Goal: Task Accomplishment & Management: Manage account settings

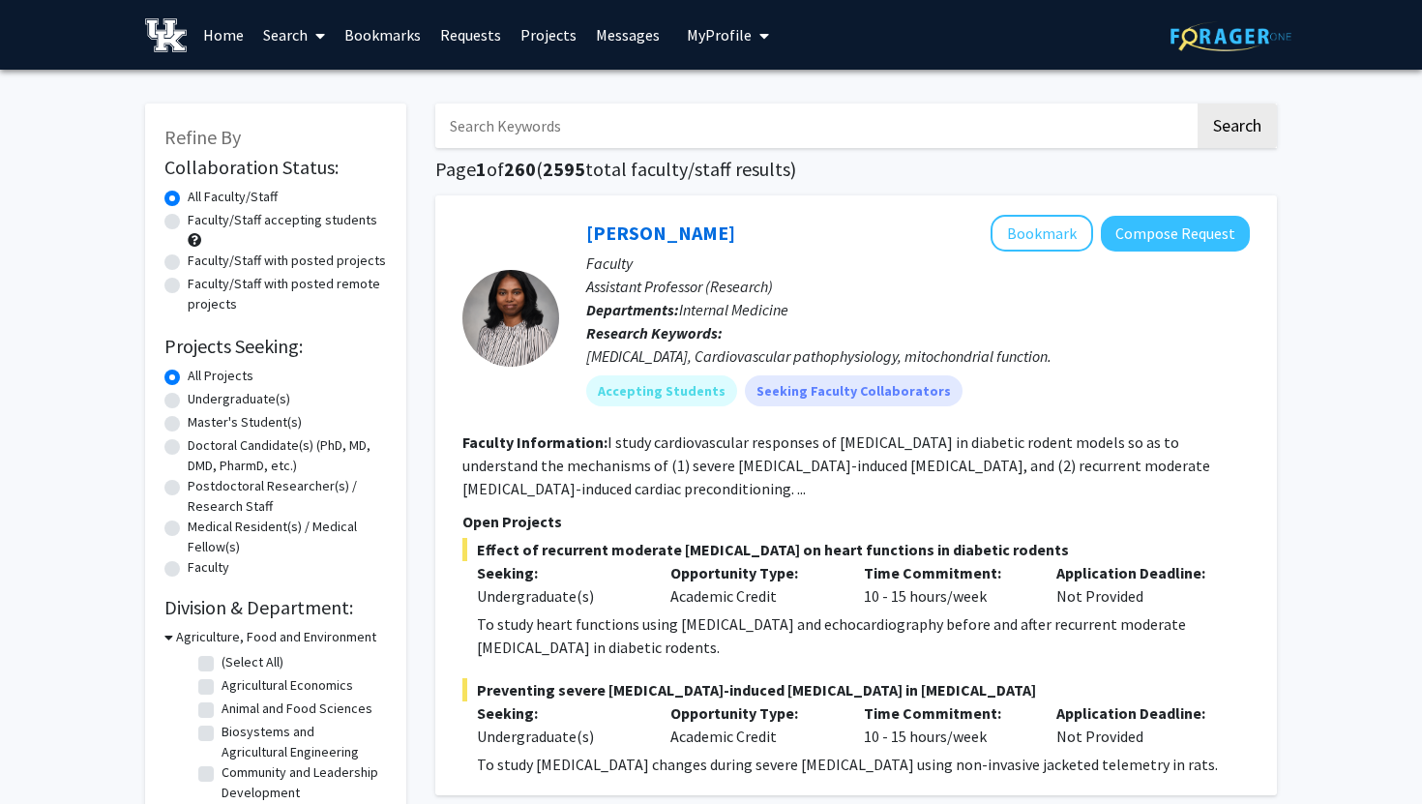
click at [723, 33] on span "My Profile" at bounding box center [719, 34] width 65 height 19
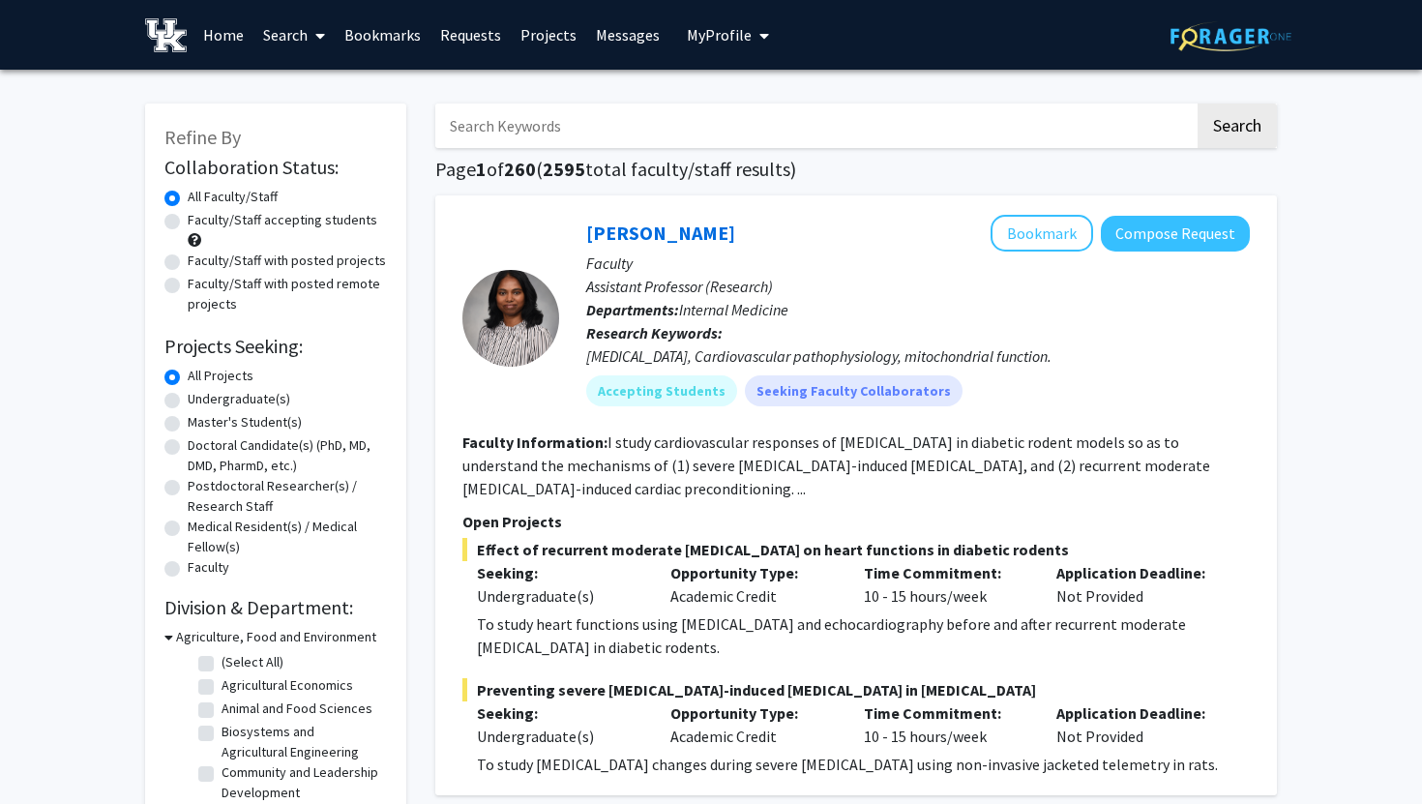
click at [188, 221] on label "Faculty/Staff accepting students" at bounding box center [283, 220] width 190 height 20
click at [188, 221] on input "Faculty/Staff accepting students" at bounding box center [194, 216] width 13 height 13
radio input "true"
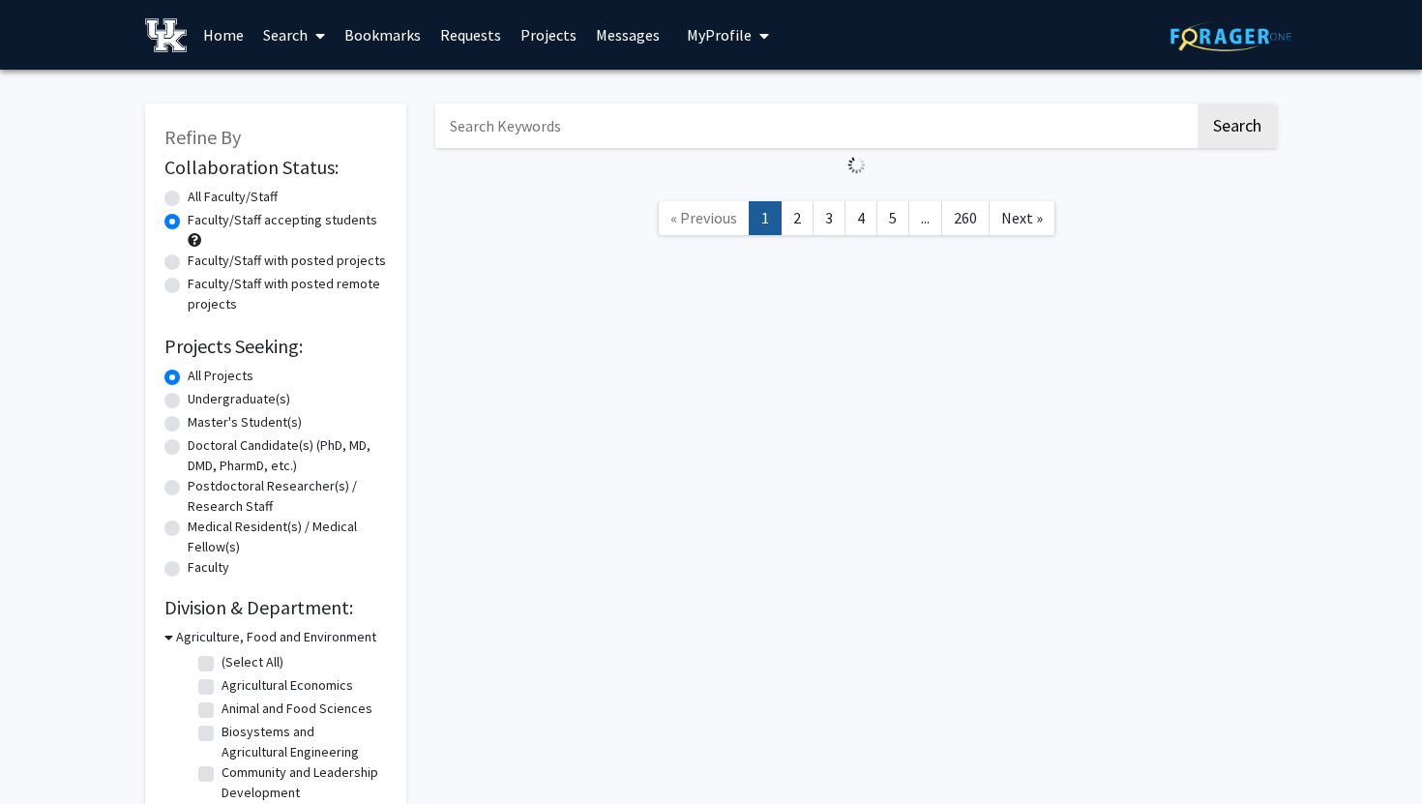
click at [188, 221] on label "Faculty/Staff accepting students" at bounding box center [283, 220] width 190 height 20
click at [188, 221] on input "Faculty/Staff accepting students" at bounding box center [194, 216] width 13 height 13
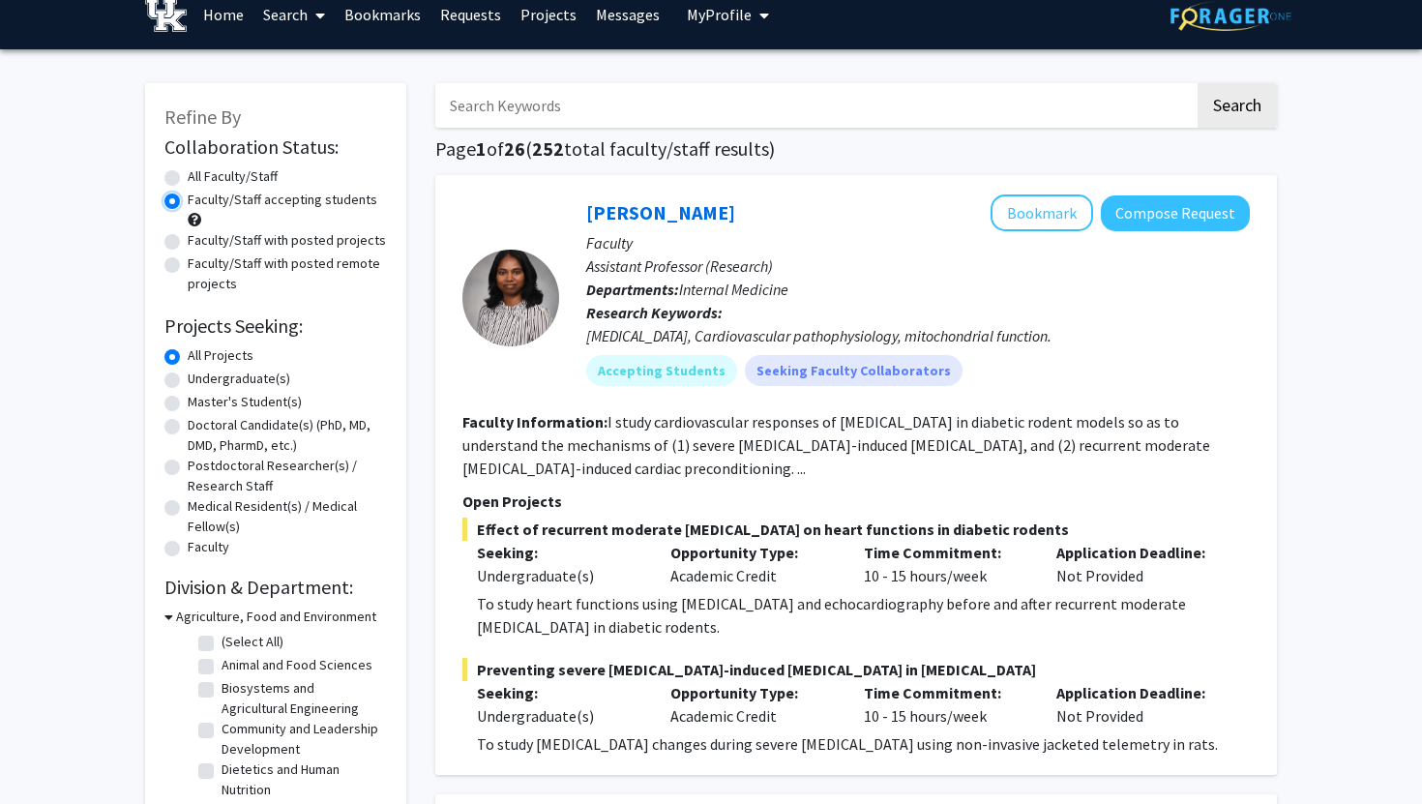
scroll to position [29, 0]
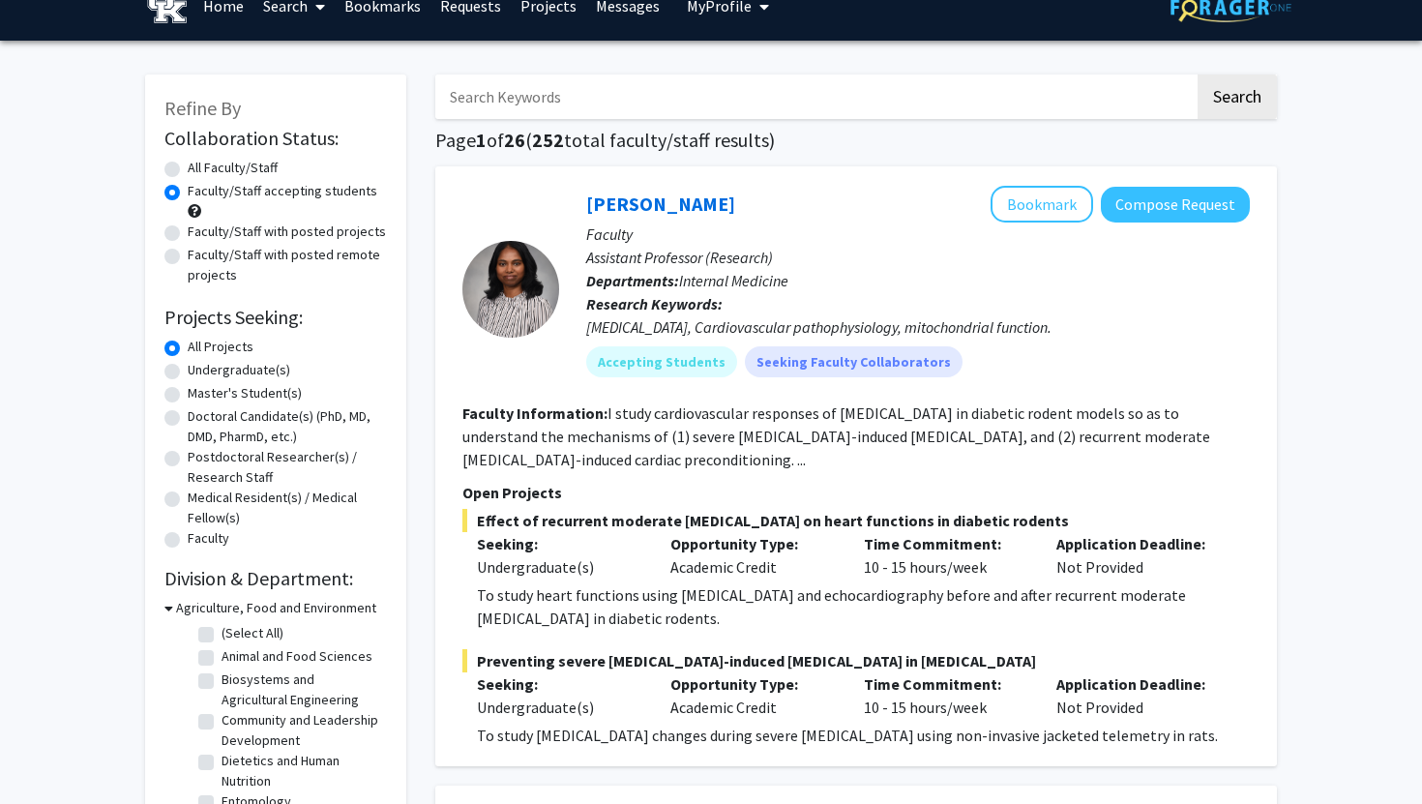
click at [188, 368] on label "Undergraduate(s)" at bounding box center [239, 370] width 103 height 20
click at [188, 368] on input "Undergraduate(s)" at bounding box center [194, 366] width 13 height 13
radio input "true"
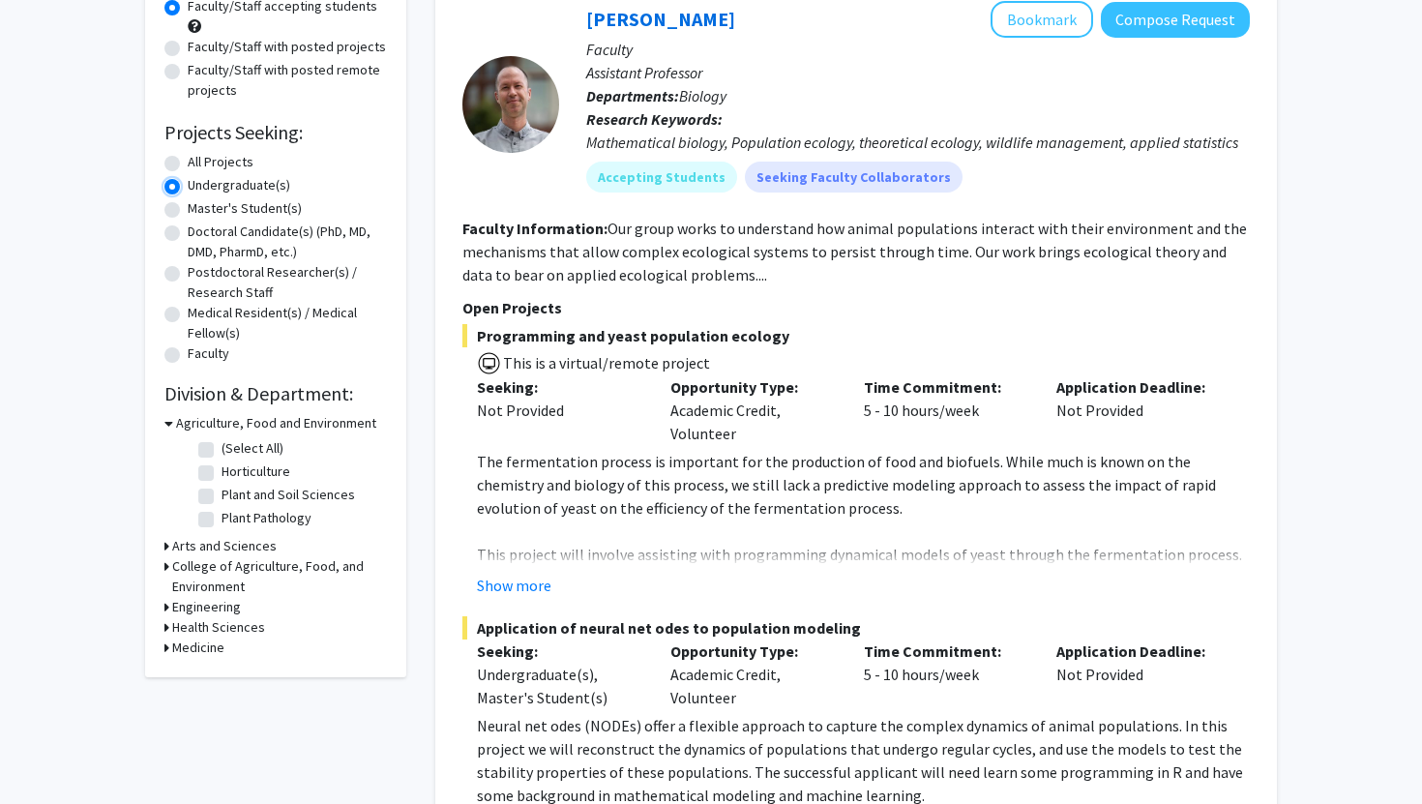
scroll to position [218, 0]
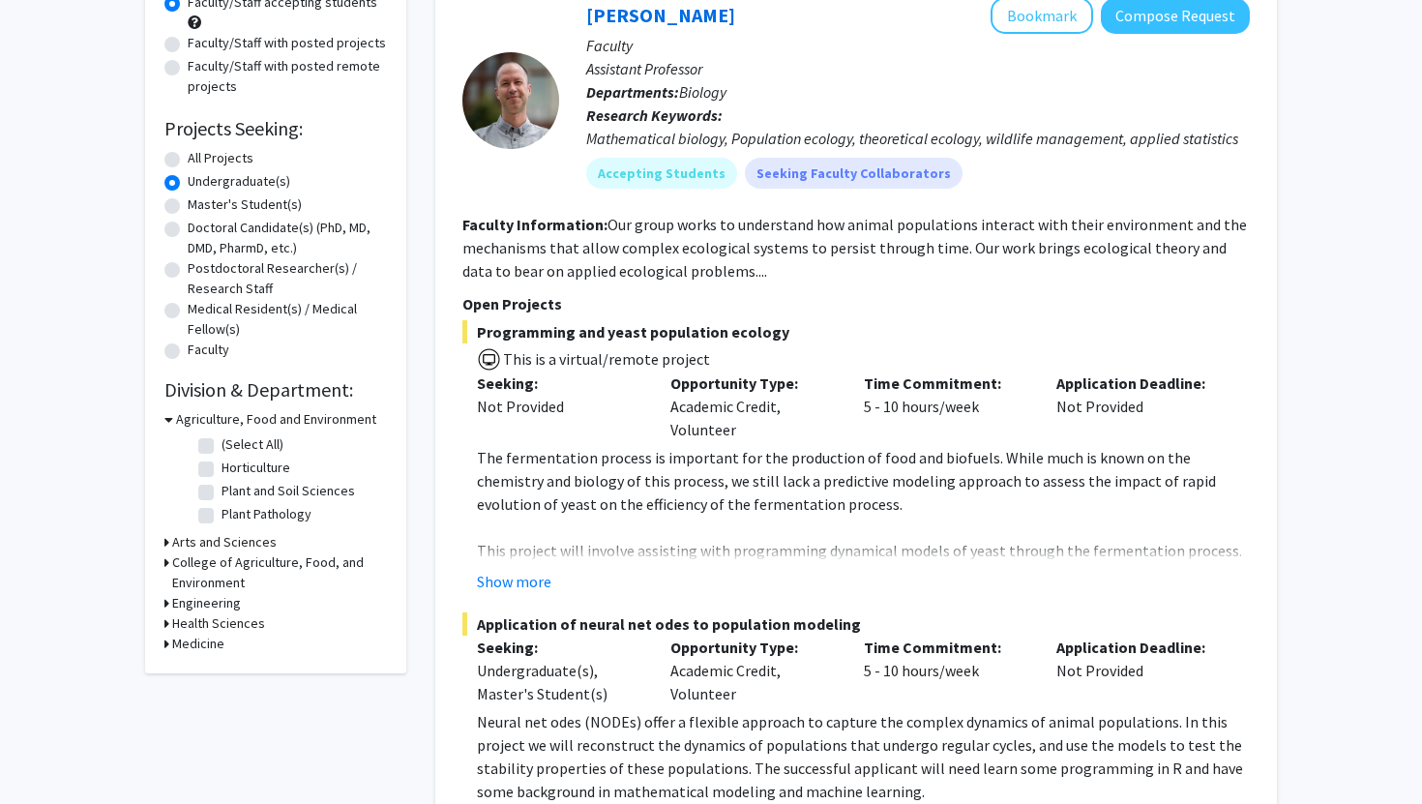
click at [165, 542] on icon at bounding box center [167, 542] width 5 height 20
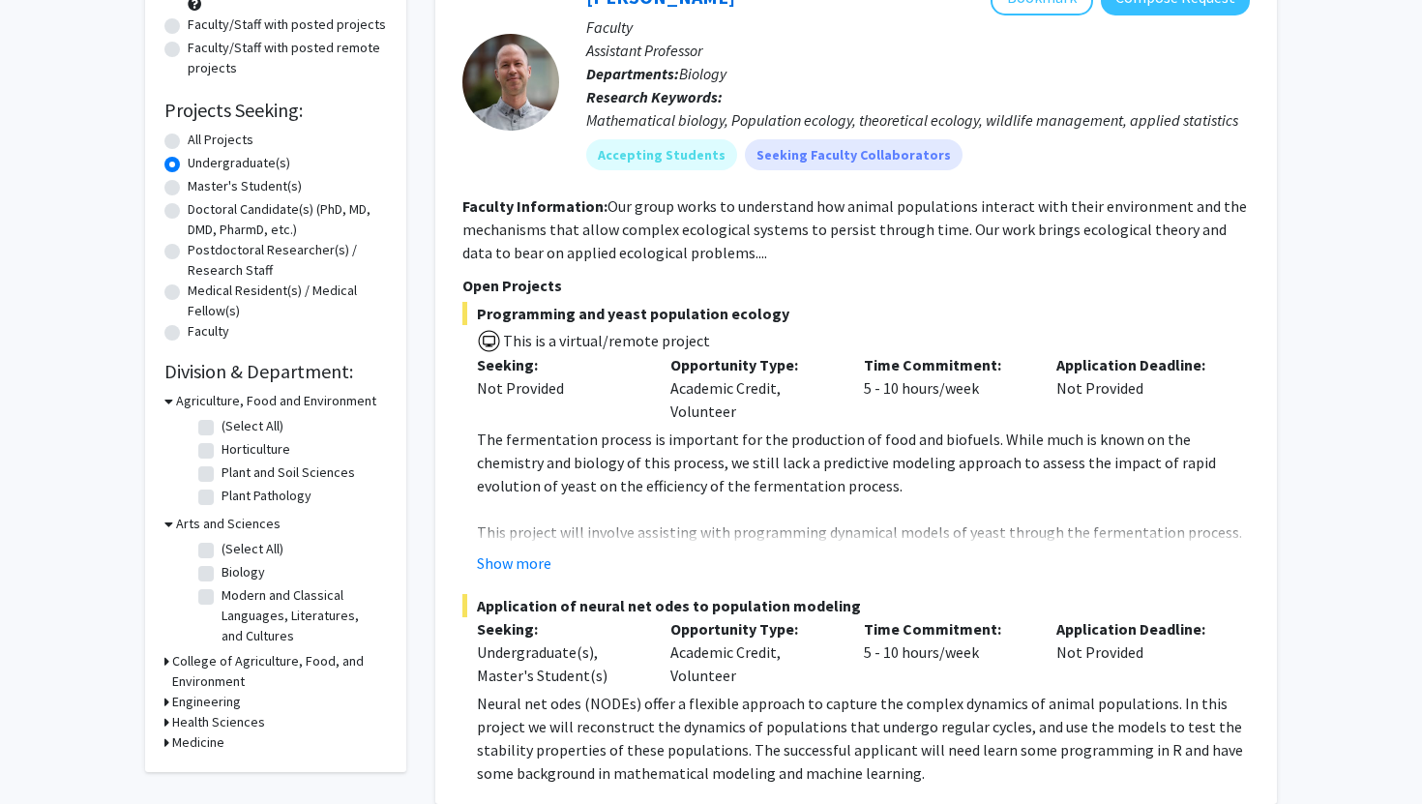
scroll to position [255, 0]
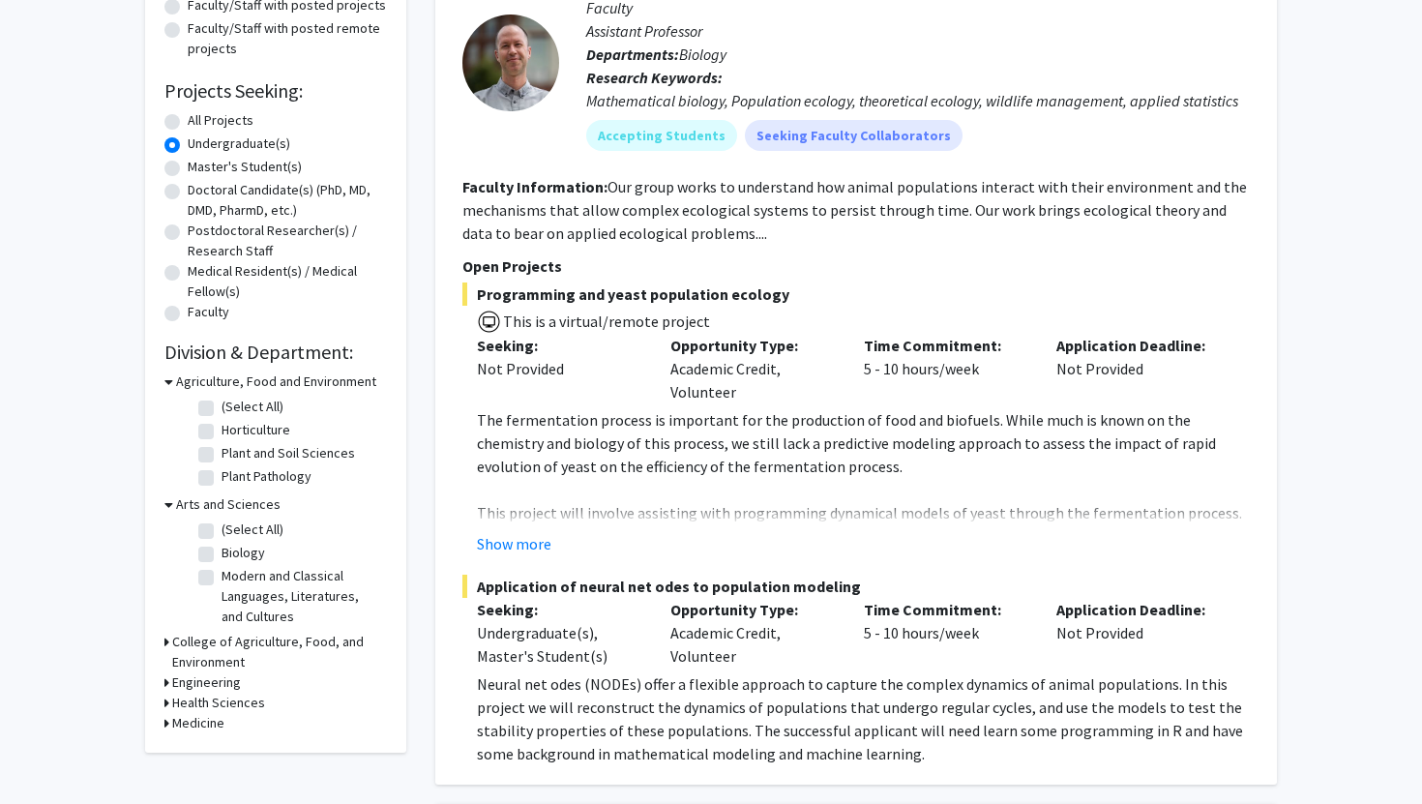
click at [222, 554] on label "Biology" at bounding box center [244, 553] width 44 height 20
click at [222, 554] on input "Biology" at bounding box center [228, 549] width 13 height 13
checkbox input "true"
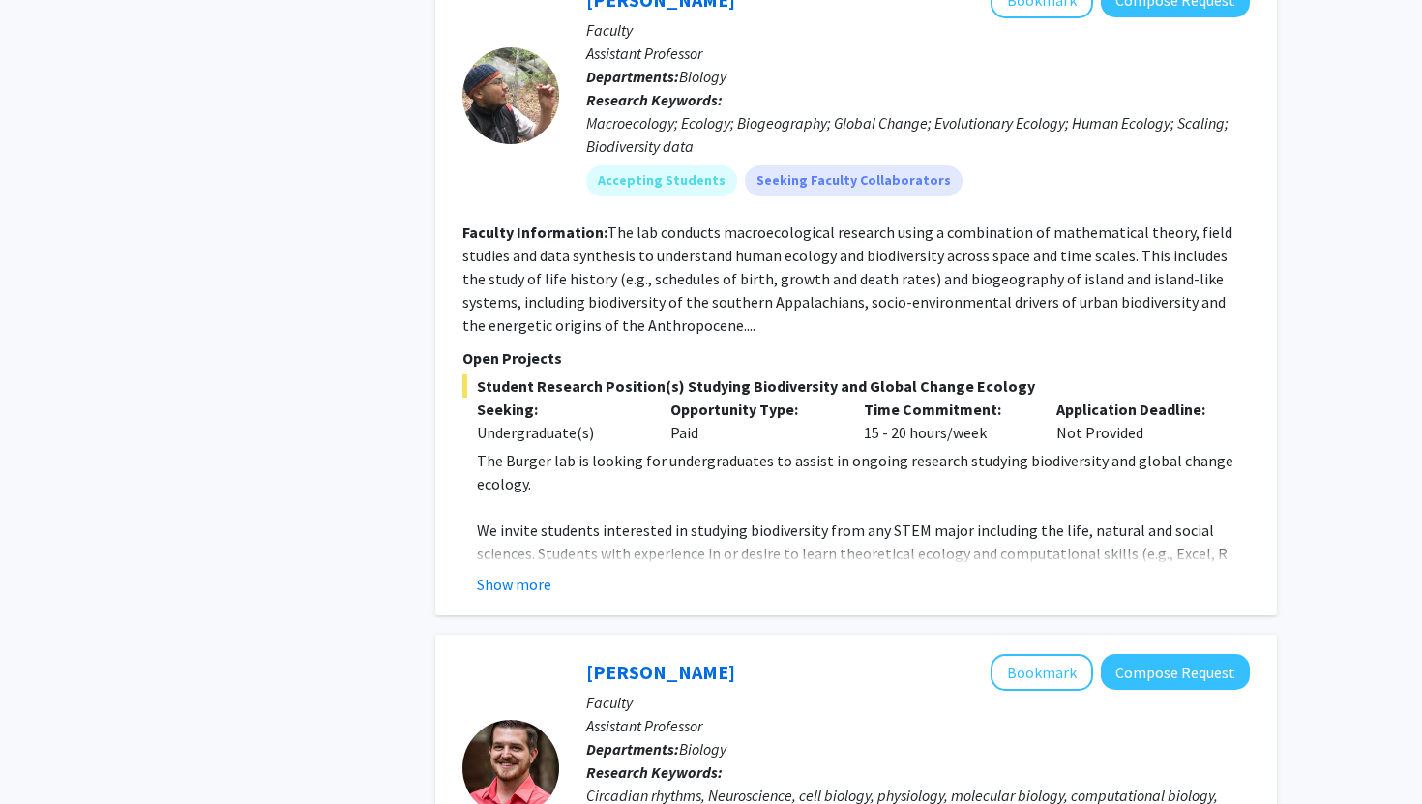
scroll to position [1091, 0]
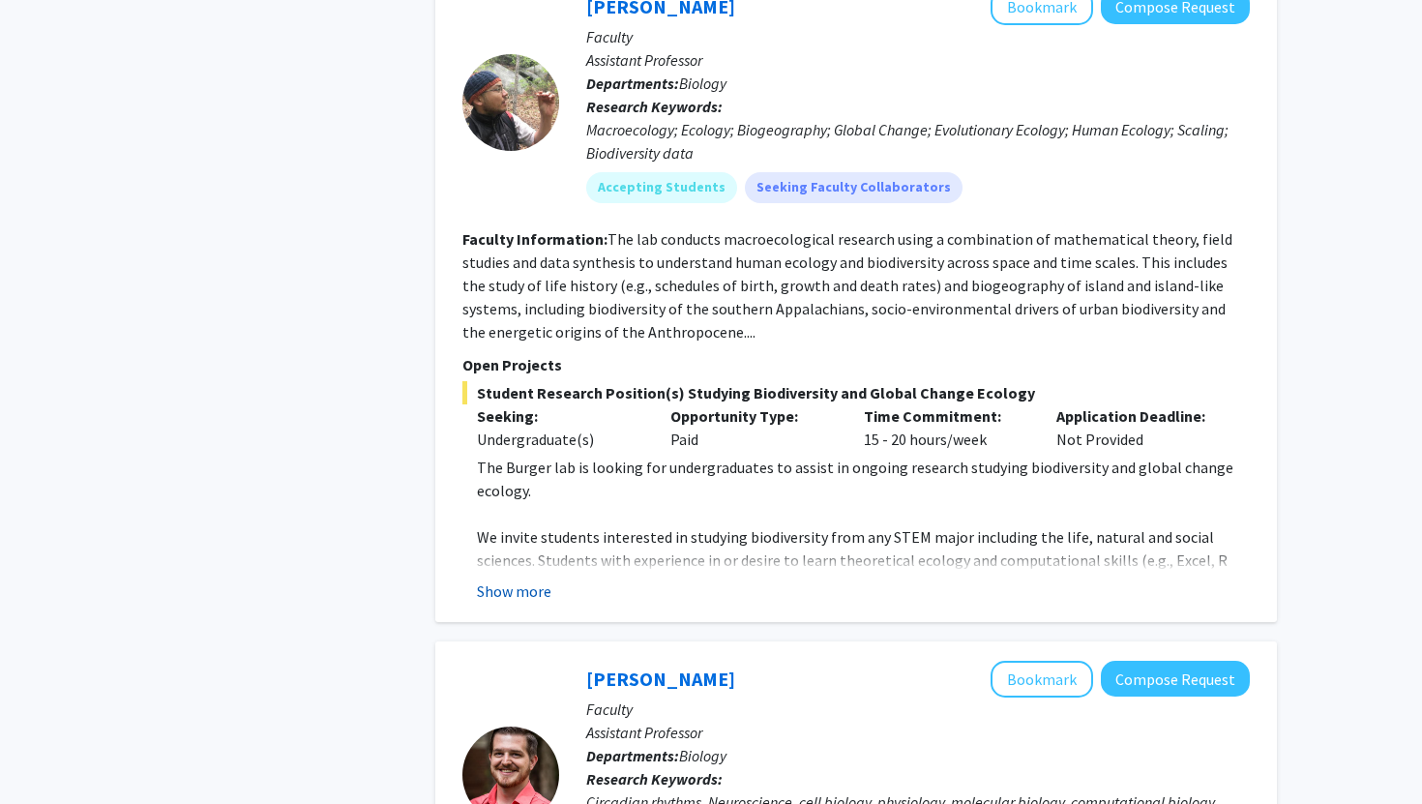
click at [532, 586] on button "Show more" at bounding box center [514, 591] width 75 height 23
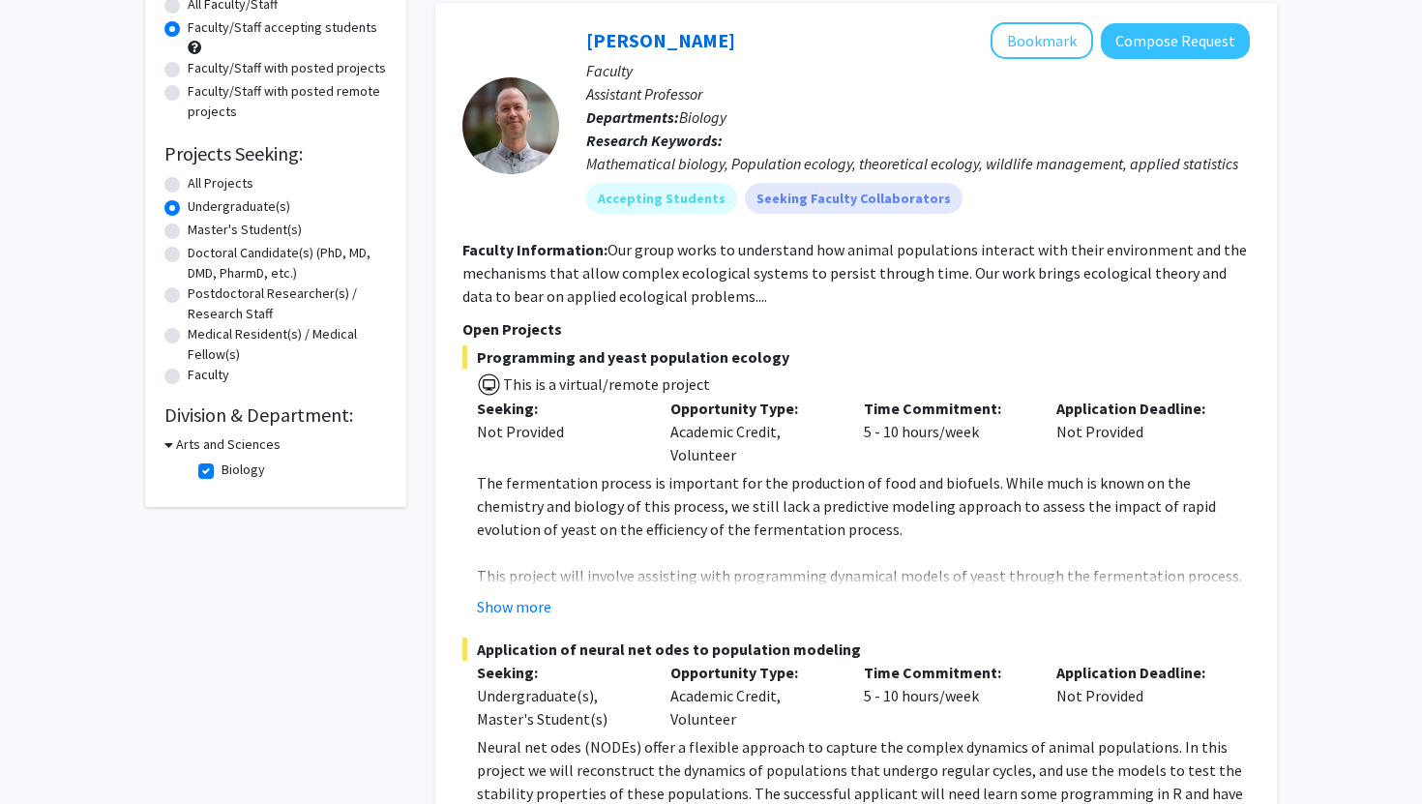
scroll to position [182, 0]
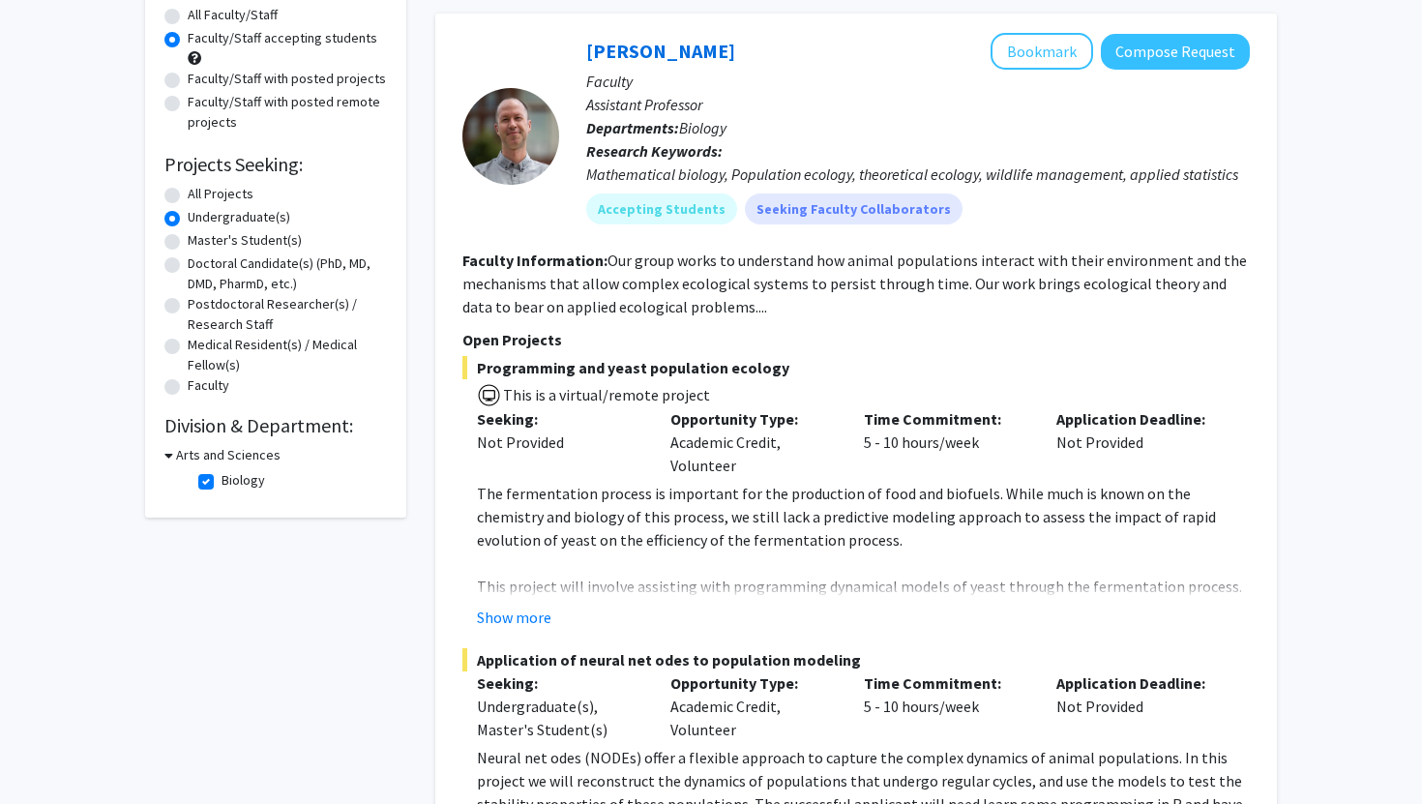
click at [171, 455] on icon at bounding box center [169, 455] width 9 height 20
click at [172, 455] on h3 "Arts and Sciences" at bounding box center [224, 455] width 105 height 20
click at [222, 482] on label "Biology" at bounding box center [244, 480] width 44 height 20
click at [222, 482] on input "Biology" at bounding box center [228, 476] width 13 height 13
checkbox input "false"
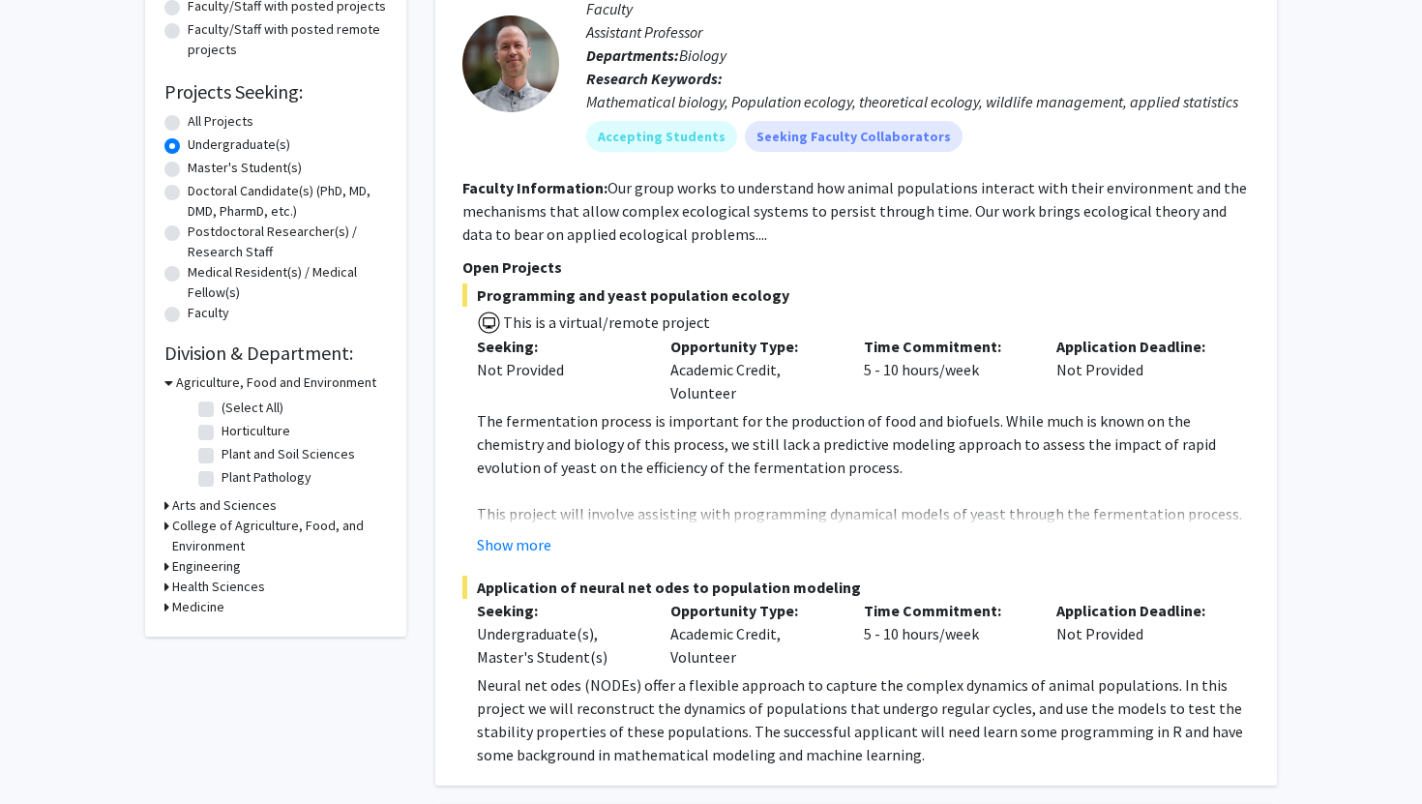
scroll to position [260, 0]
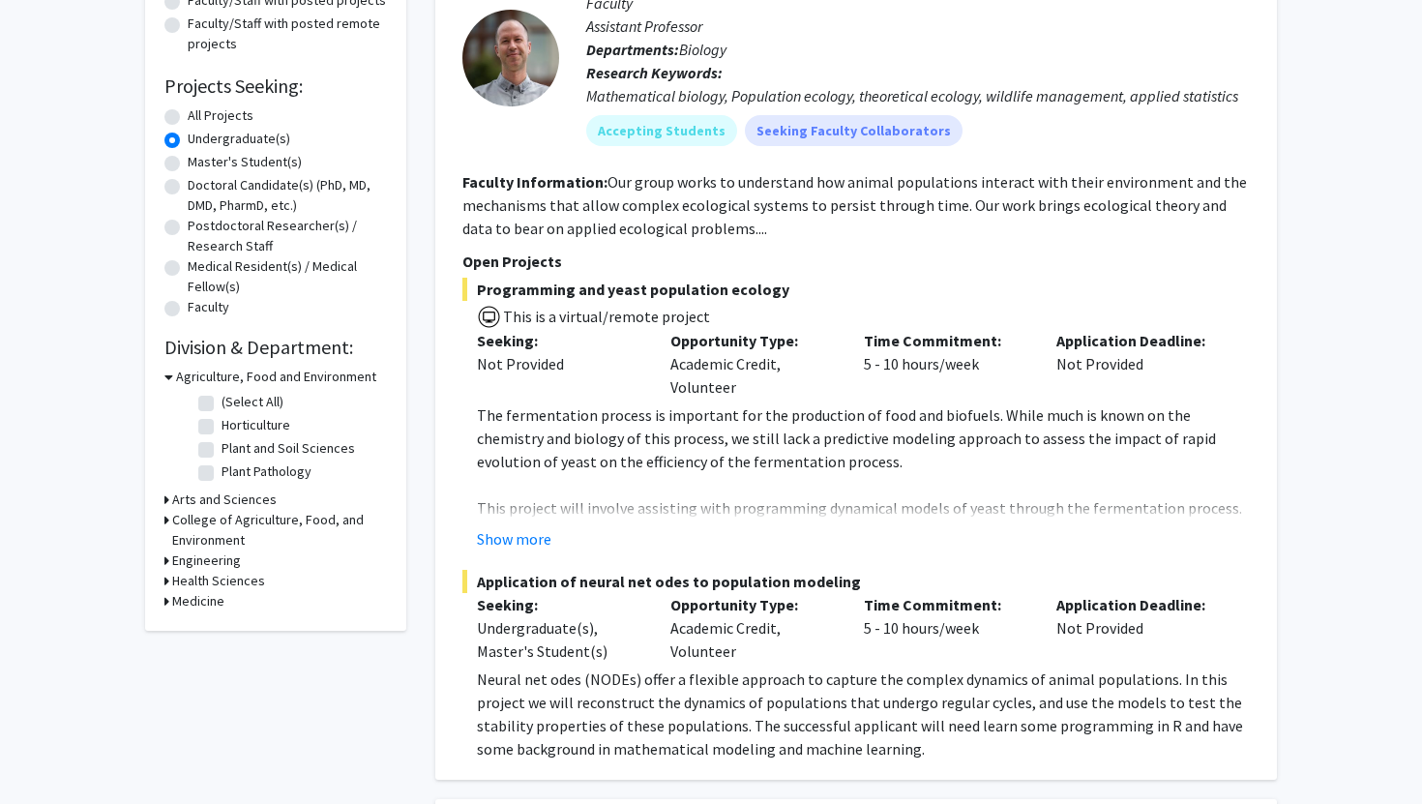
click at [166, 581] on icon at bounding box center [167, 581] width 5 height 20
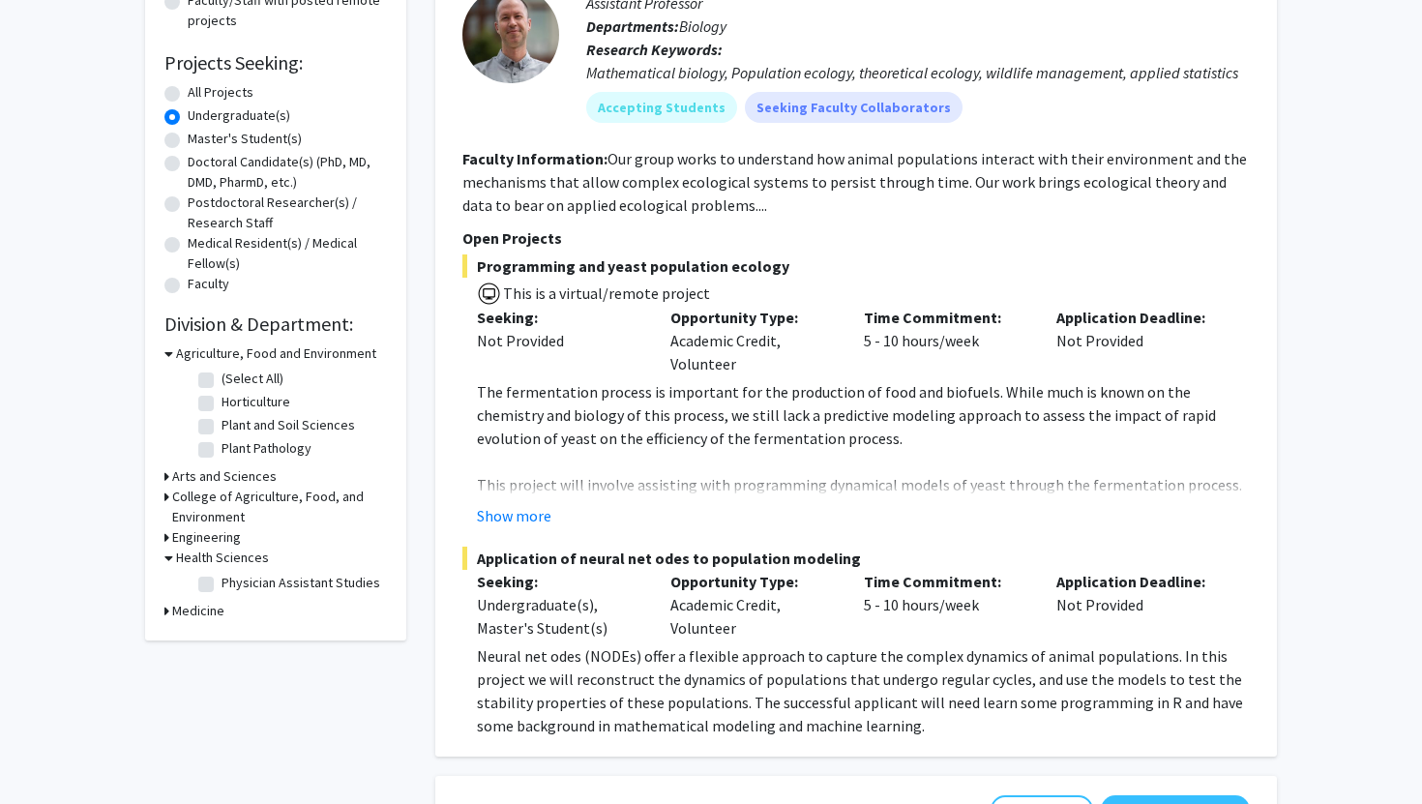
scroll to position [298, 0]
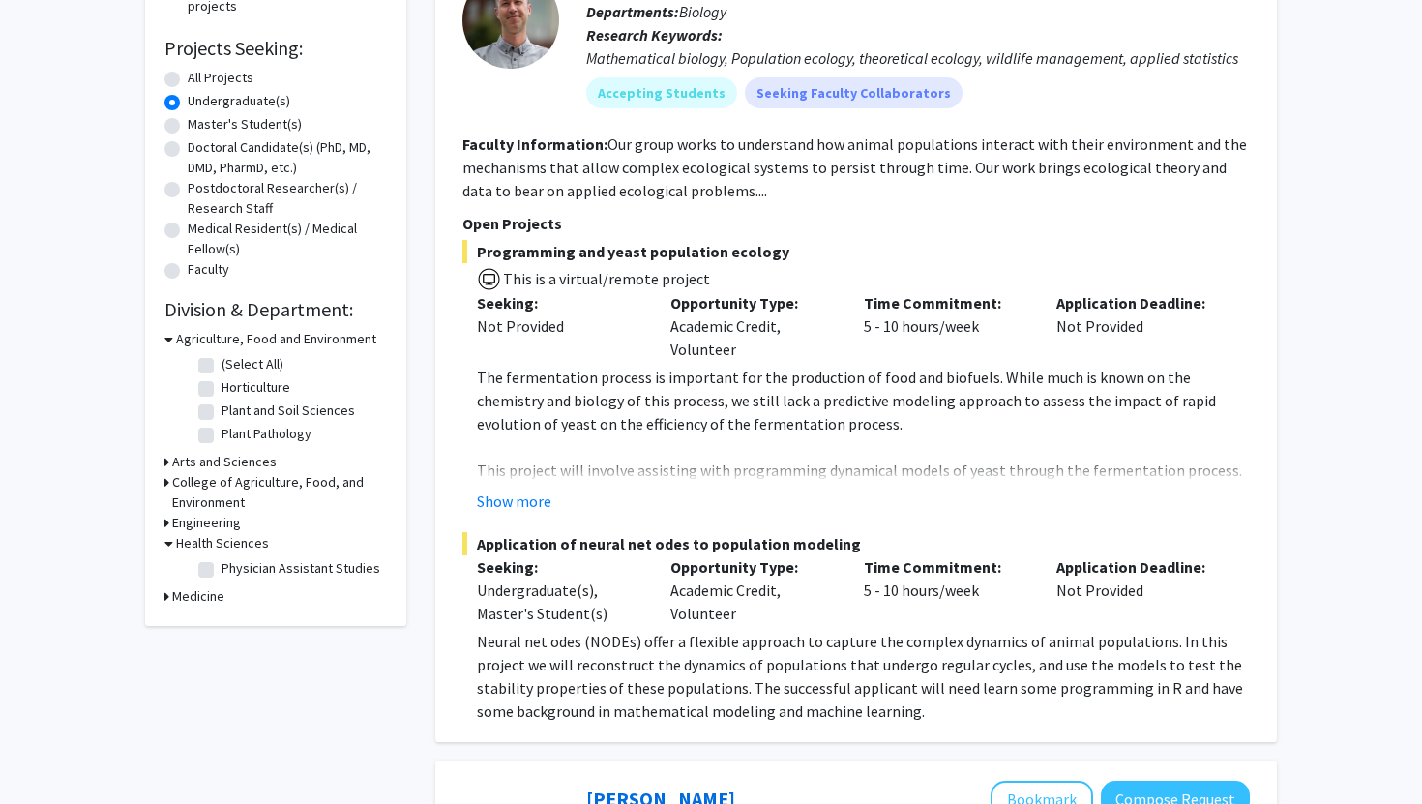
click at [166, 596] on icon at bounding box center [167, 596] width 5 height 20
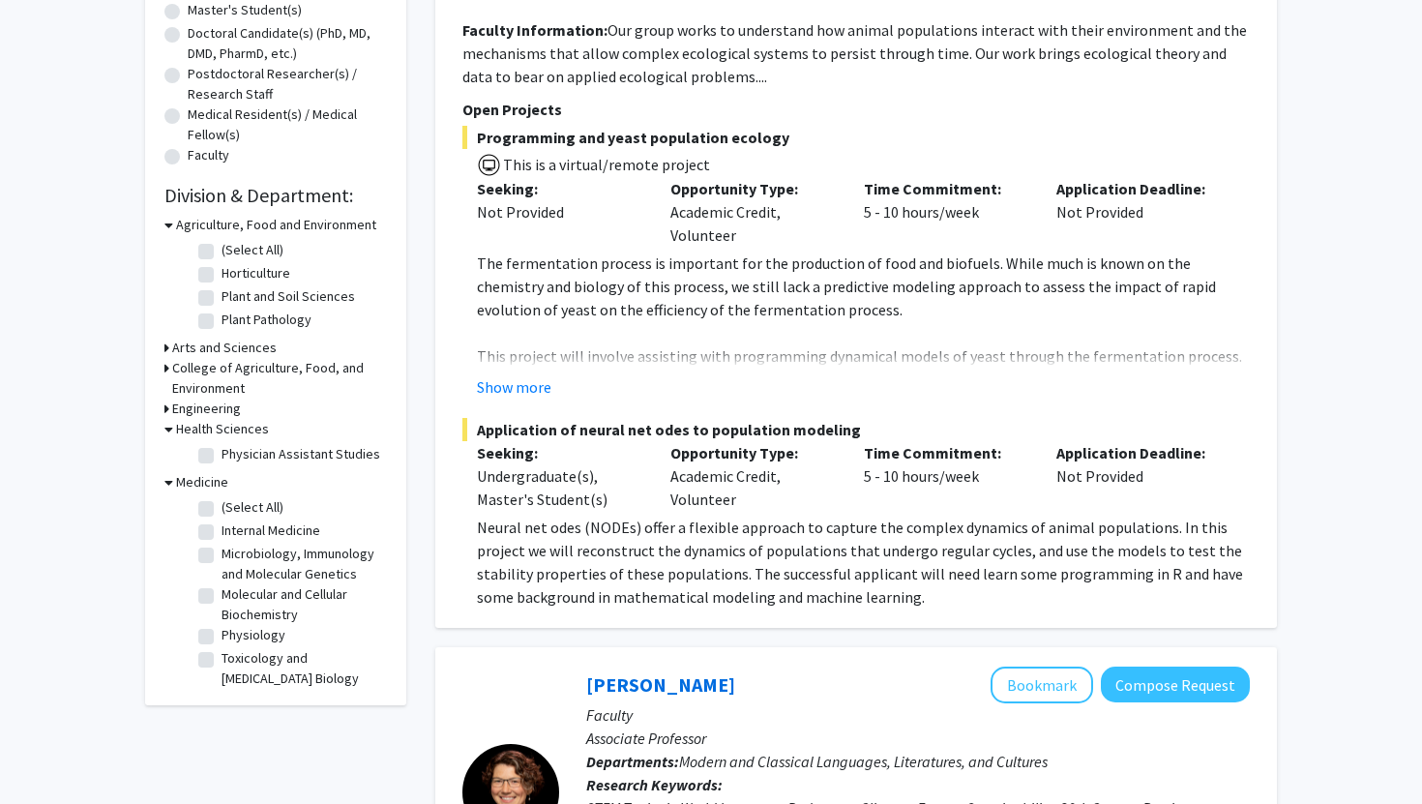
scroll to position [423, 0]
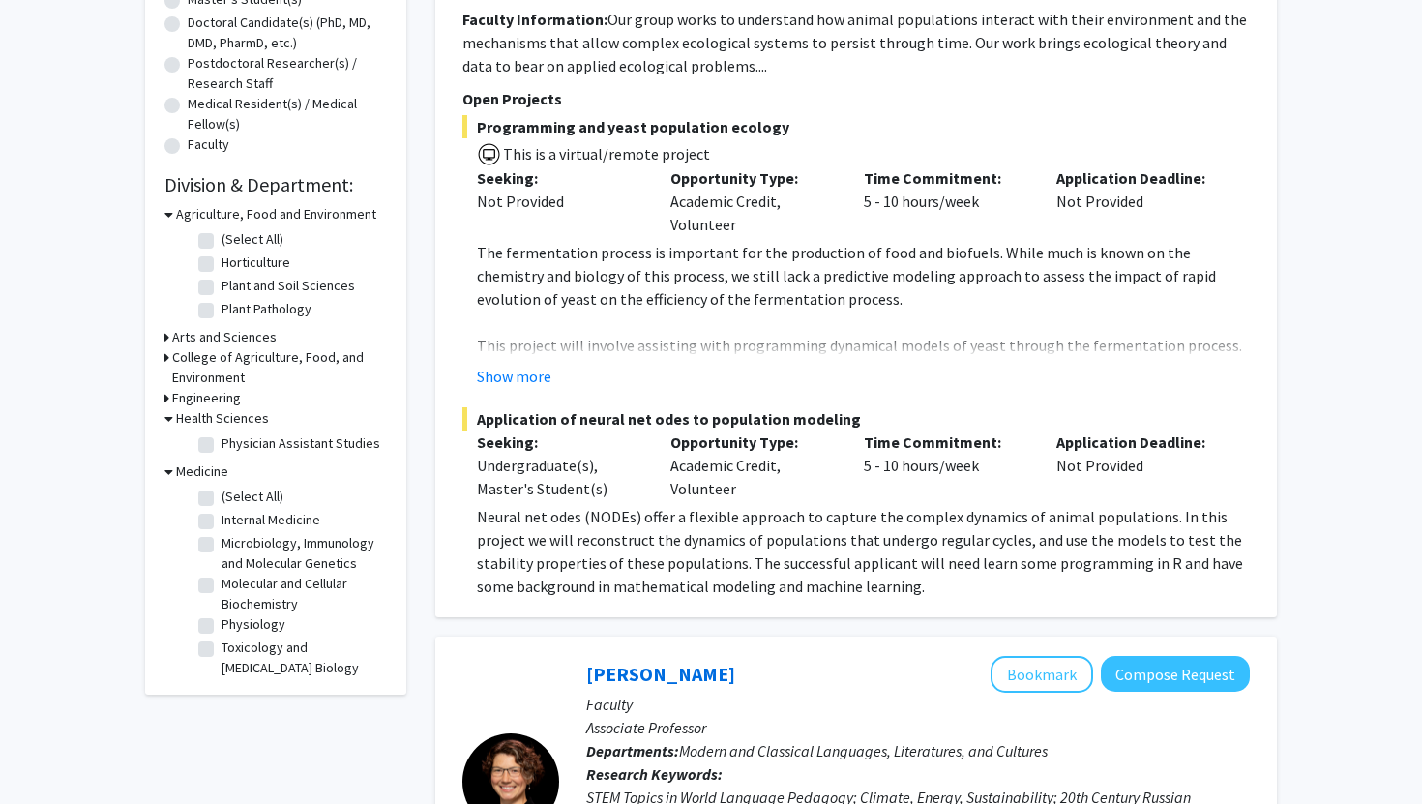
click at [222, 544] on label "Microbiology, Immunology and Molecular Genetics" at bounding box center [302, 553] width 161 height 41
click at [222, 544] on input "Microbiology, Immunology and Molecular Genetics" at bounding box center [228, 539] width 13 height 13
checkbox input "true"
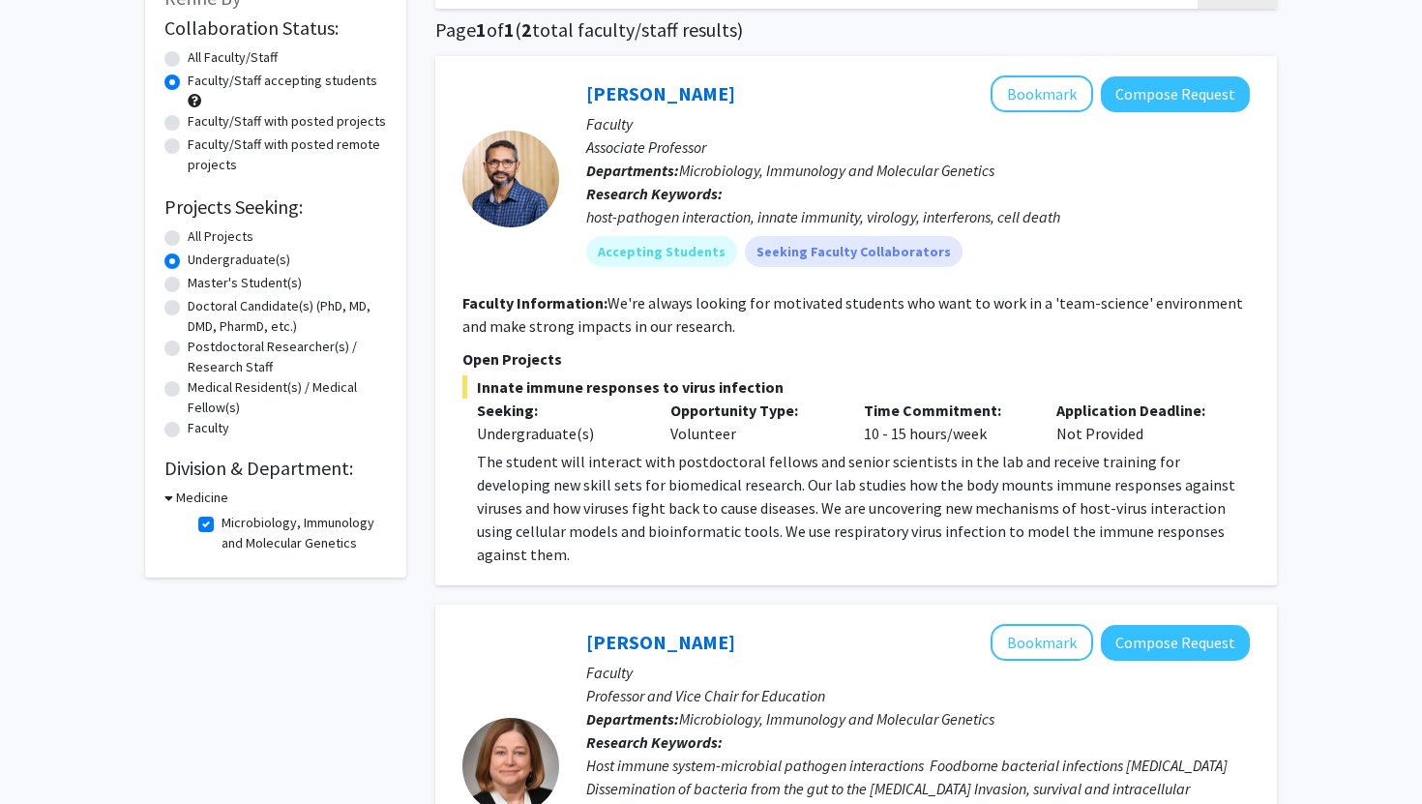
scroll to position [130, 0]
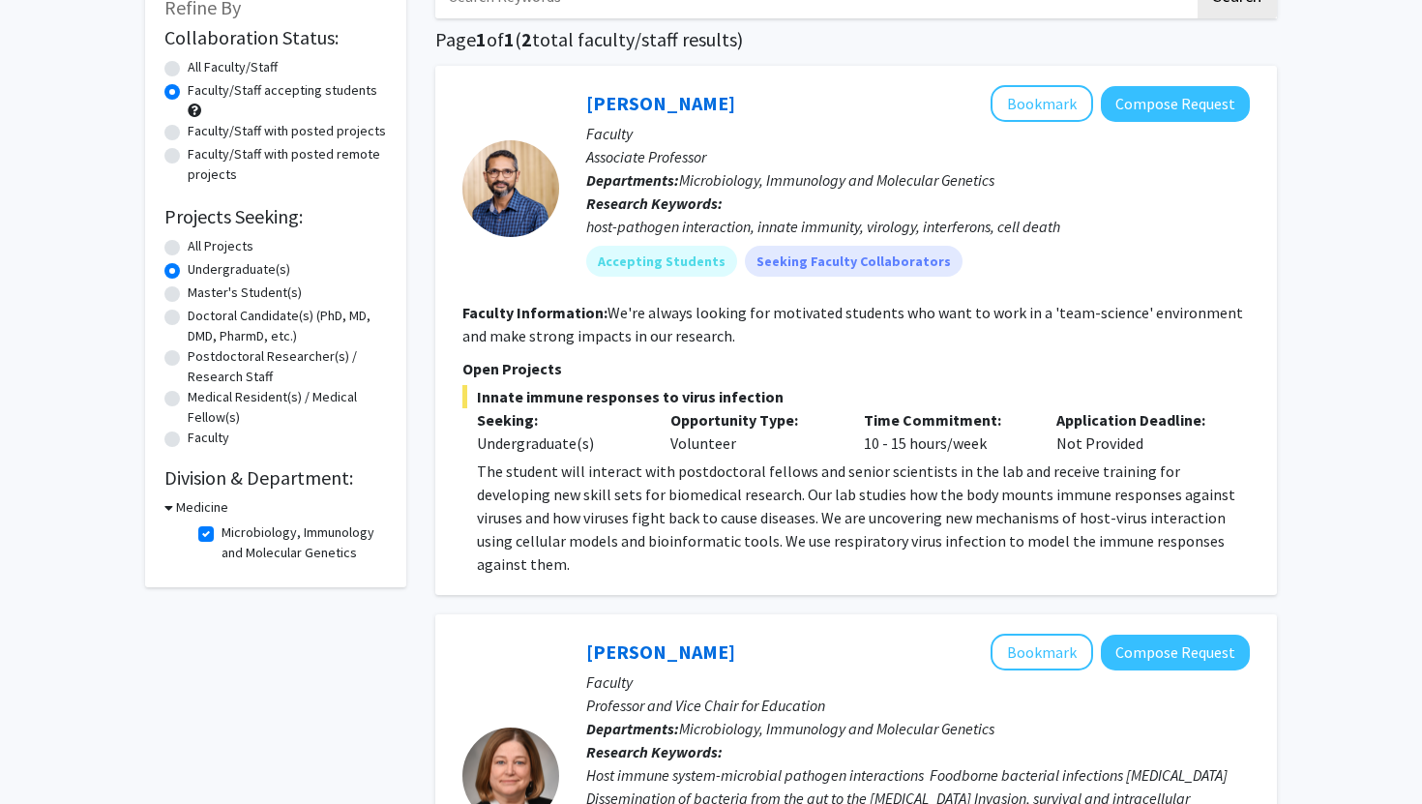
click at [222, 533] on label "Microbiology, Immunology and Molecular Genetics" at bounding box center [302, 543] width 161 height 41
click at [222, 533] on input "Microbiology, Immunology and Molecular Genetics" at bounding box center [228, 529] width 13 height 13
checkbox input "false"
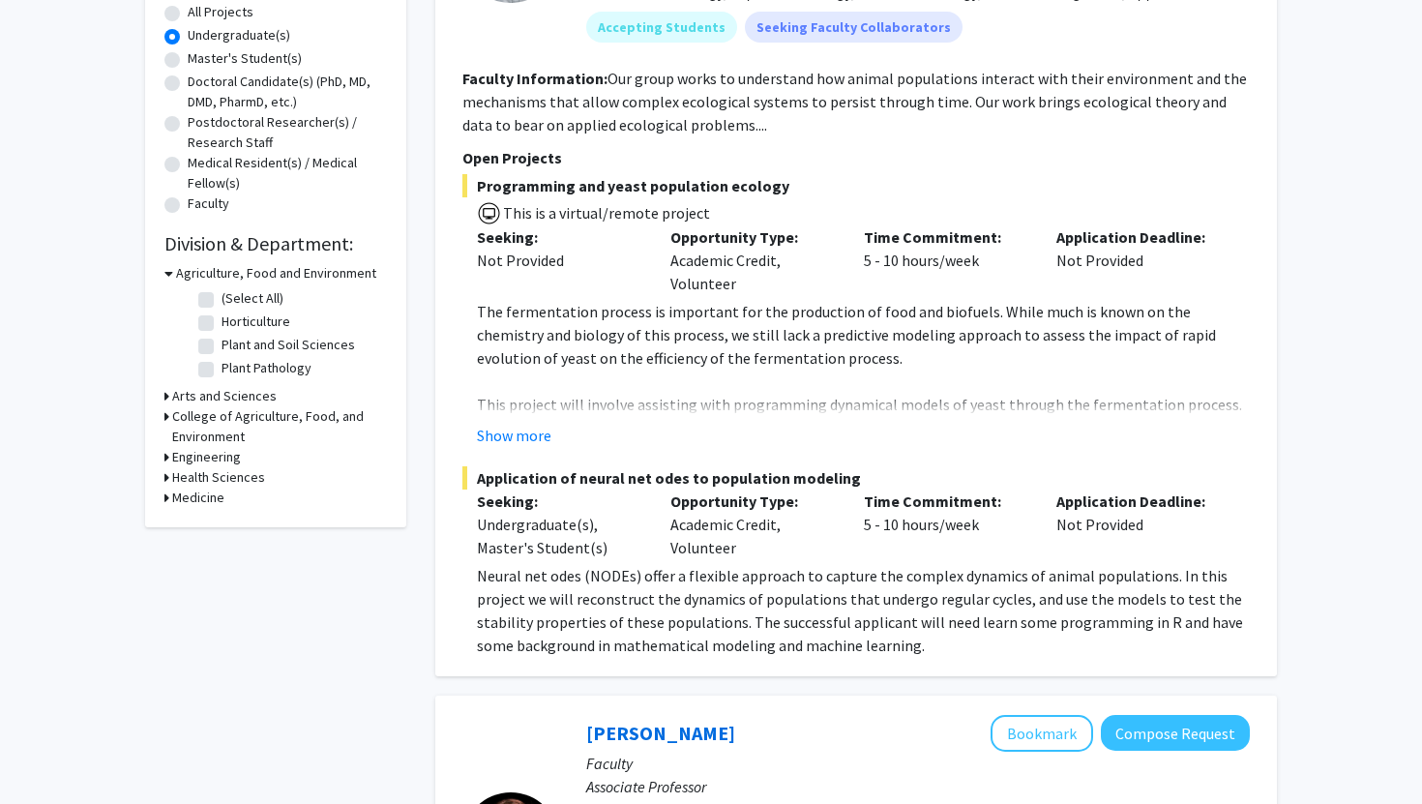
scroll to position [425, 0]
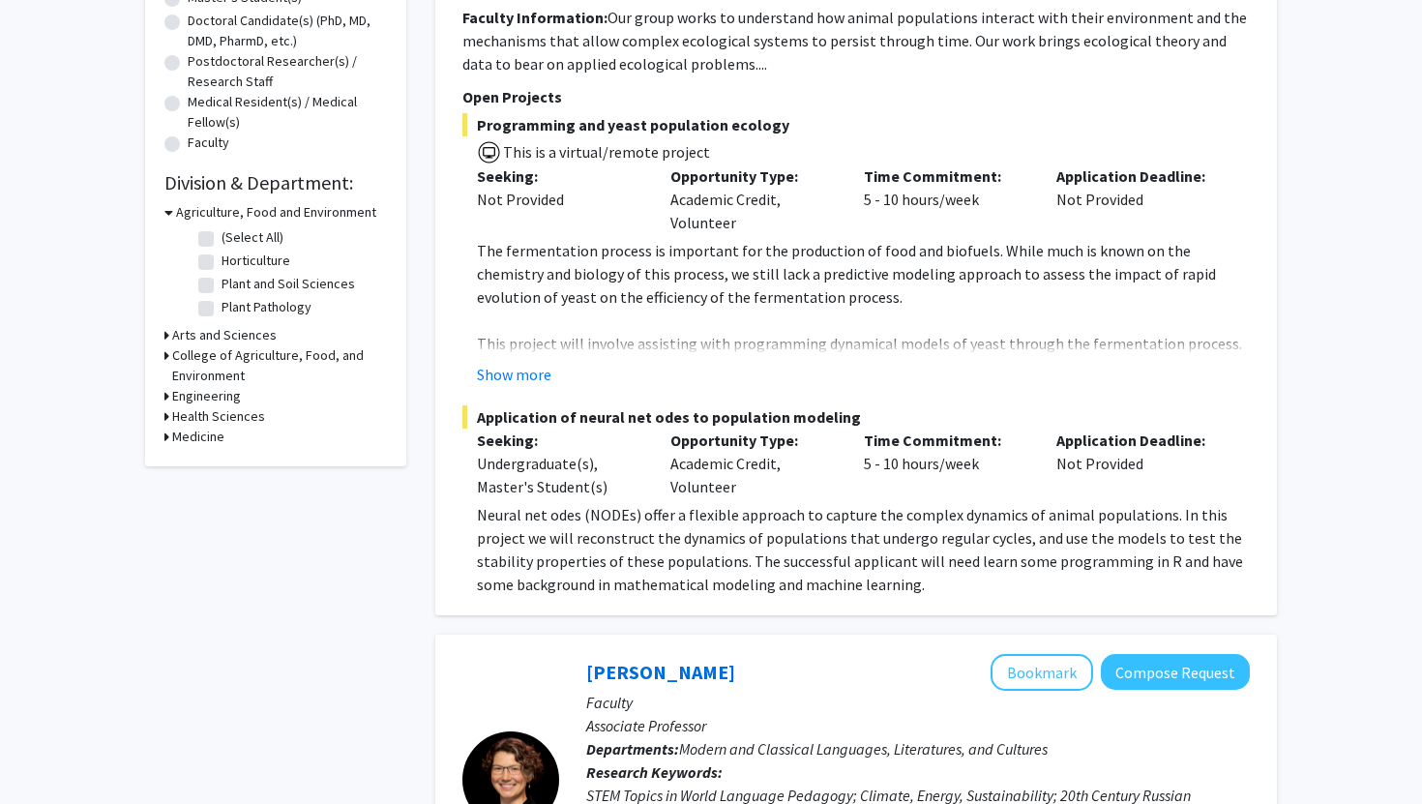
click at [166, 434] on icon at bounding box center [167, 437] width 5 height 20
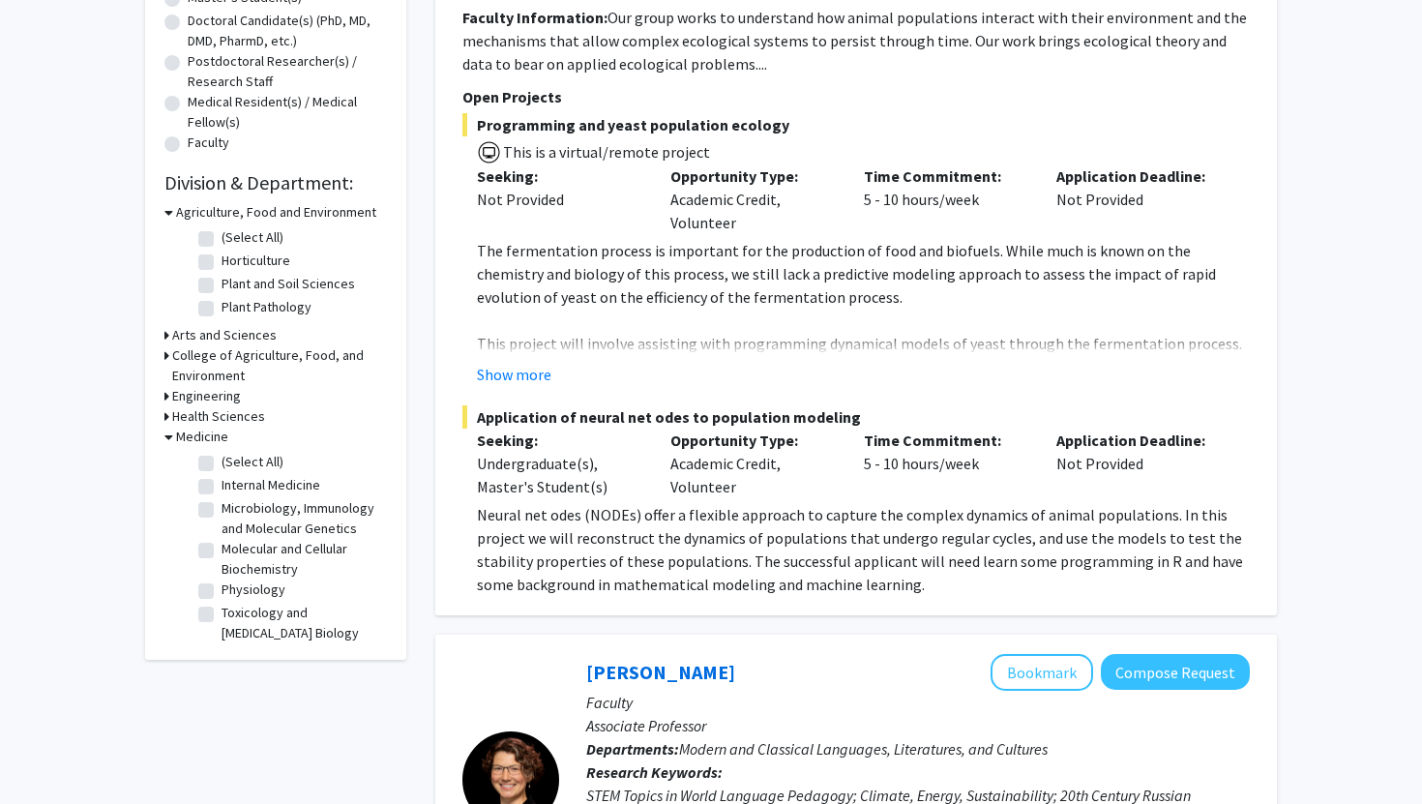
click at [165, 407] on icon at bounding box center [167, 416] width 5 height 20
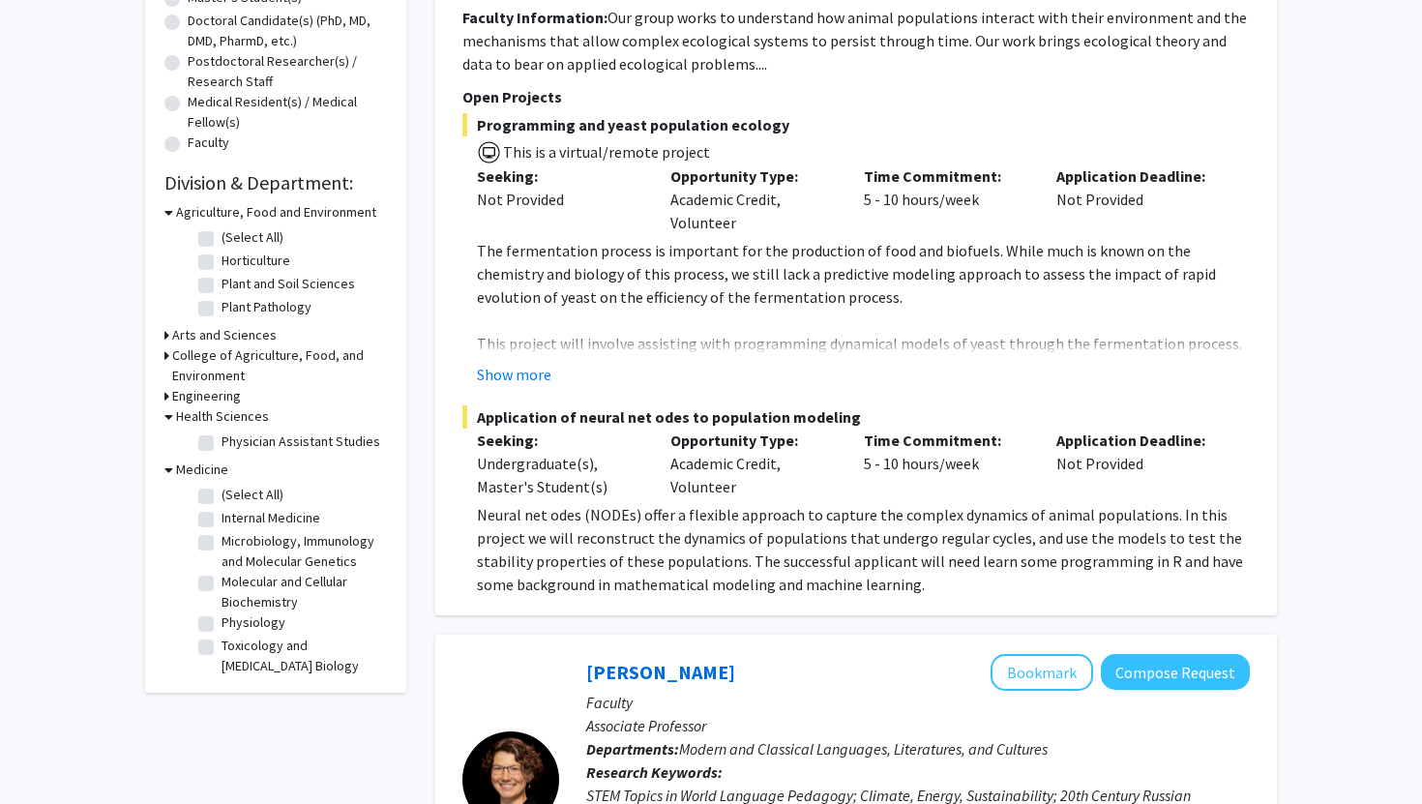
click at [165, 407] on icon at bounding box center [169, 416] width 9 height 20
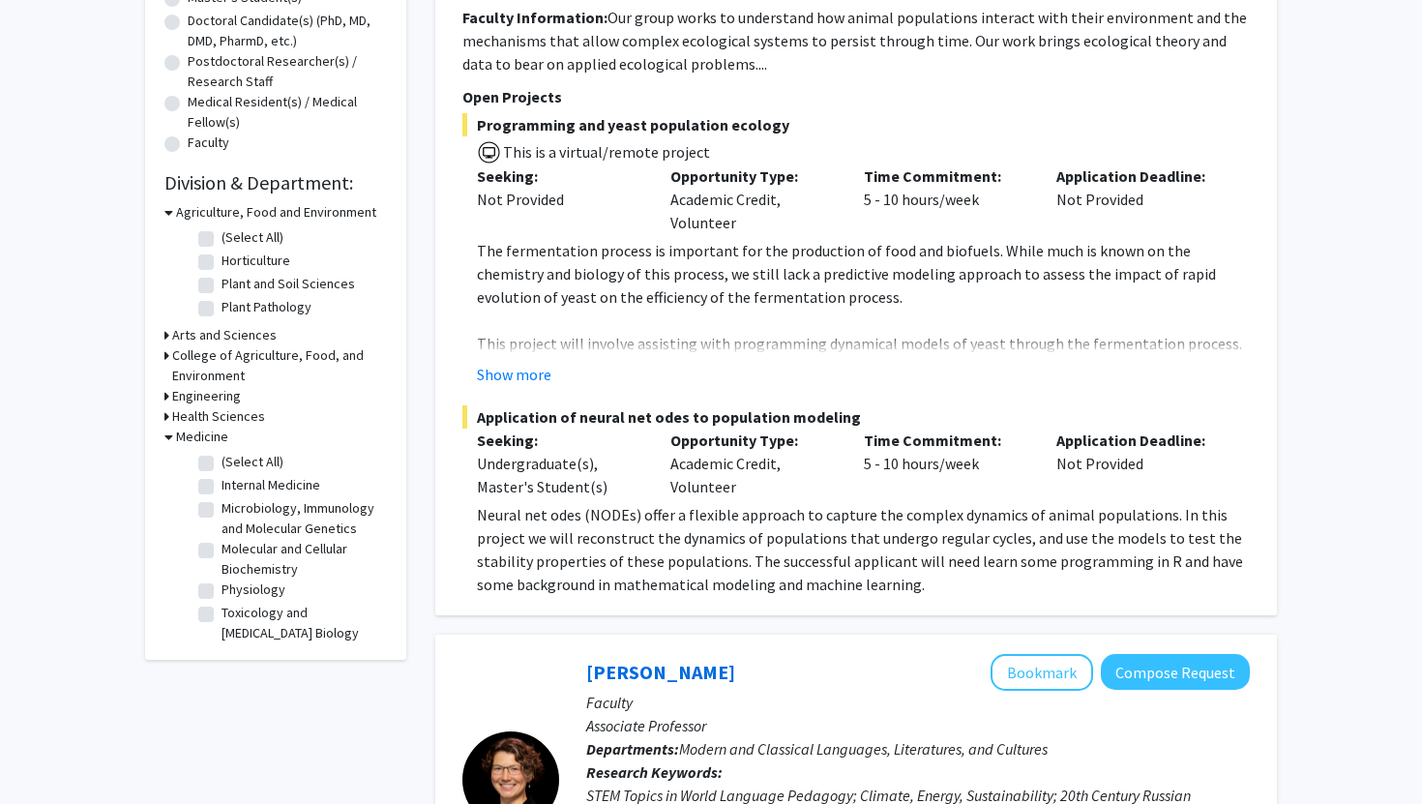
click at [166, 357] on icon at bounding box center [167, 355] width 5 height 20
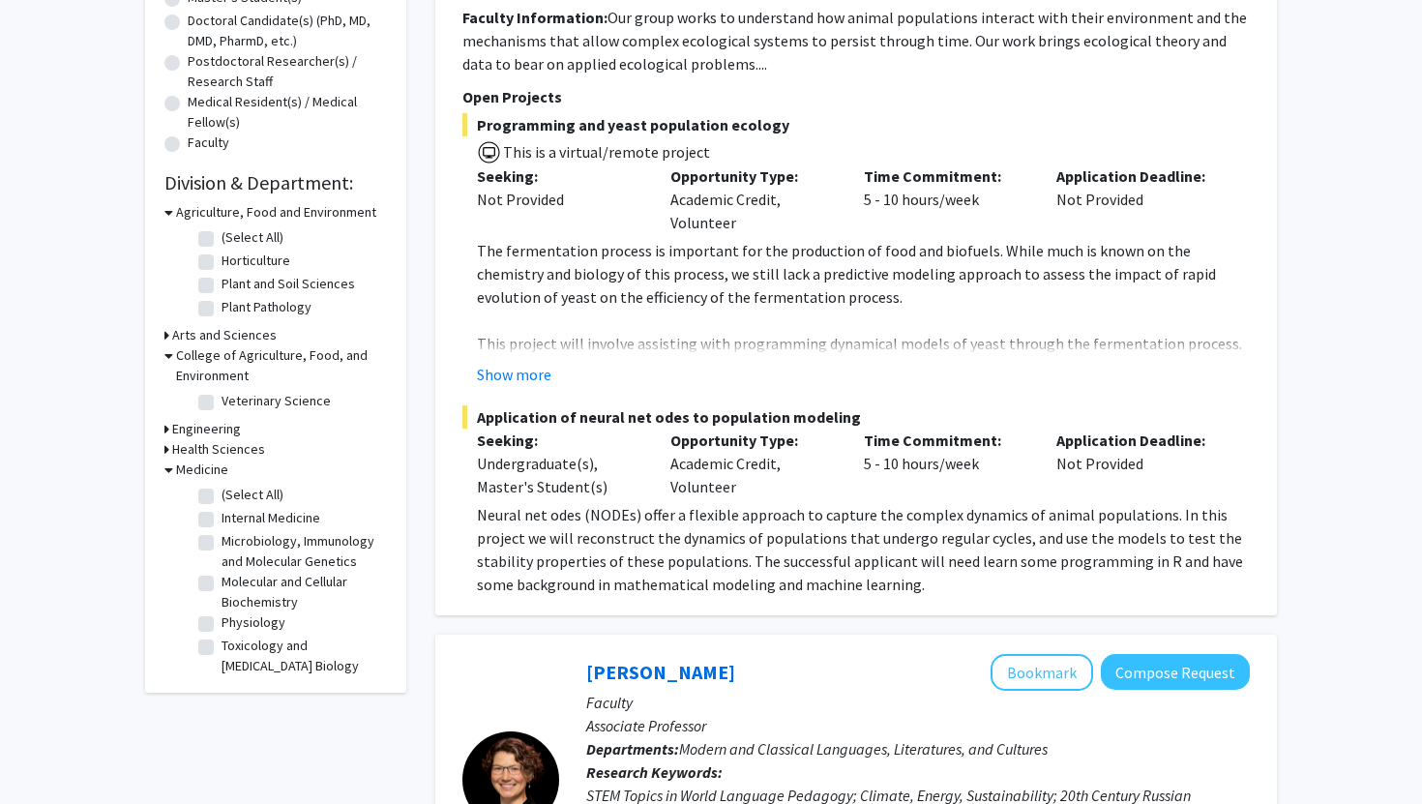
click at [166, 357] on icon at bounding box center [169, 355] width 9 height 20
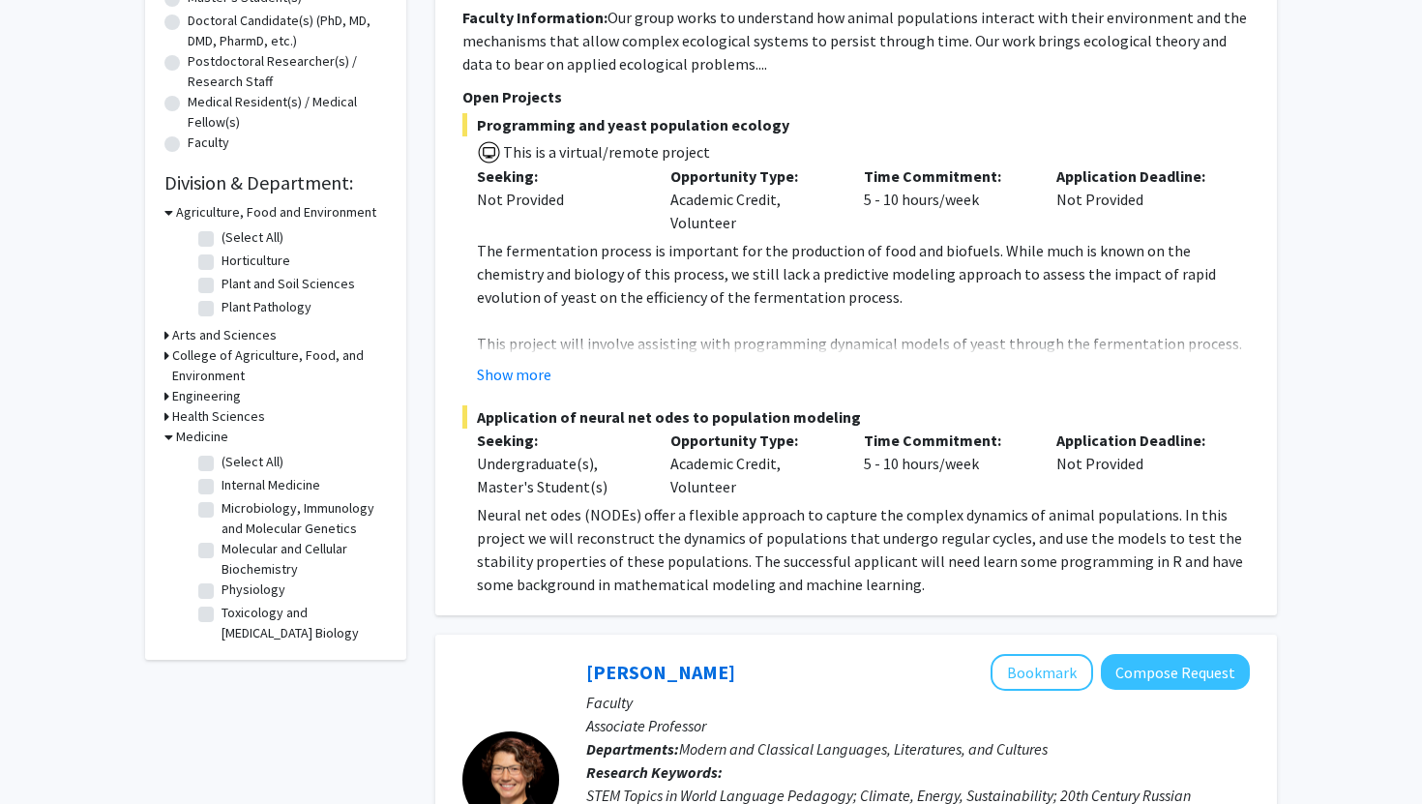
click at [165, 334] on icon at bounding box center [167, 335] width 5 height 20
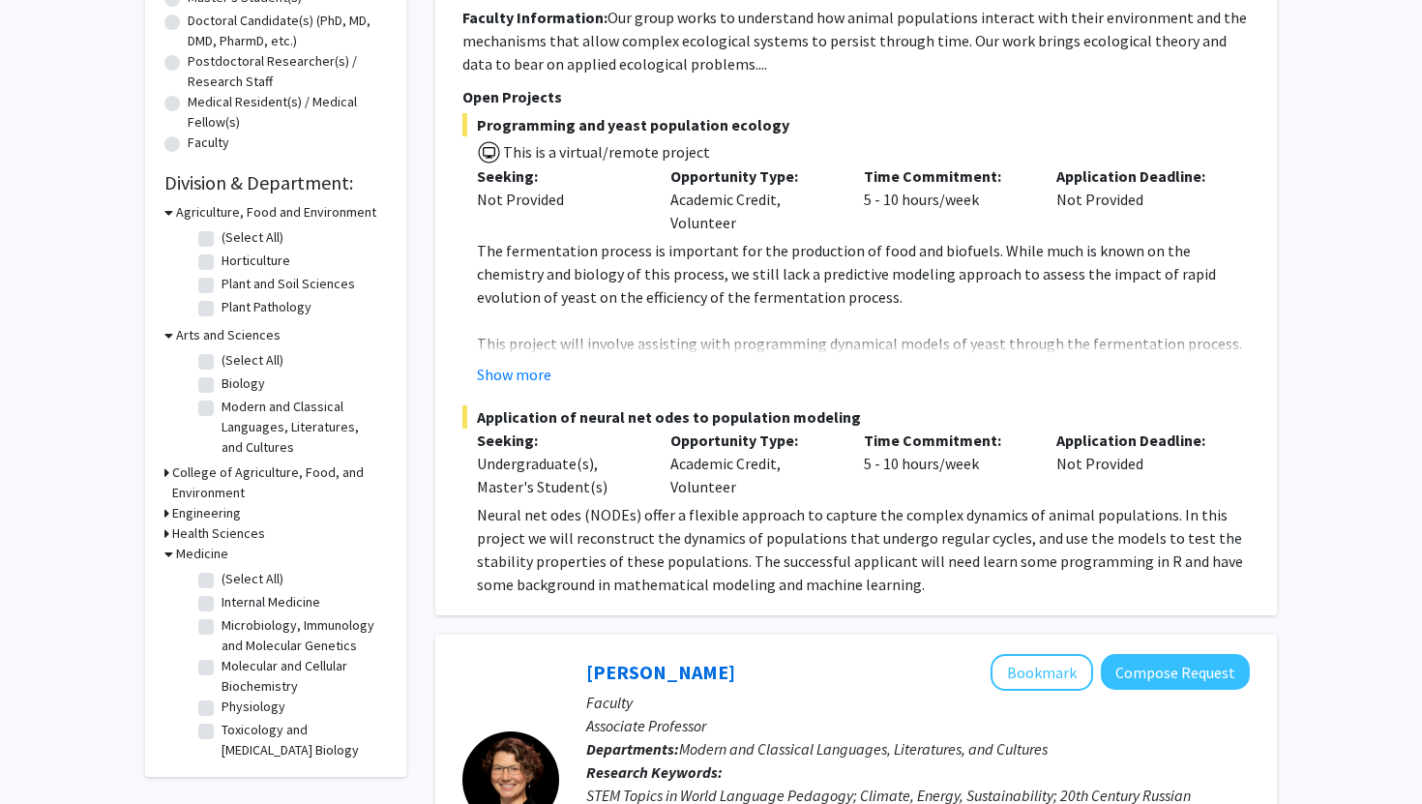
click at [165, 334] on icon at bounding box center [169, 335] width 9 height 20
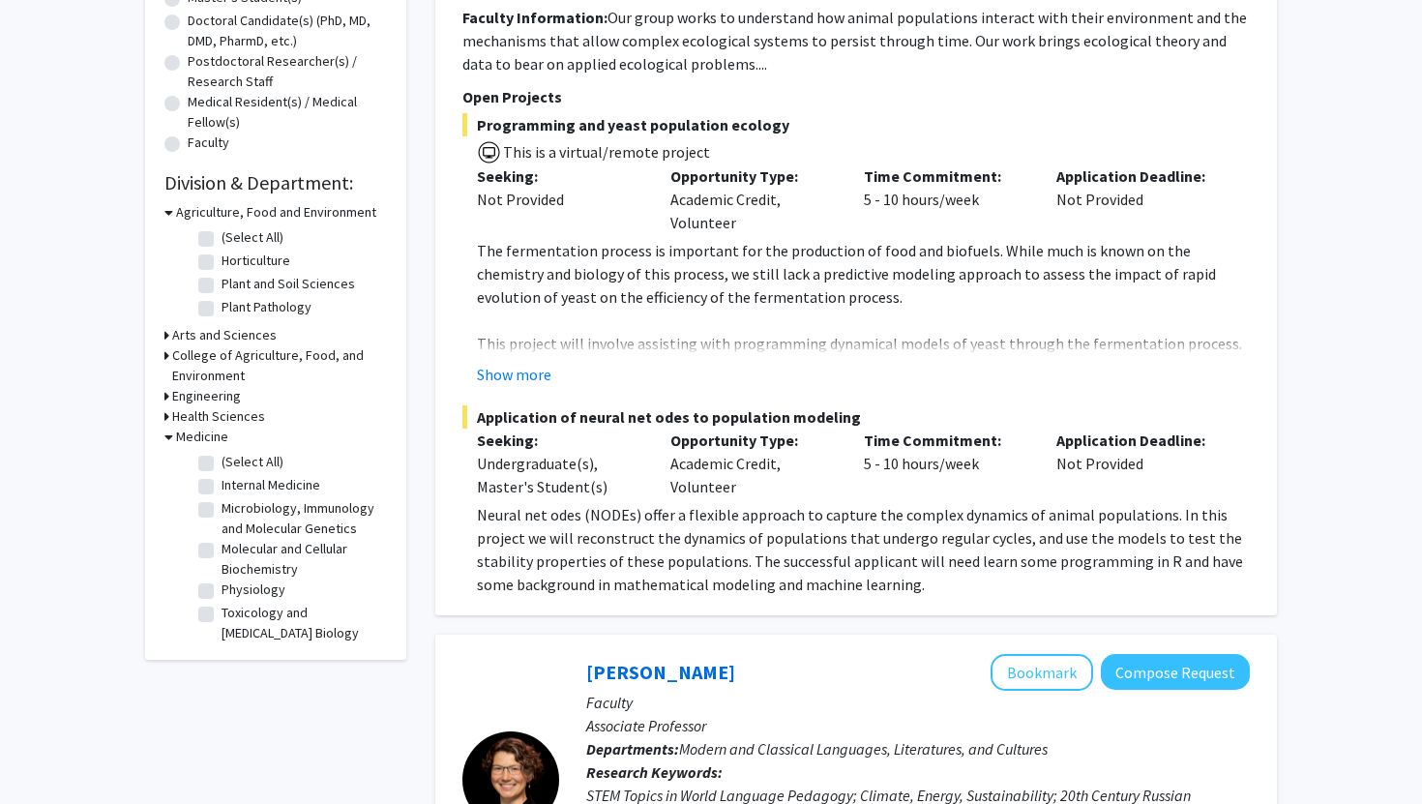
click at [222, 618] on label "Toxicology and [MEDICAL_DATA] Biology" at bounding box center [302, 623] width 161 height 41
click at [222, 615] on input "Toxicology and [MEDICAL_DATA] Biology" at bounding box center [228, 609] width 13 height 13
checkbox input "true"
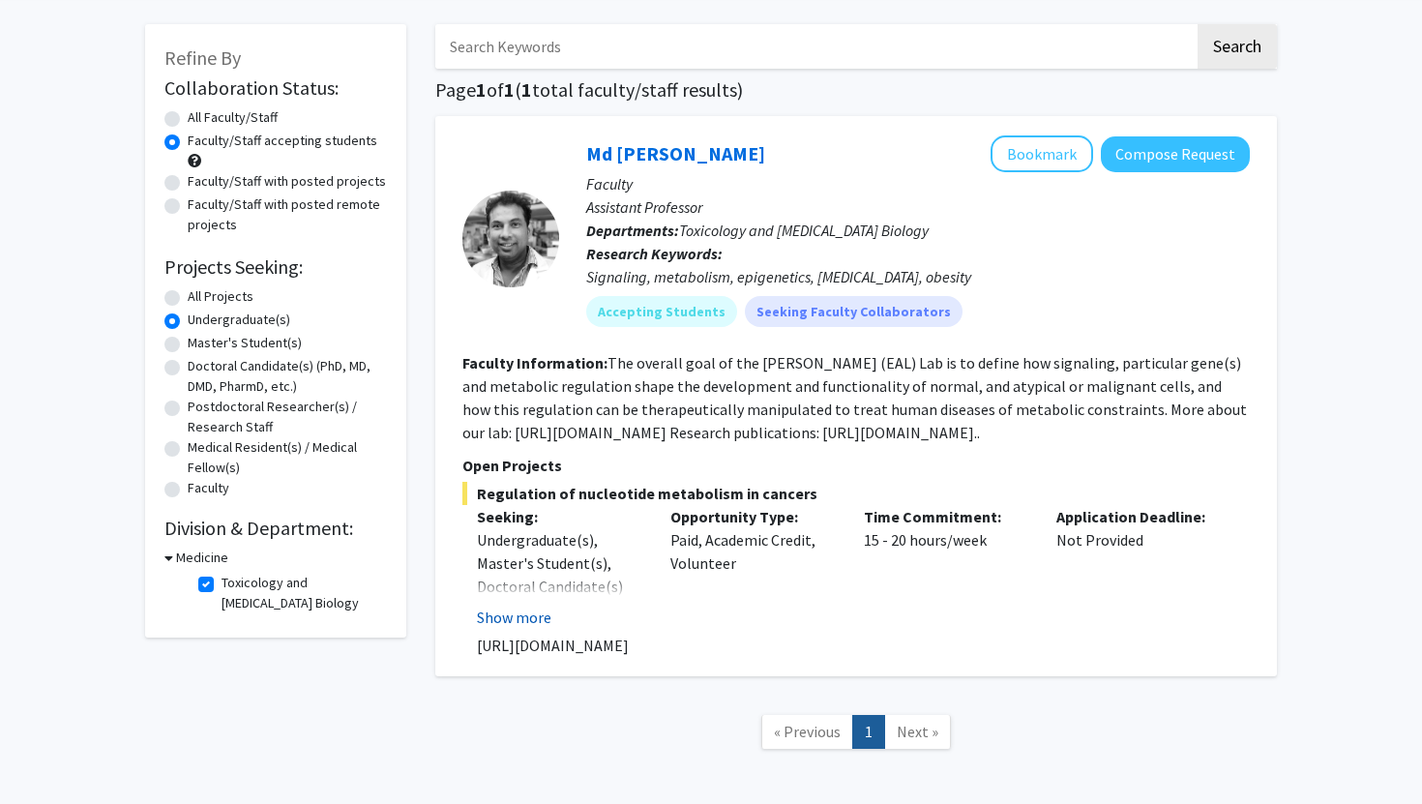
scroll to position [80, 0]
click at [222, 580] on label "Toxicology and [MEDICAL_DATA] Biology" at bounding box center [302, 592] width 161 height 41
click at [222, 580] on input "Toxicology and [MEDICAL_DATA] Biology" at bounding box center [228, 578] width 13 height 13
checkbox input "false"
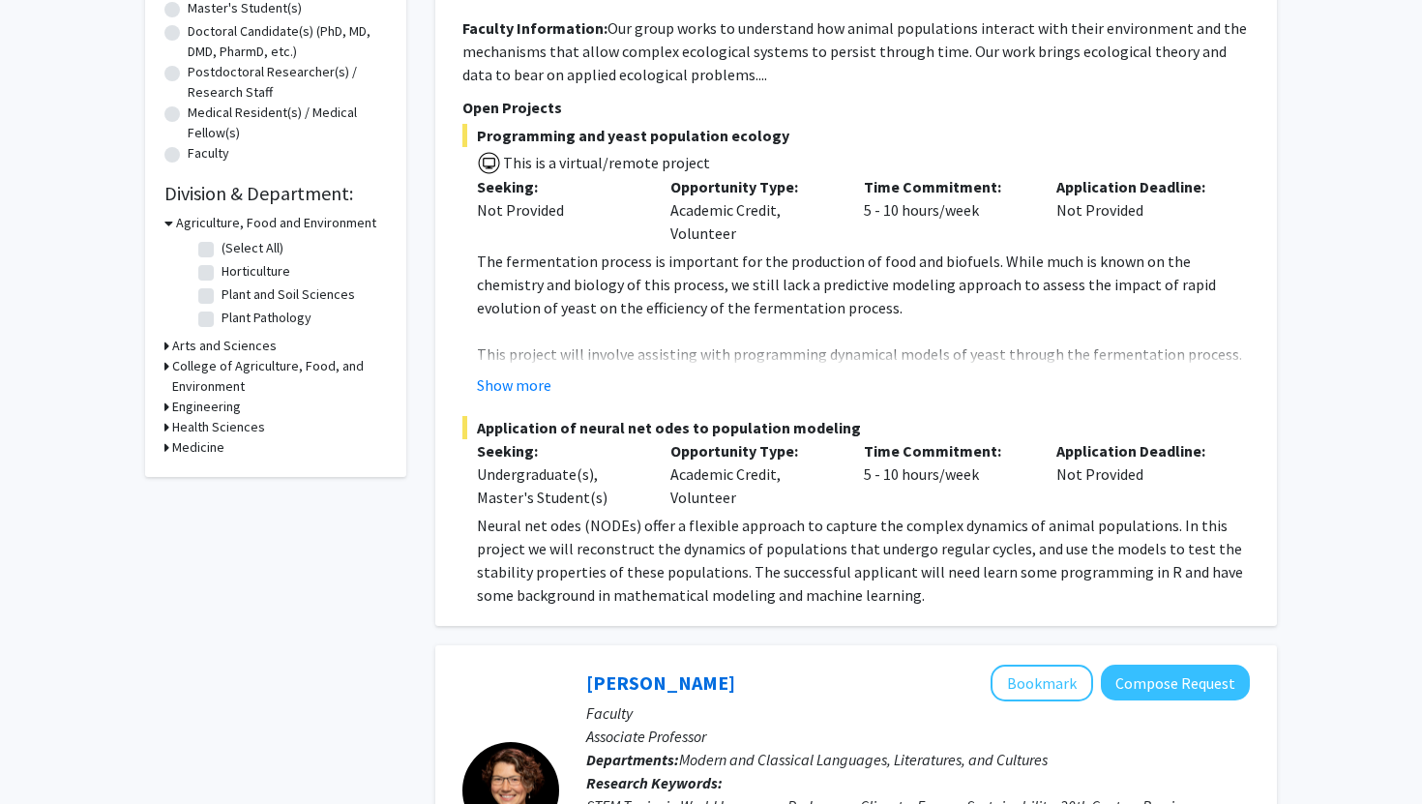
scroll to position [417, 0]
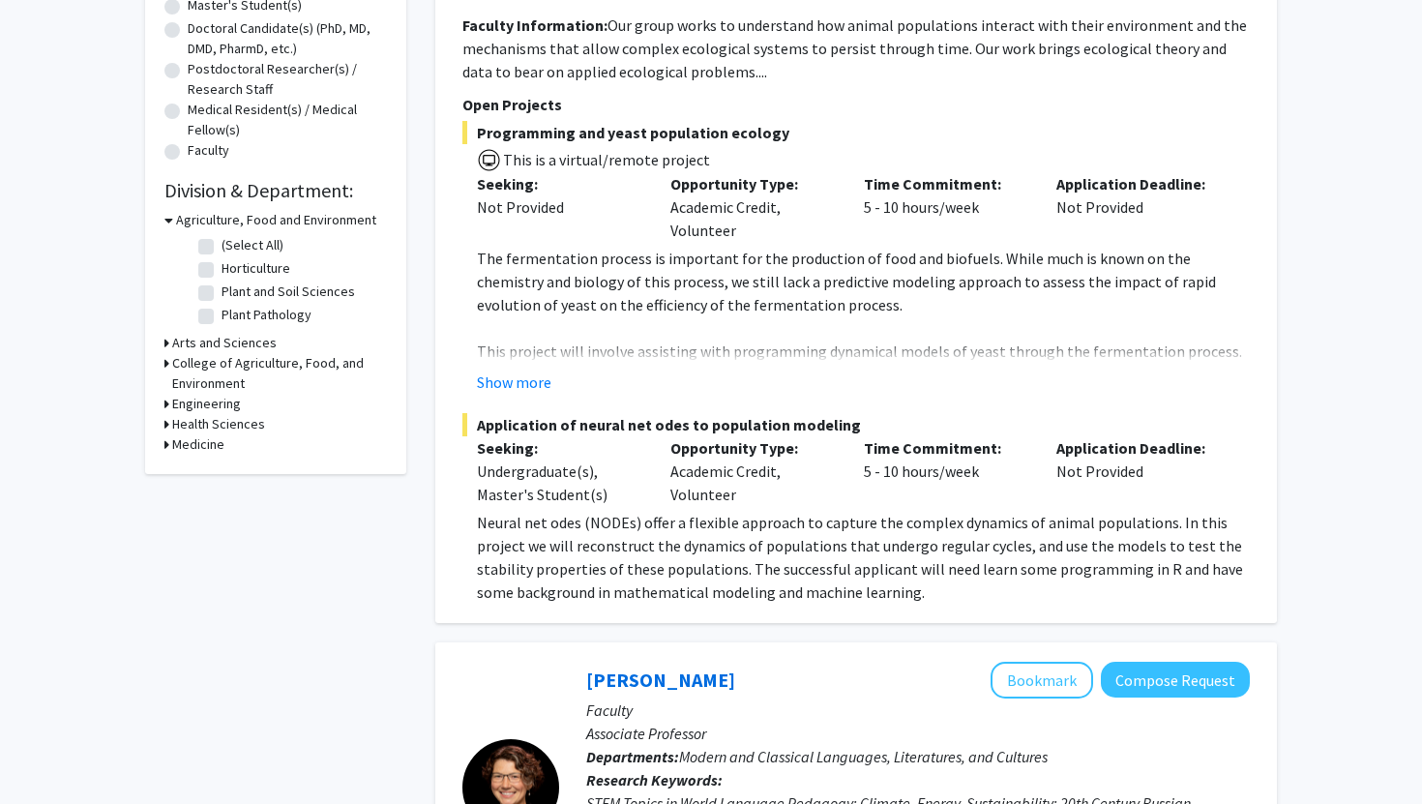
click at [165, 426] on icon at bounding box center [167, 424] width 5 height 20
click at [165, 477] on icon at bounding box center [167, 477] width 5 height 20
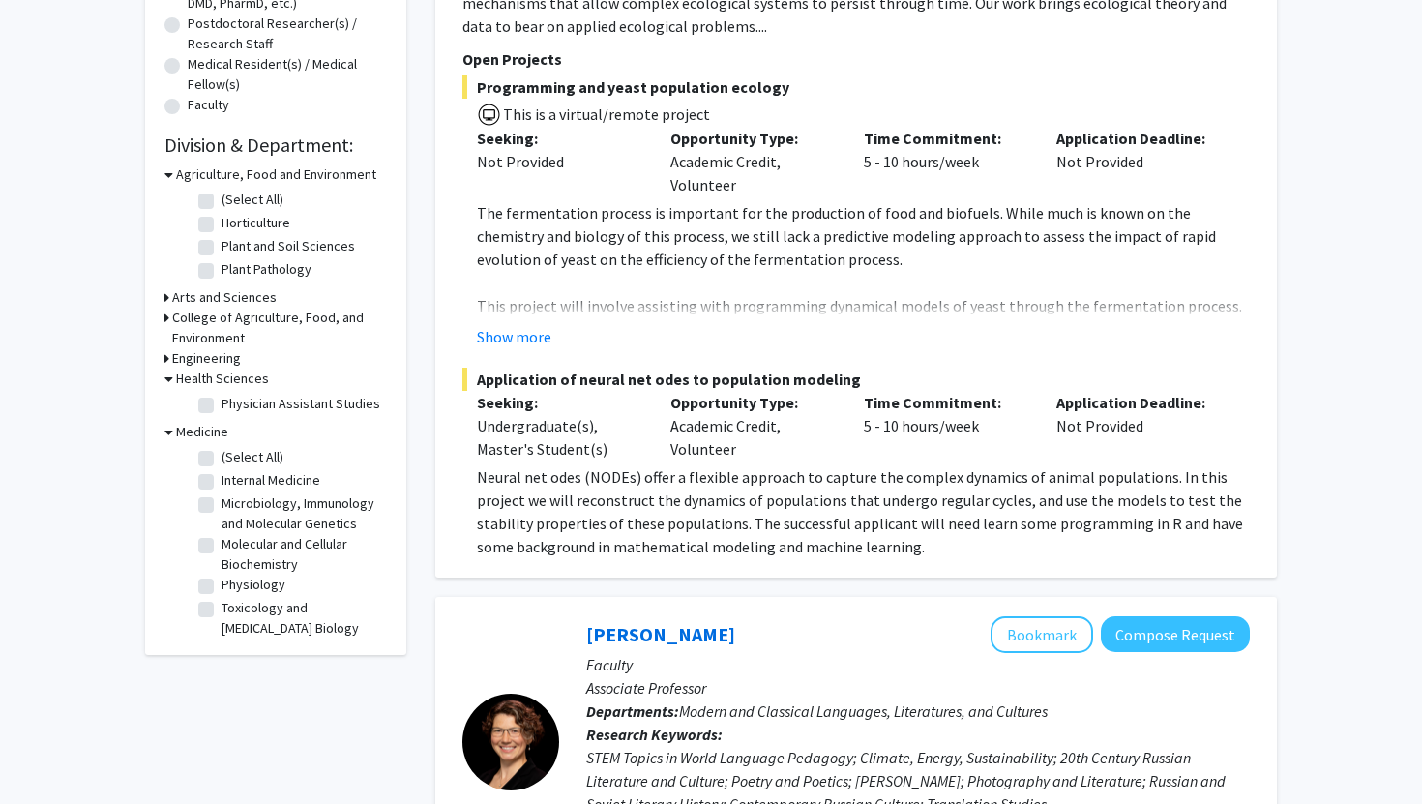
scroll to position [469, 0]
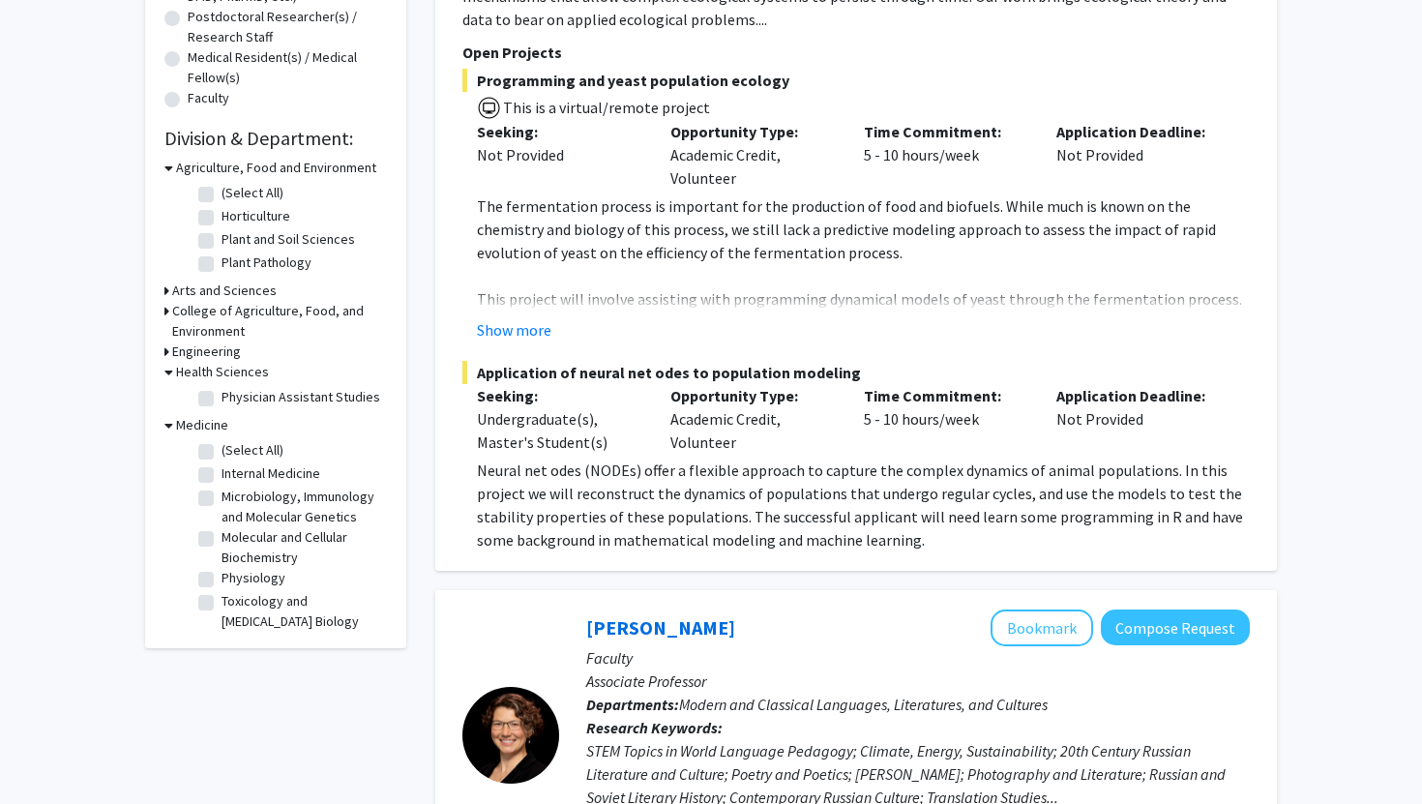
click at [222, 542] on label "Molecular and Cellular Biochemistry" at bounding box center [302, 547] width 161 height 41
click at [222, 540] on input "Molecular and Cellular Biochemistry" at bounding box center [228, 533] width 13 height 13
checkbox input "true"
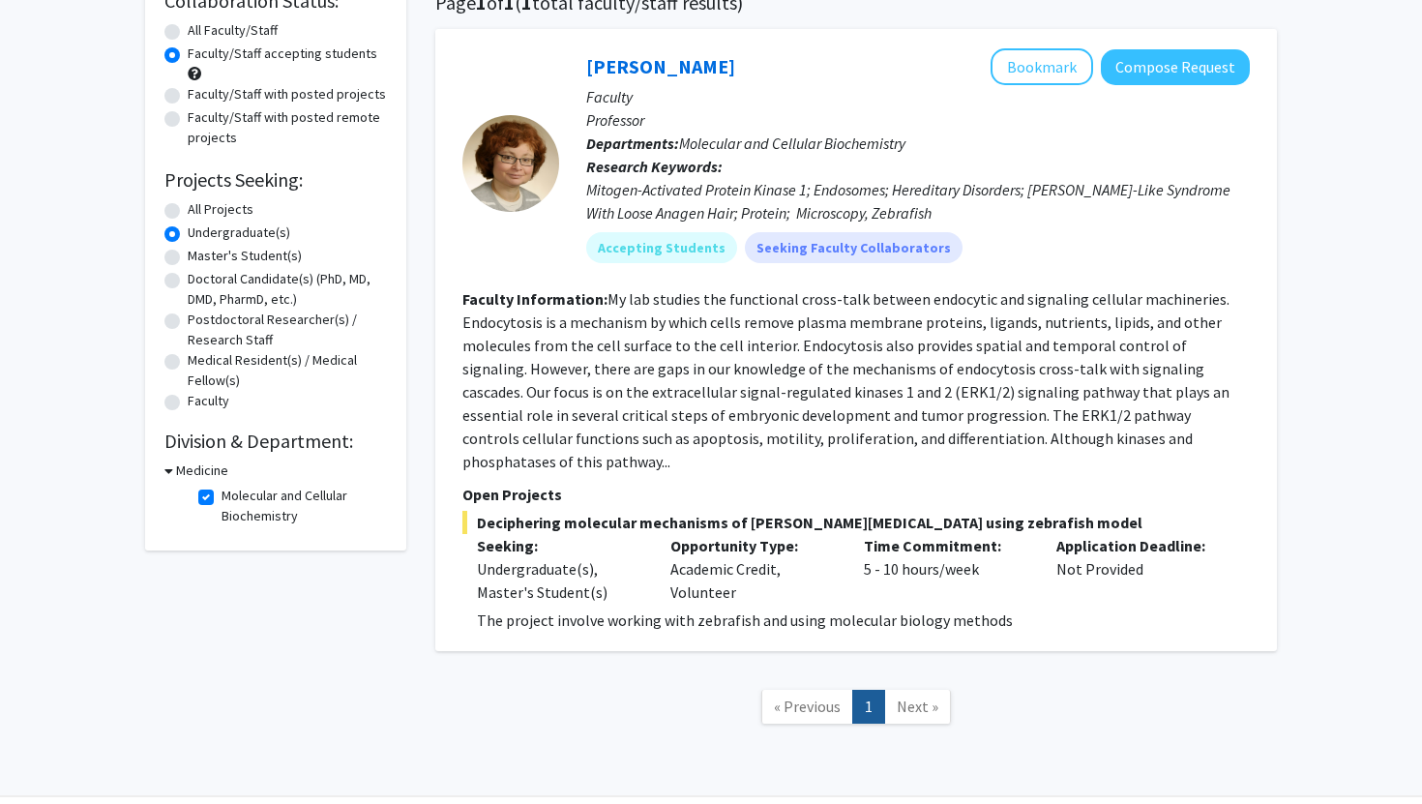
scroll to position [204, 0]
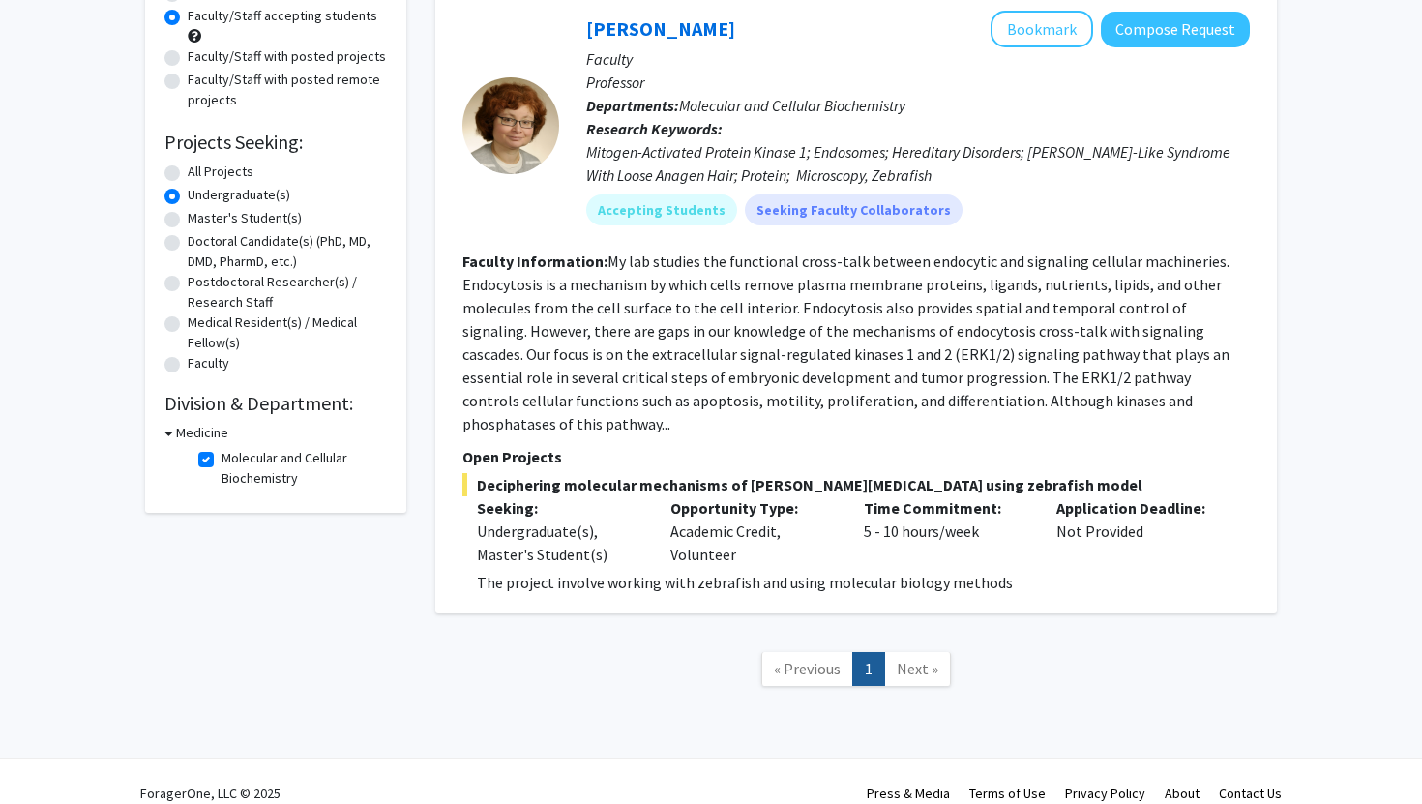
click at [222, 455] on label "Molecular and Cellular Biochemistry" at bounding box center [302, 468] width 161 height 41
click at [222, 455] on input "Molecular and Cellular Biochemistry" at bounding box center [228, 454] width 13 height 13
checkbox input "false"
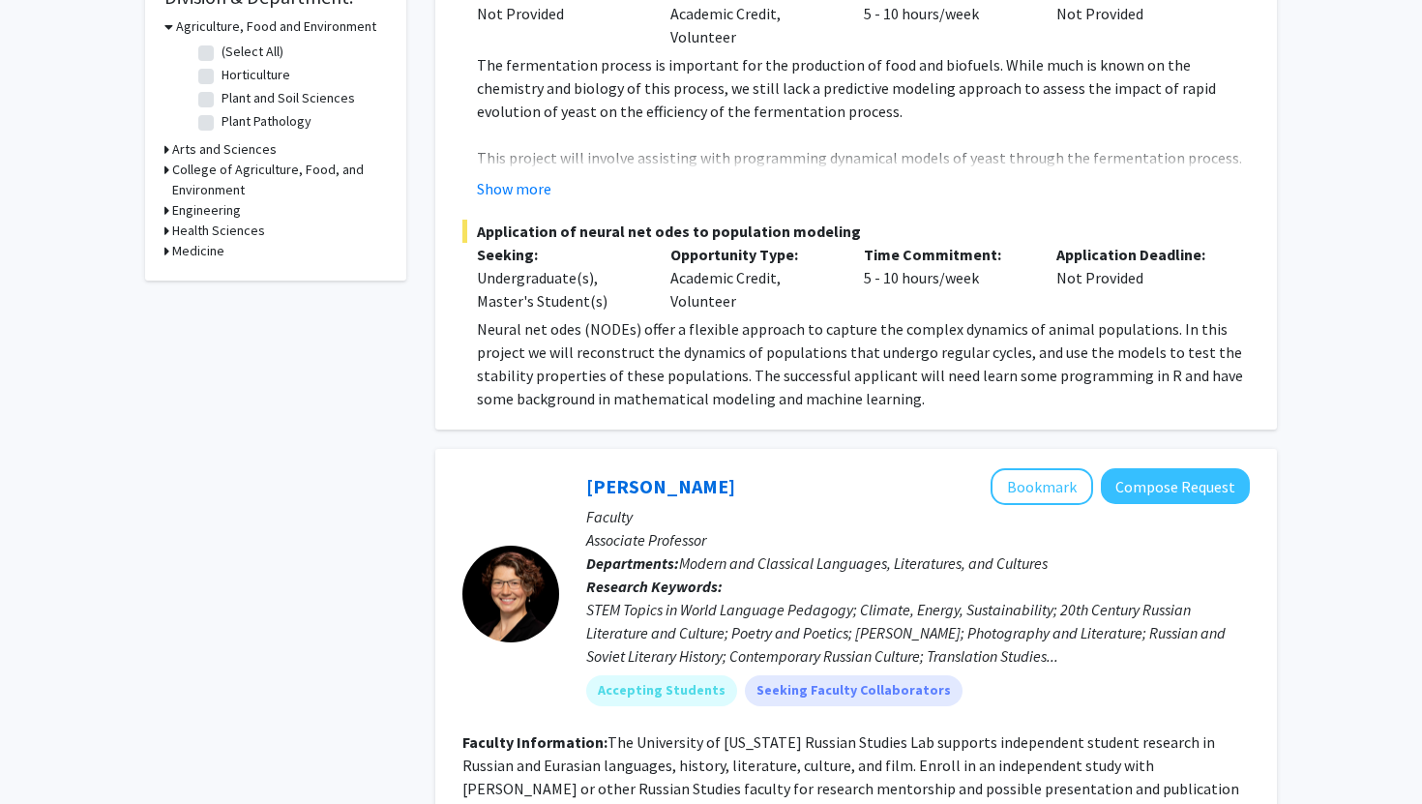
scroll to position [584, 0]
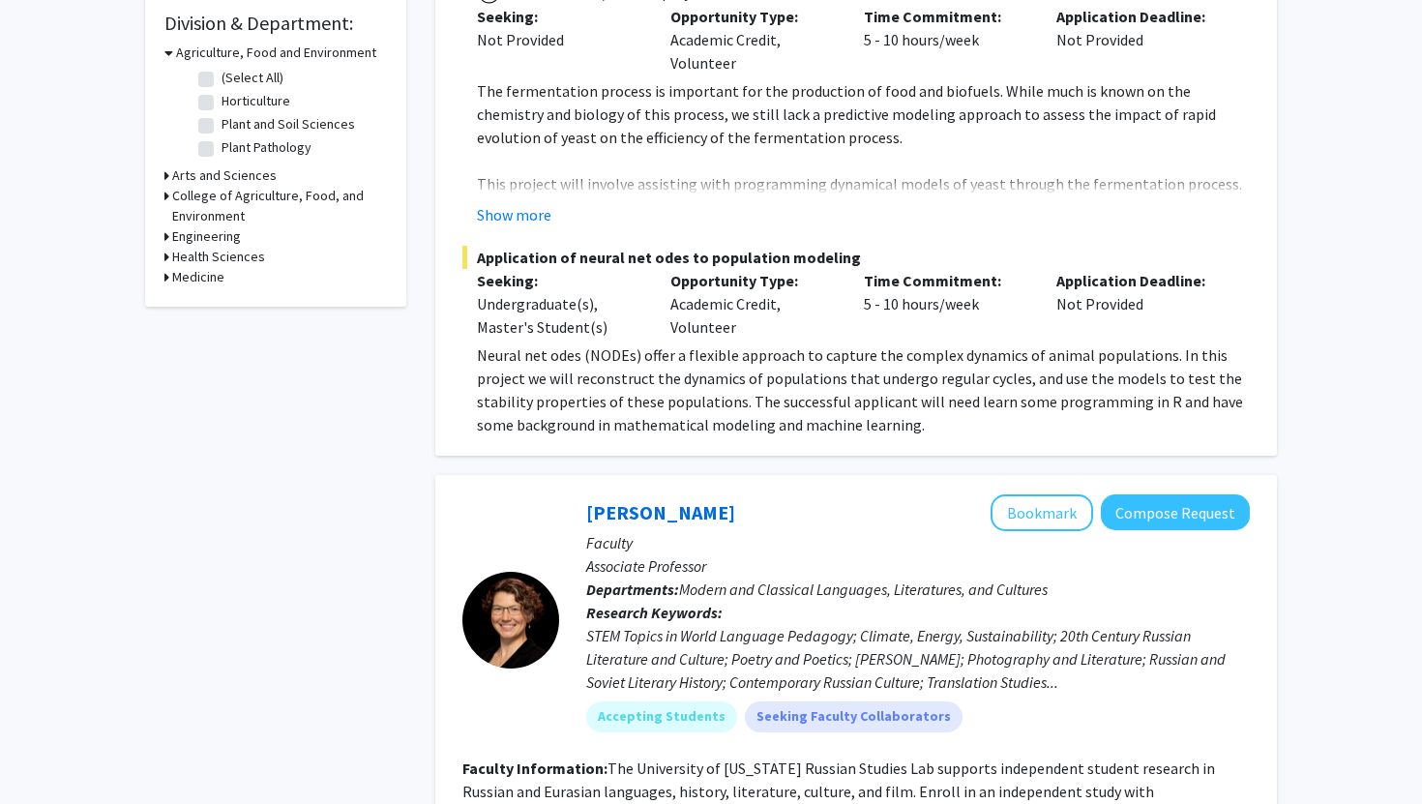
click at [169, 276] on div "Medicine" at bounding box center [276, 277] width 223 height 20
click at [165, 273] on icon at bounding box center [167, 277] width 5 height 20
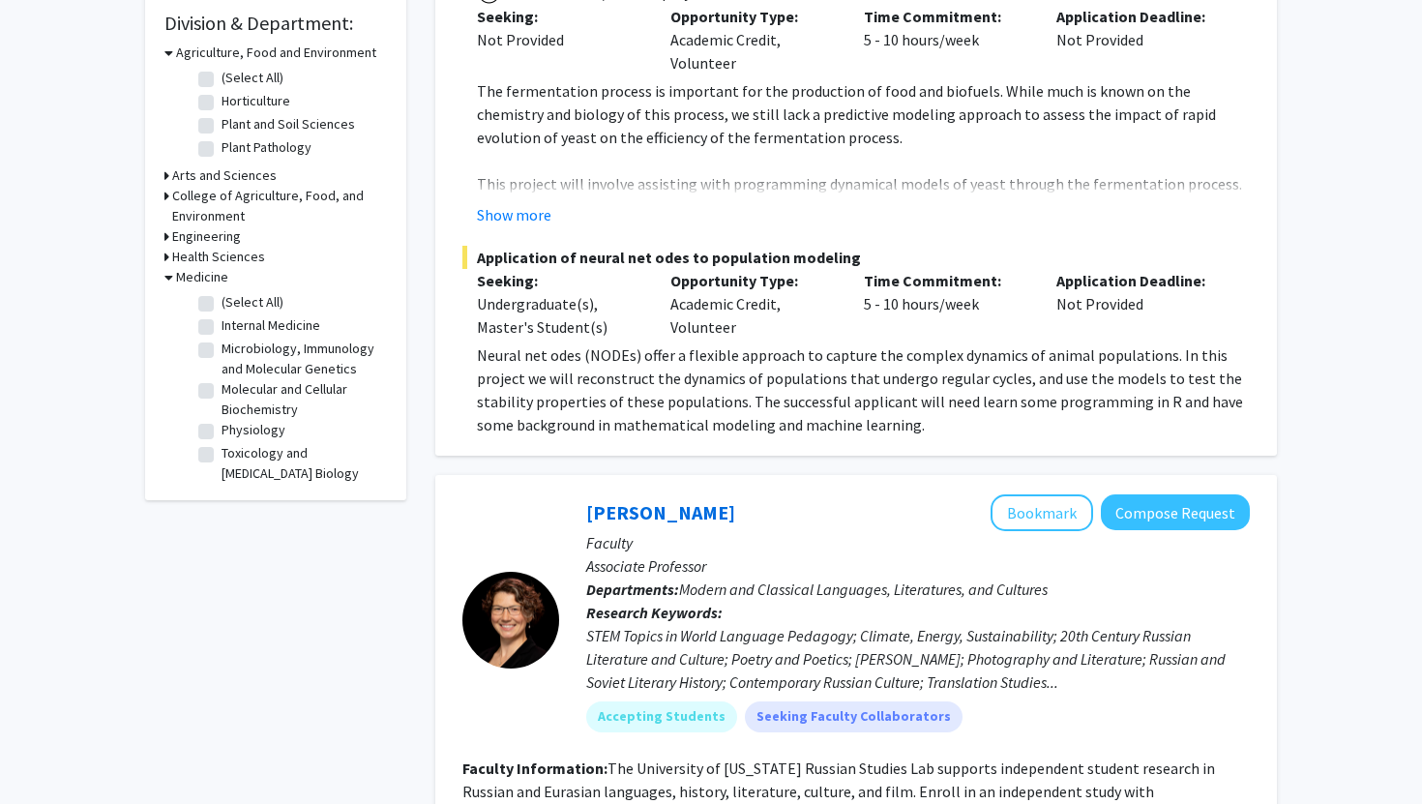
click at [222, 349] on label "Microbiology, Immunology and Molecular Genetics" at bounding box center [302, 359] width 161 height 41
click at [222, 349] on input "Microbiology, Immunology and Molecular Genetics" at bounding box center [228, 345] width 13 height 13
checkbox input "true"
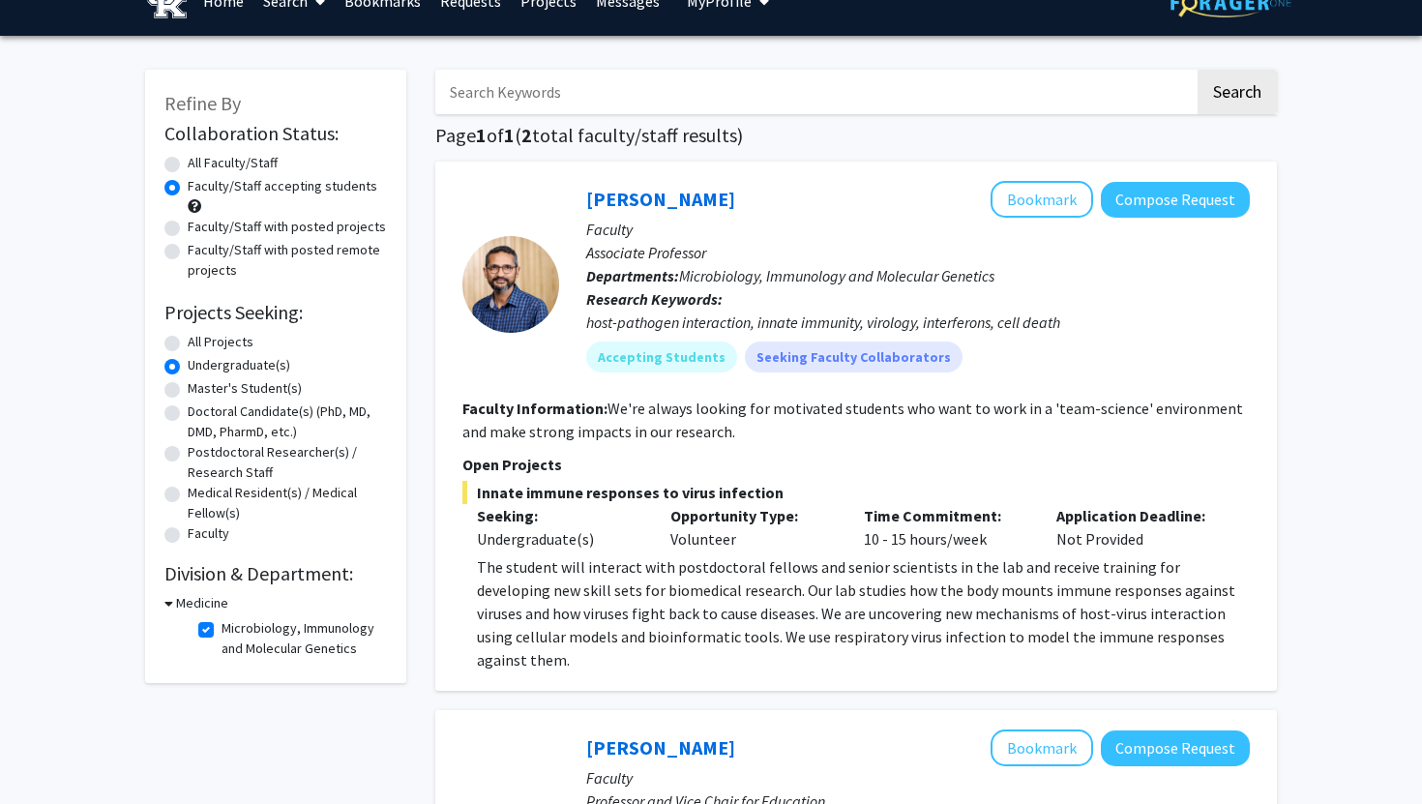
scroll to position [47, 0]
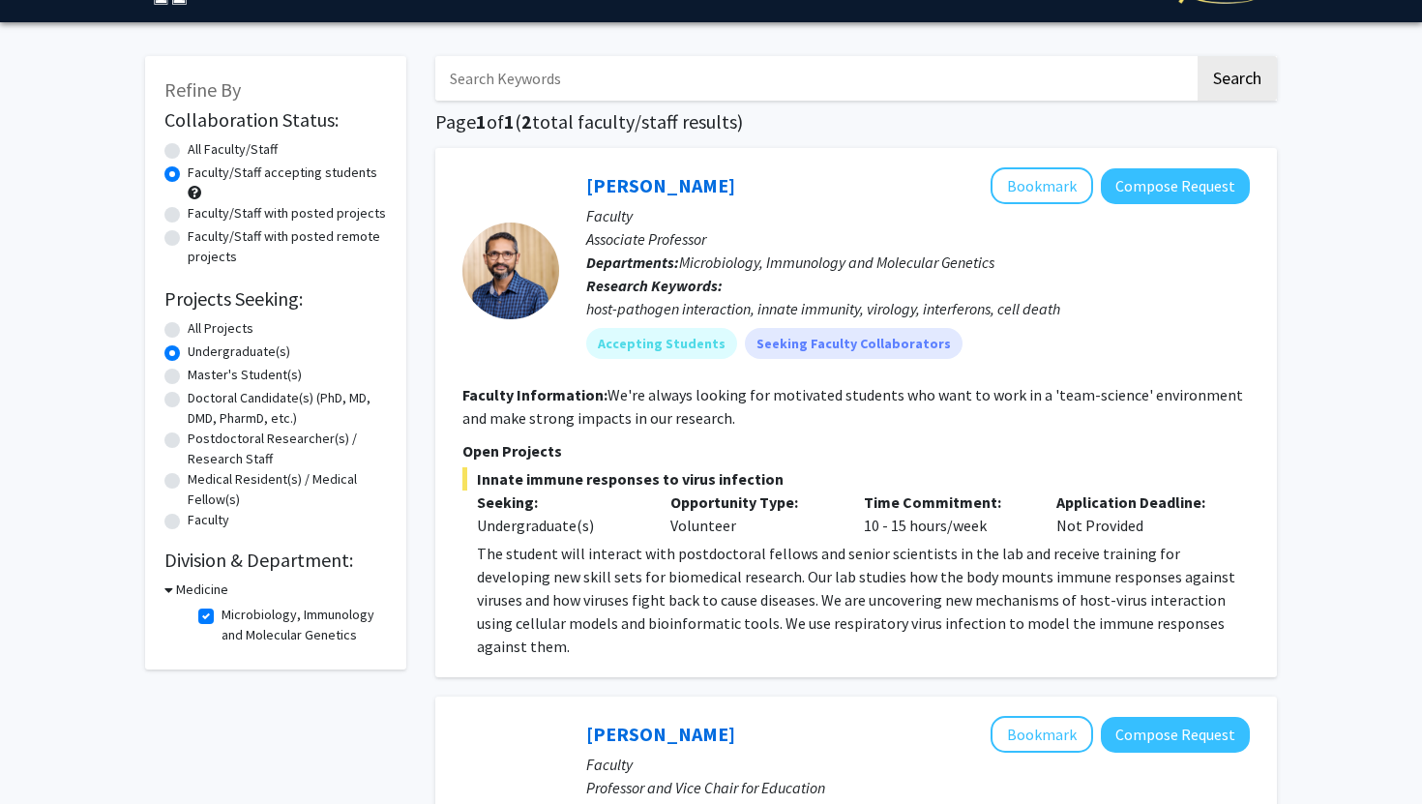
click at [630, 542] on p "The student will interact with postdoctoral fellows and senior scientists in th…" at bounding box center [863, 600] width 773 height 116
click at [709, 198] on div "[PERSON_NAME] Bookmark Compose Request" at bounding box center [918, 185] width 664 height 37
click at [706, 185] on link "[PERSON_NAME]" at bounding box center [660, 185] width 149 height 24
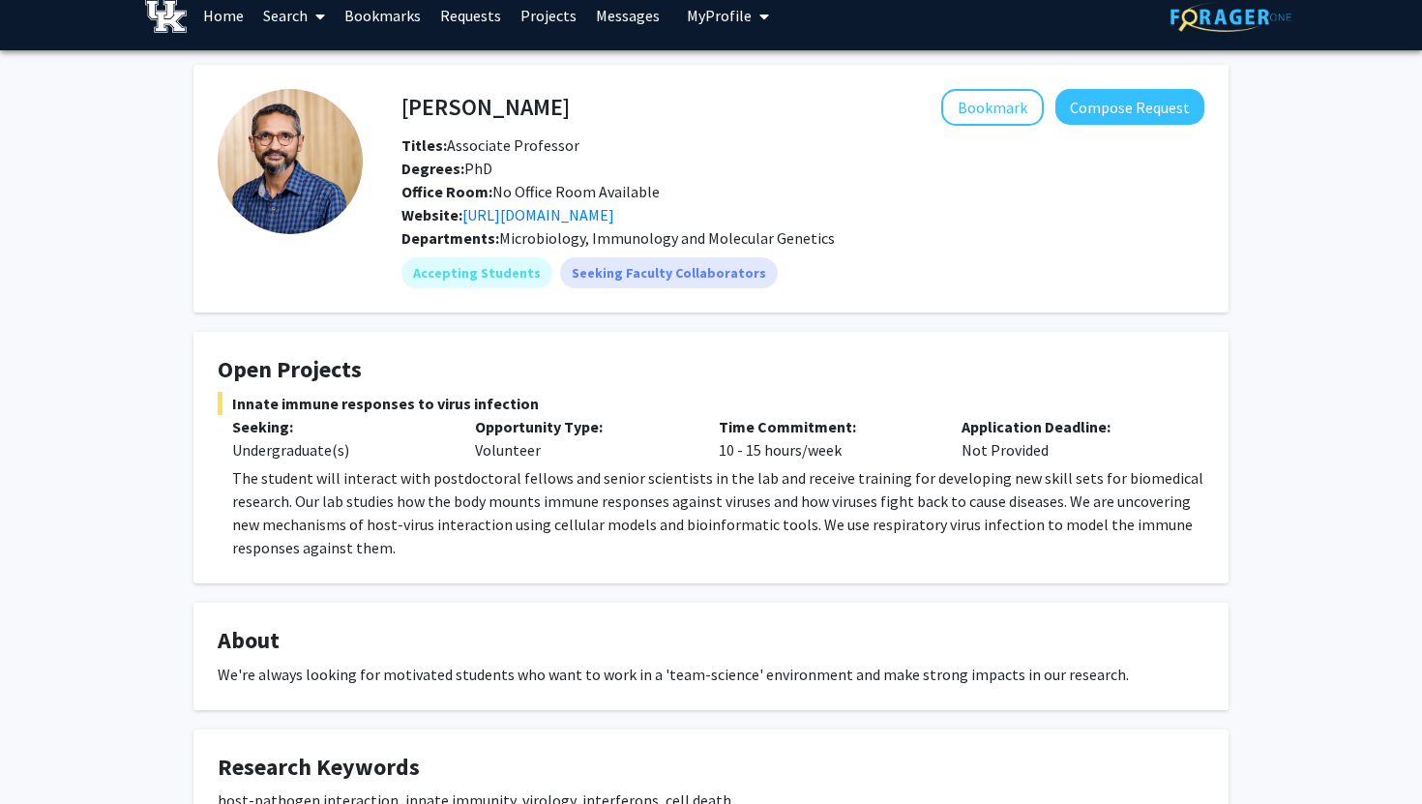
scroll to position [11, 0]
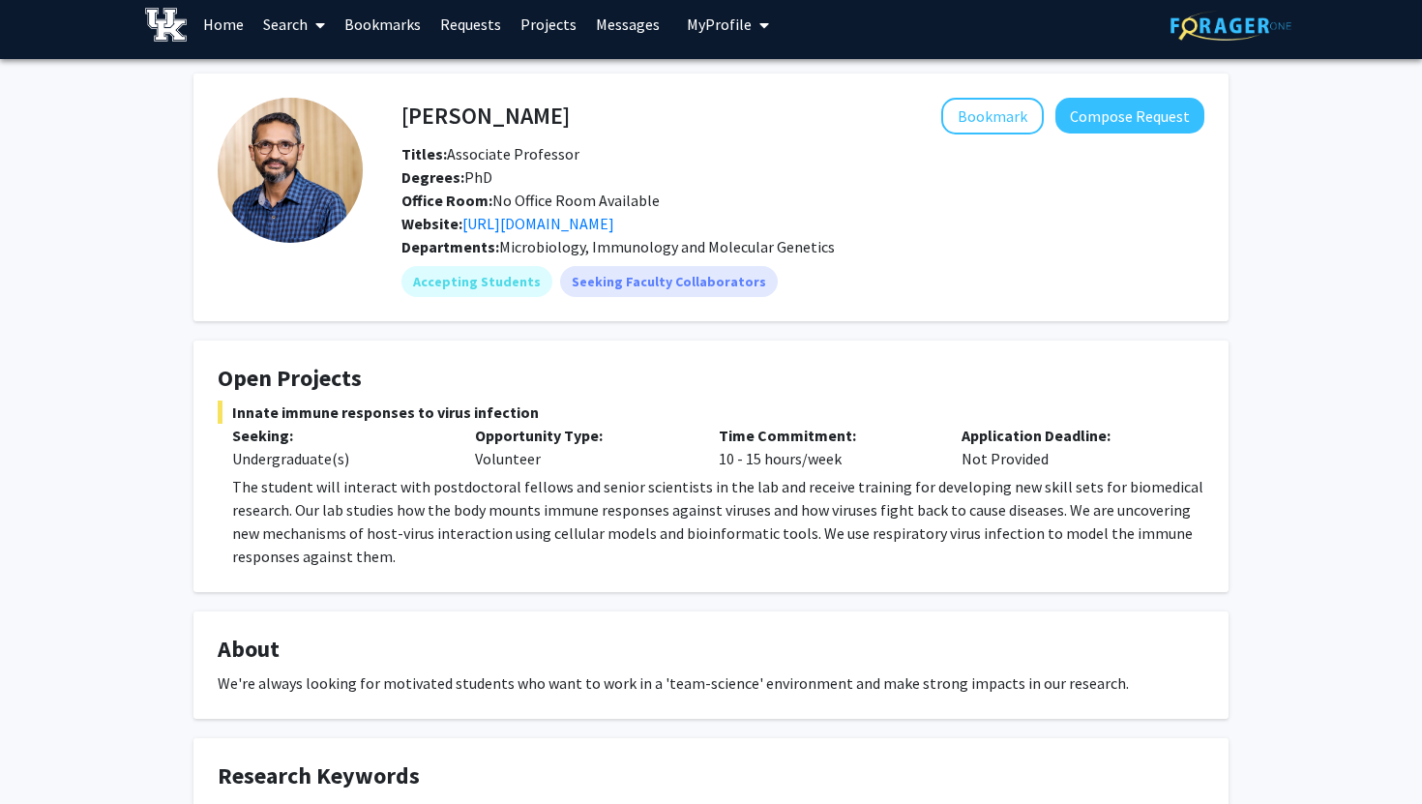
click at [680, 486] on p "The student will interact with postdoctoral fellows and senior scientists in th…" at bounding box center [718, 521] width 973 height 93
click at [1160, 115] on button "Compose Request" at bounding box center [1130, 116] width 149 height 36
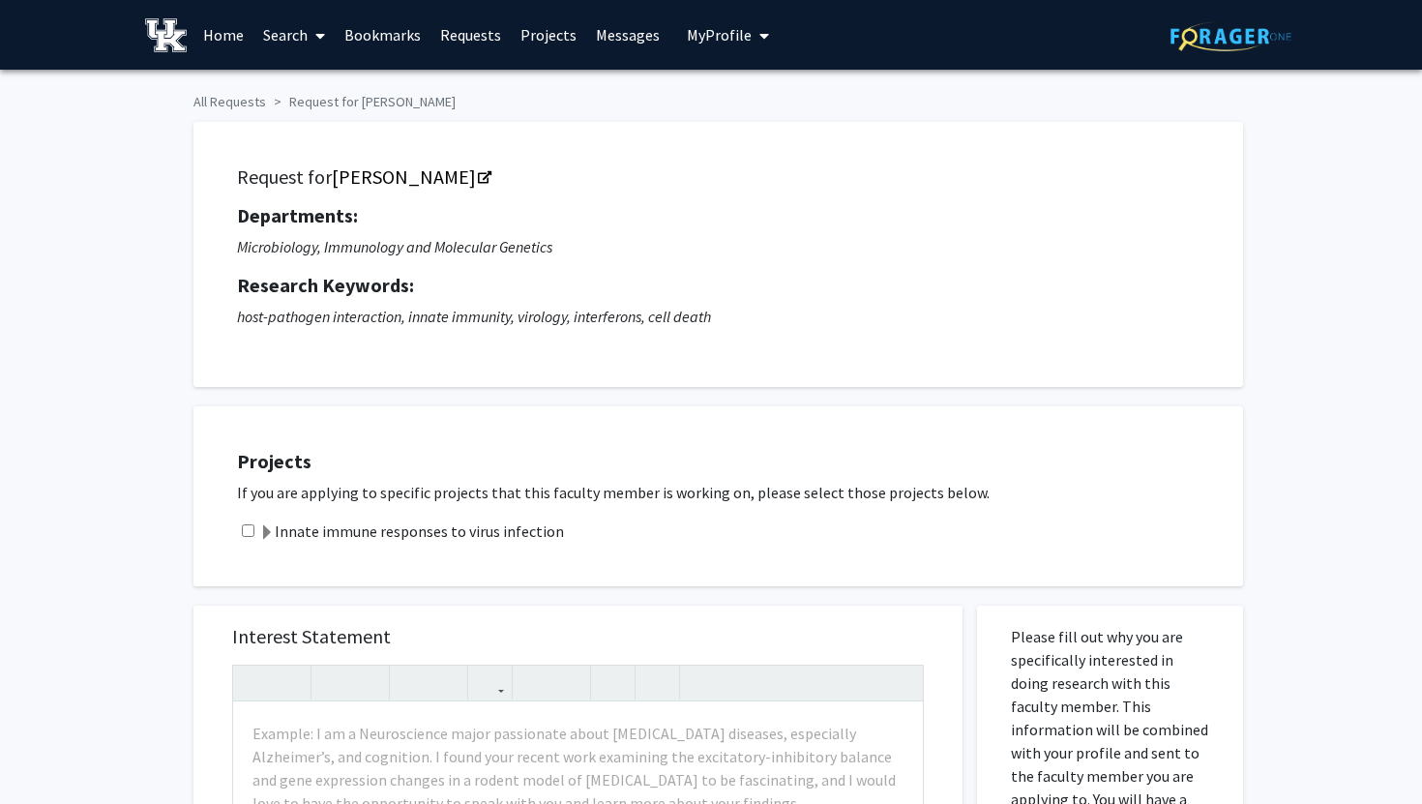
click at [301, 38] on link "Search" at bounding box center [294, 35] width 81 height 68
click at [314, 85] on span "Faculty/Staff" at bounding box center [325, 89] width 142 height 39
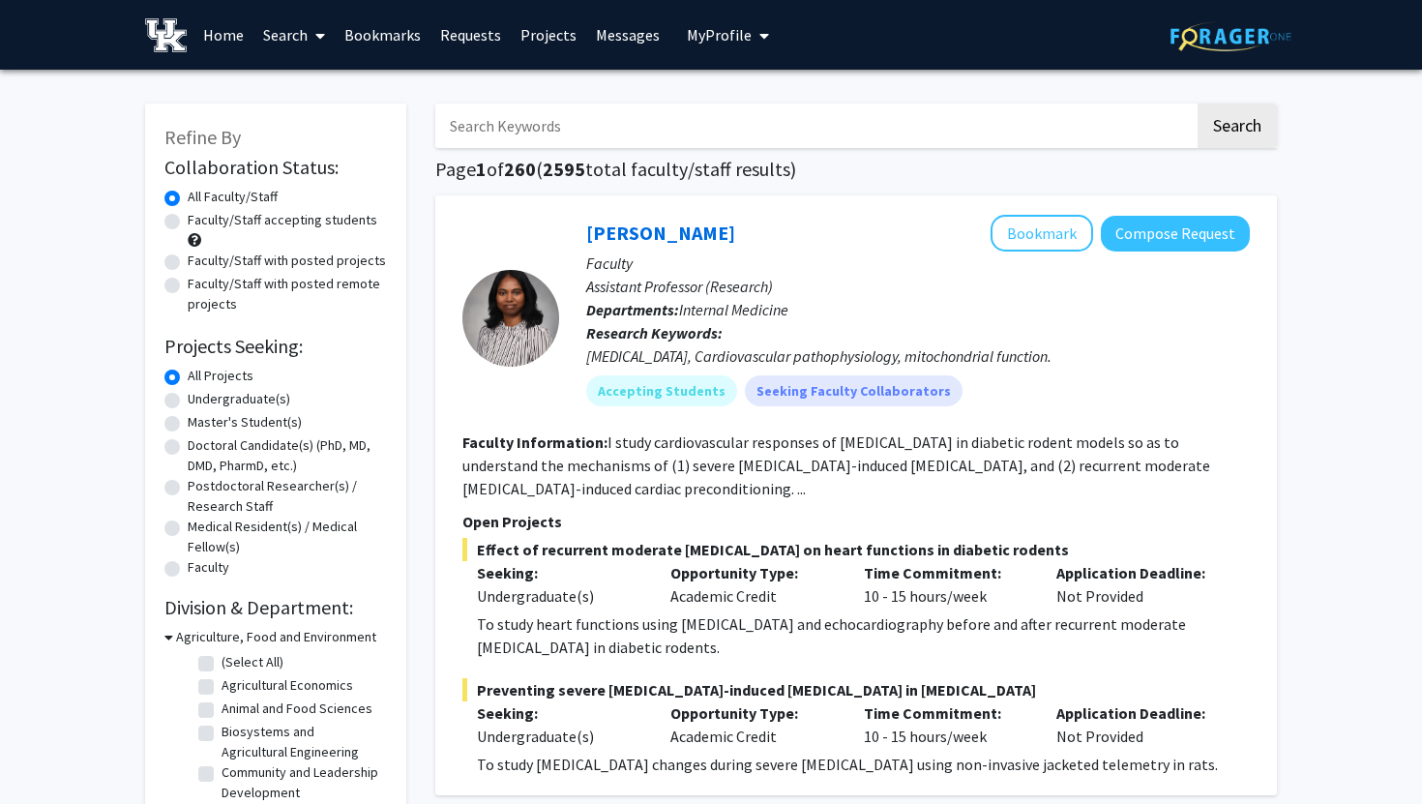
click at [305, 28] on link "Search" at bounding box center [294, 35] width 81 height 68
click at [304, 116] on span "Students" at bounding box center [313, 127] width 118 height 39
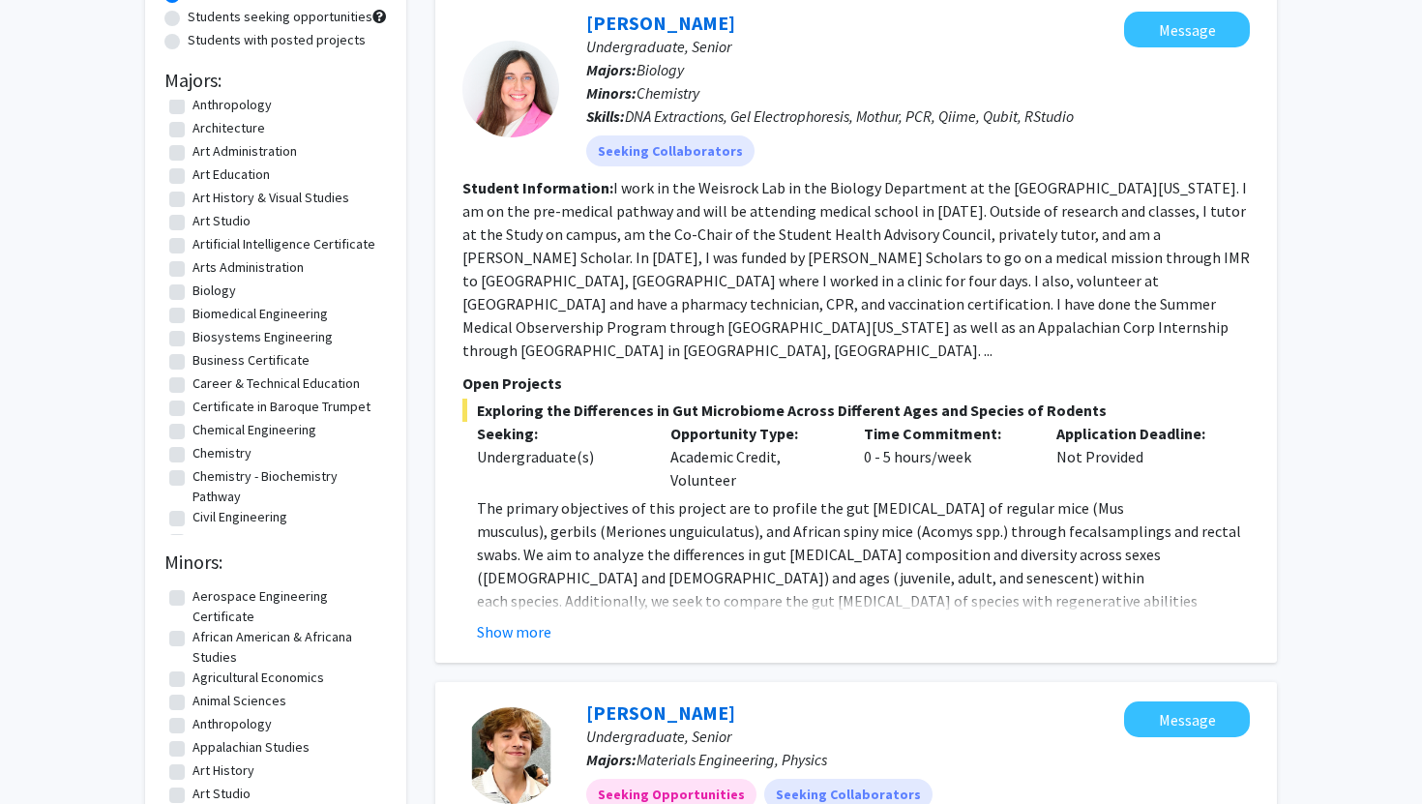
scroll to position [228, 0]
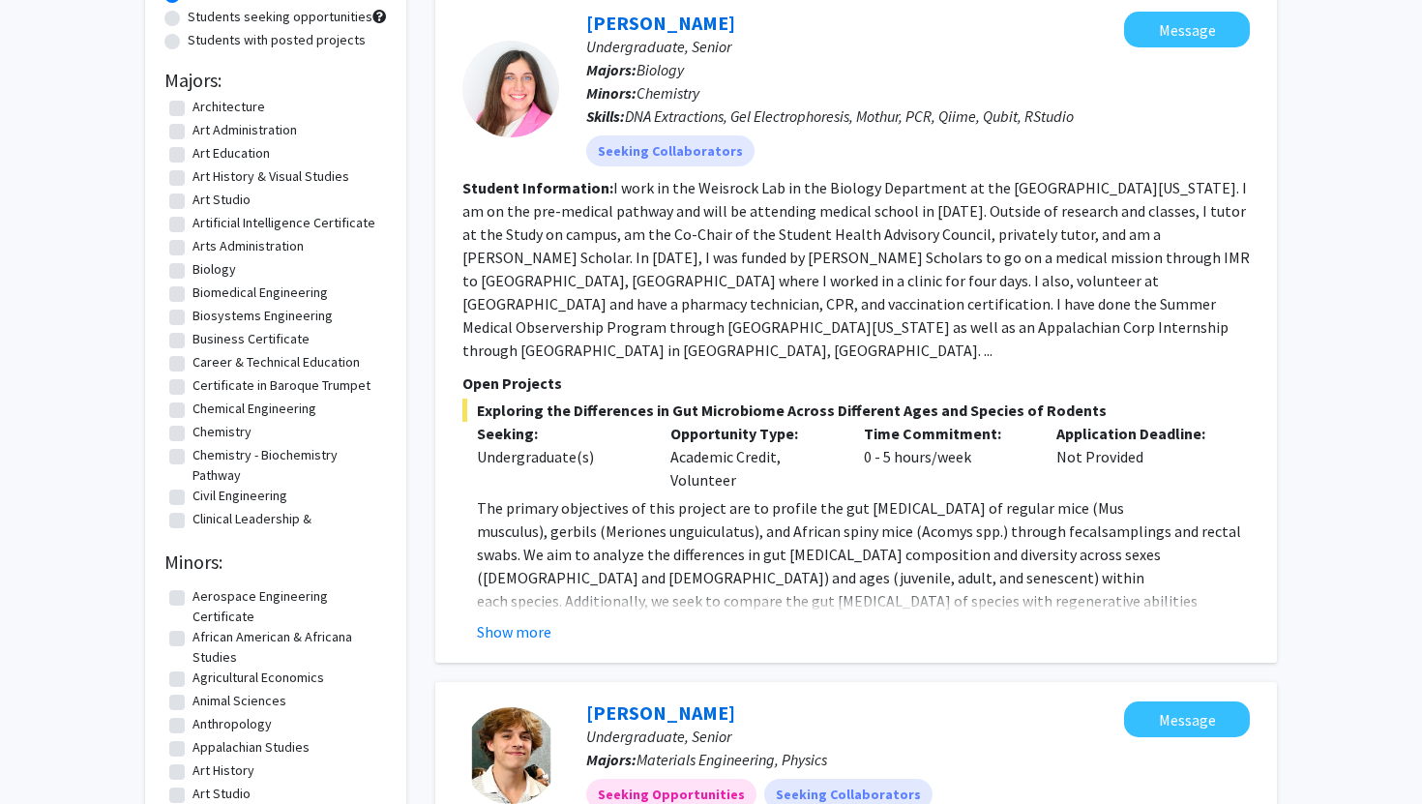
click at [193, 276] on label "Biology" at bounding box center [215, 269] width 44 height 20
click at [193, 272] on input "Biology" at bounding box center [199, 265] width 13 height 13
checkbox input "true"
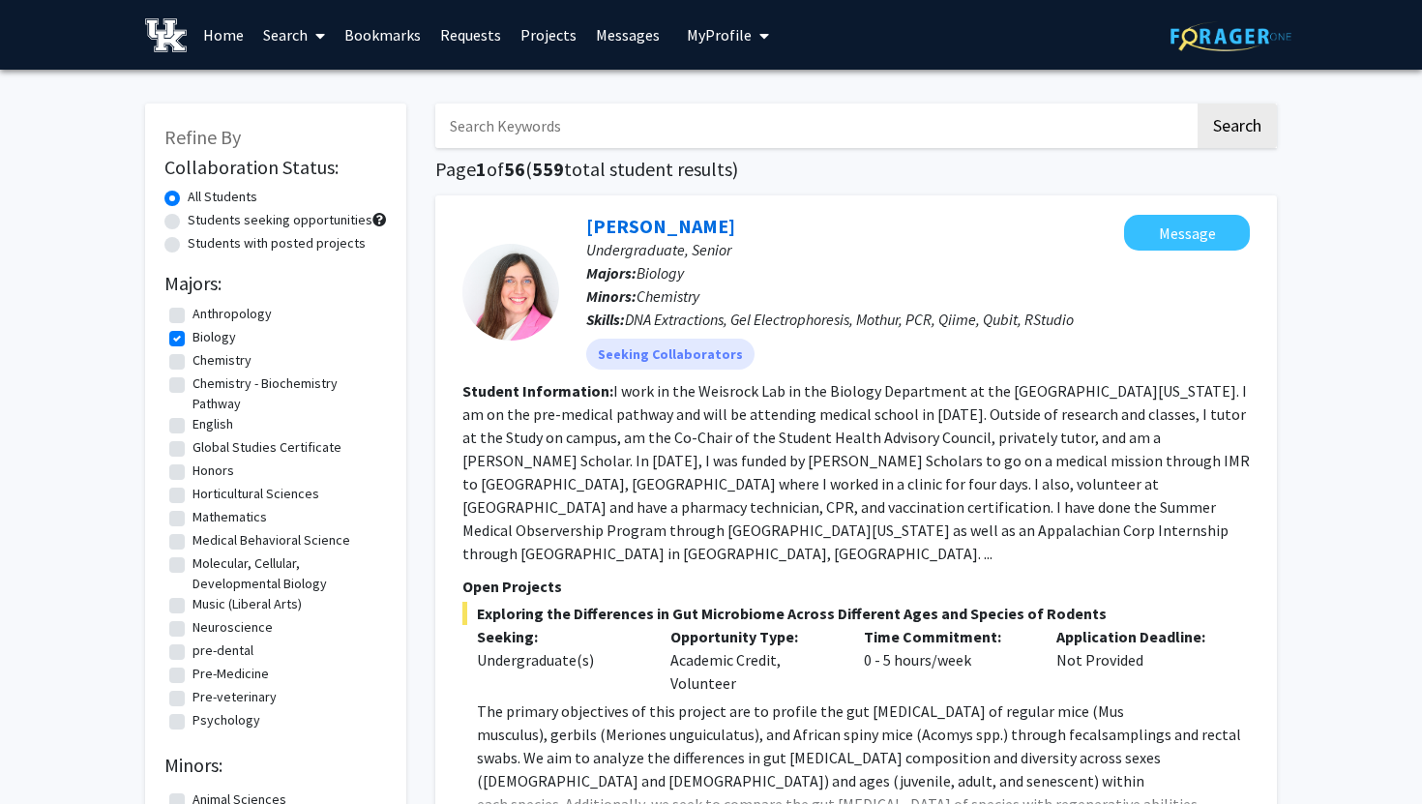
click at [307, 245] on label "Students with posted projects" at bounding box center [277, 243] width 178 height 20
click at [200, 245] on input "Students with posted projects" at bounding box center [194, 239] width 13 height 13
radio input "true"
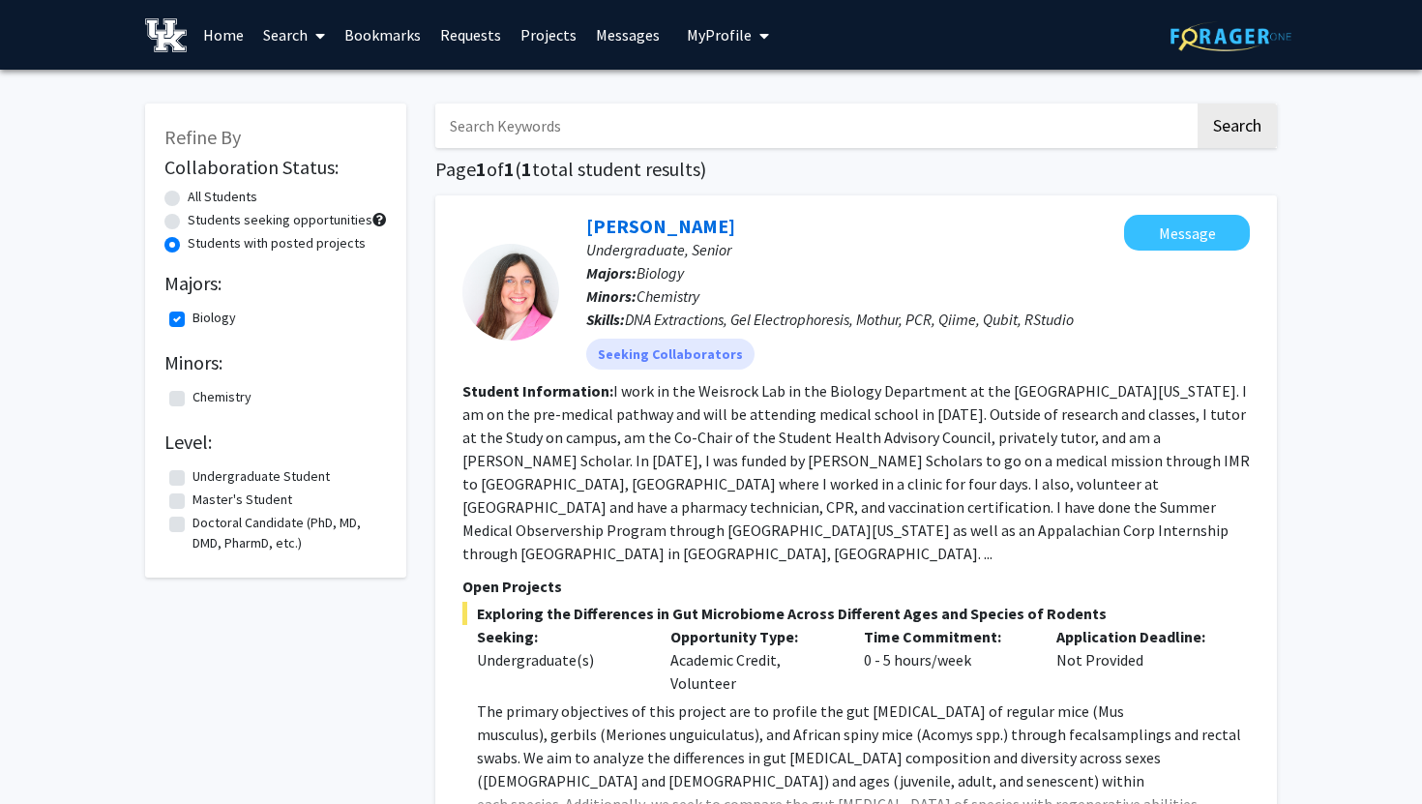
click at [324, 217] on label "Students seeking opportunities" at bounding box center [280, 220] width 185 height 20
click at [200, 217] on input "Students seeking opportunities" at bounding box center [194, 216] width 13 height 13
radio input "true"
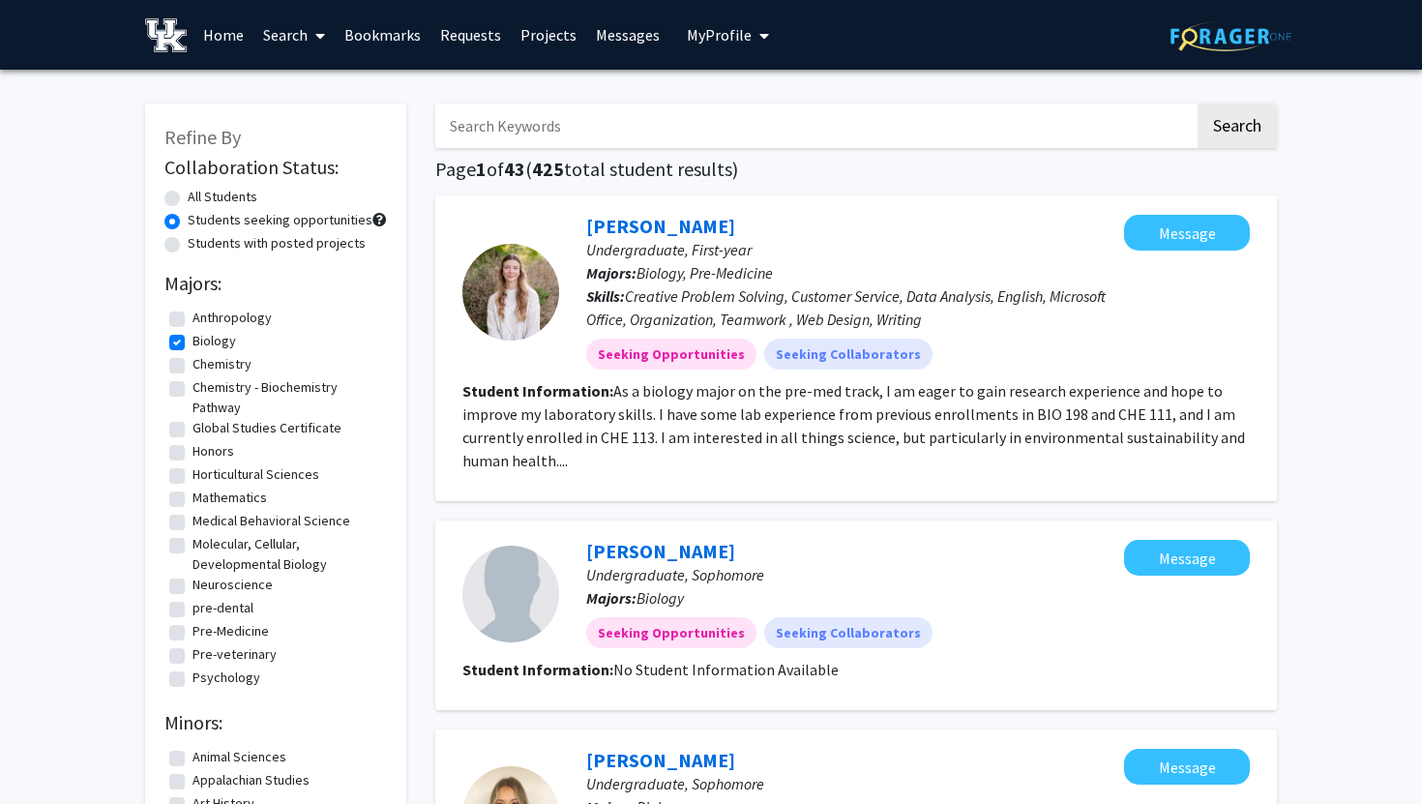
click at [752, 27] on span "My profile dropdown to access profile and logout" at bounding box center [760, 36] width 17 height 68
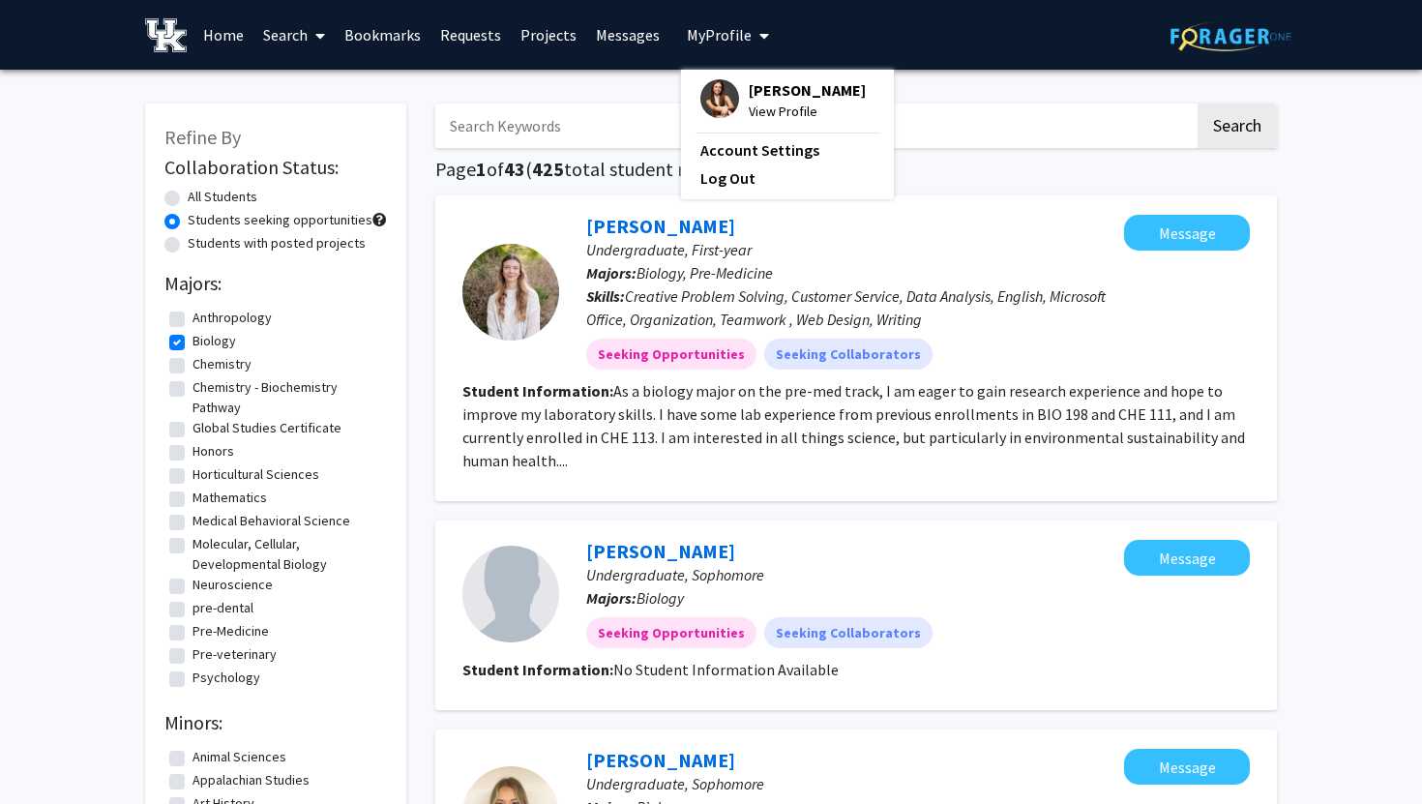
click at [757, 90] on span "[PERSON_NAME]" at bounding box center [807, 89] width 117 height 21
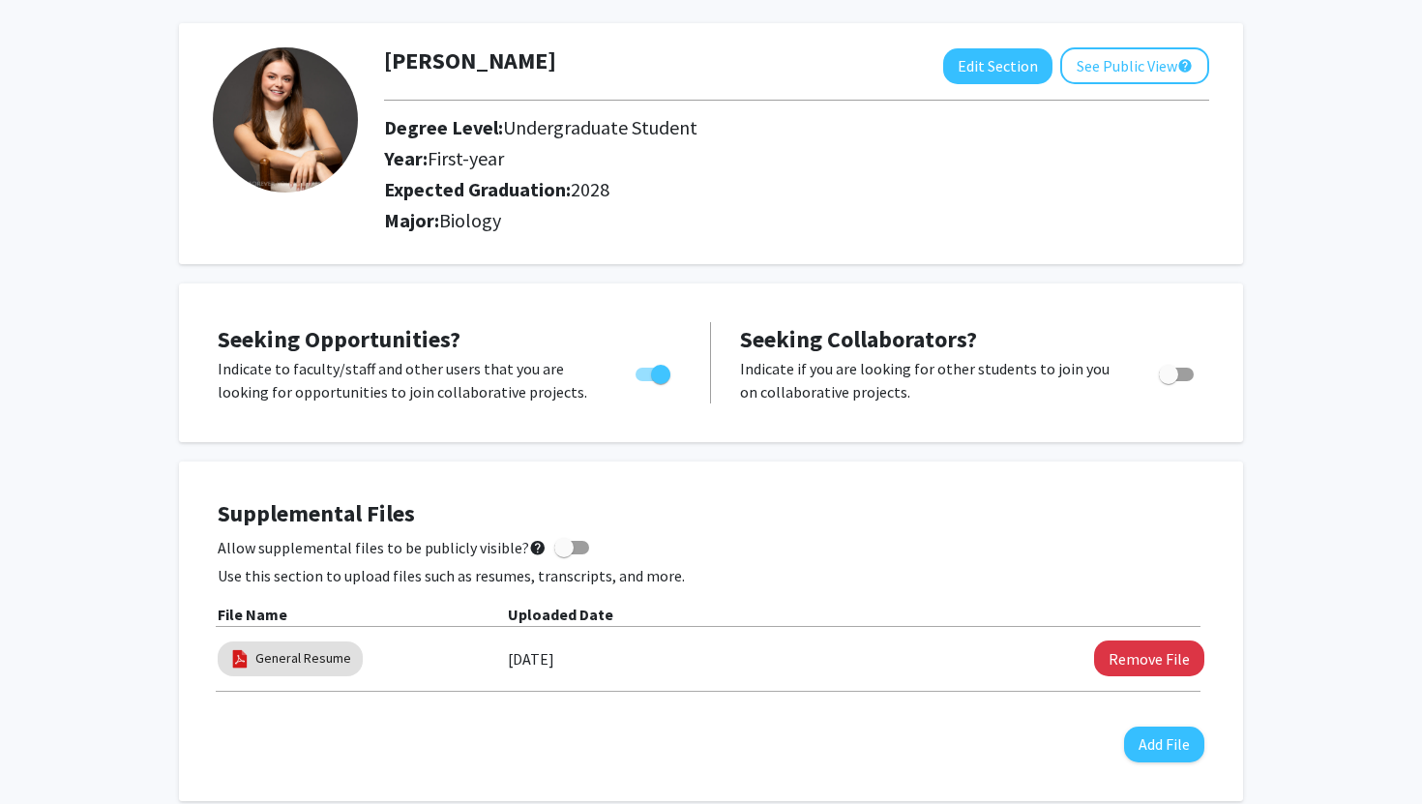
scroll to position [82, 0]
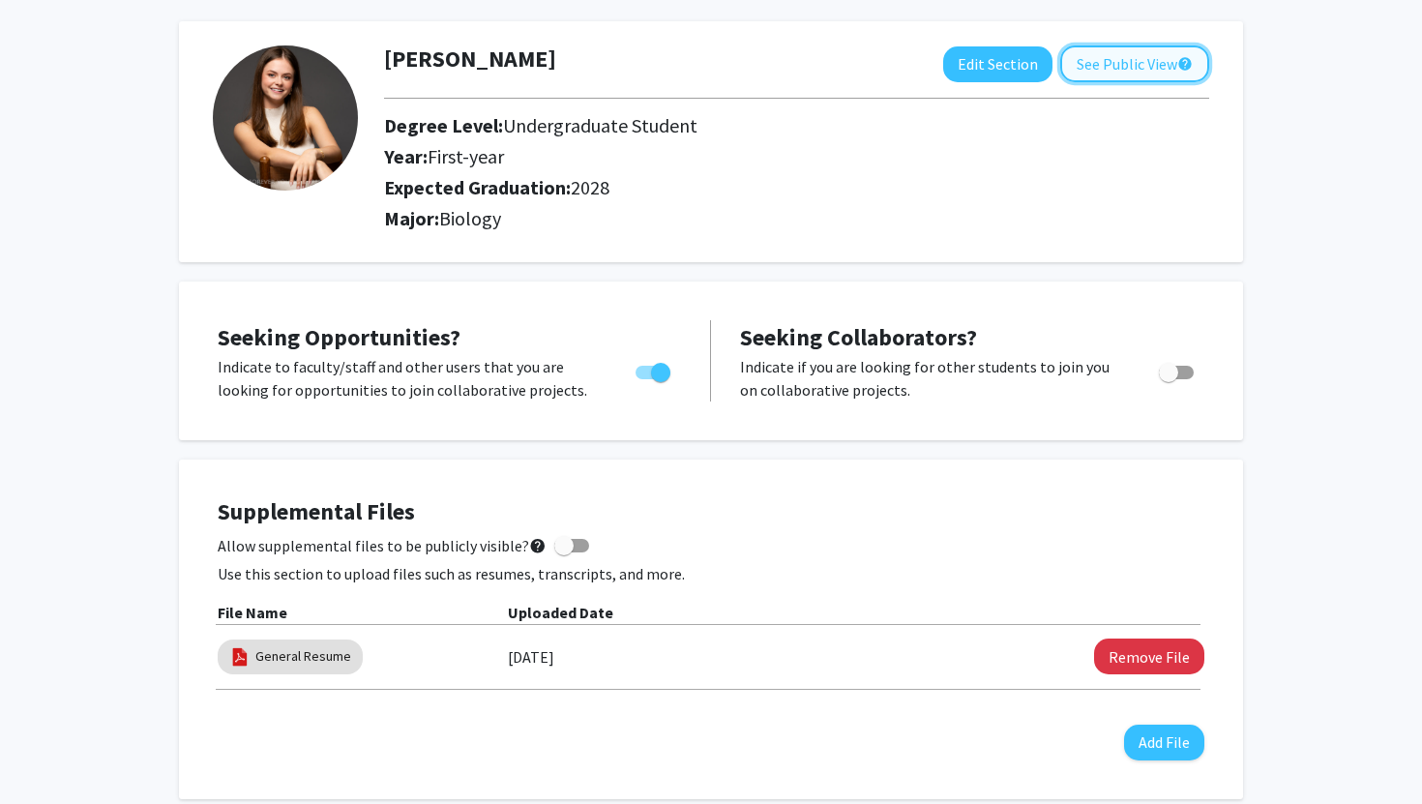
click at [1102, 74] on button "See Public View help" at bounding box center [1135, 63] width 149 height 37
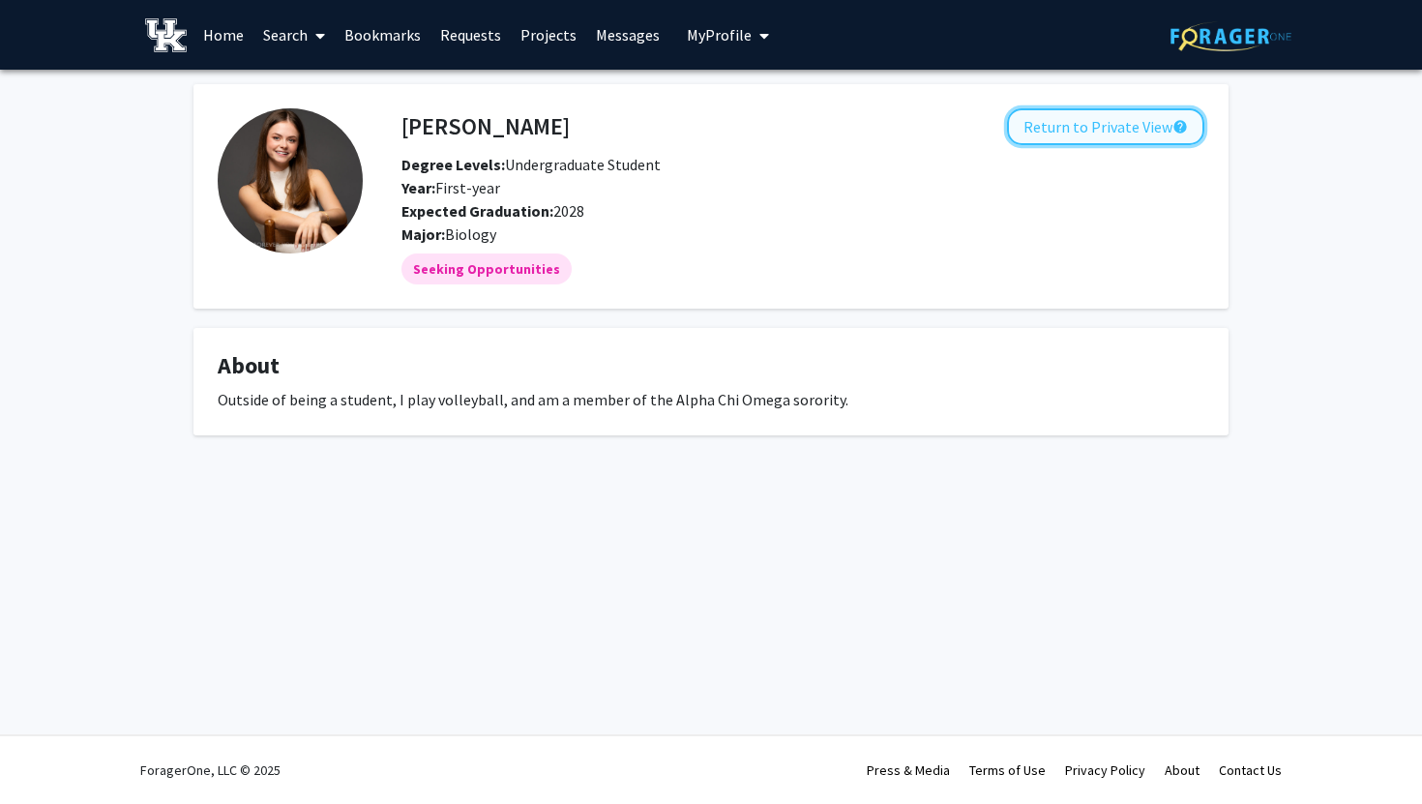
click at [1071, 140] on button "Return to Private View help" at bounding box center [1105, 126] width 197 height 37
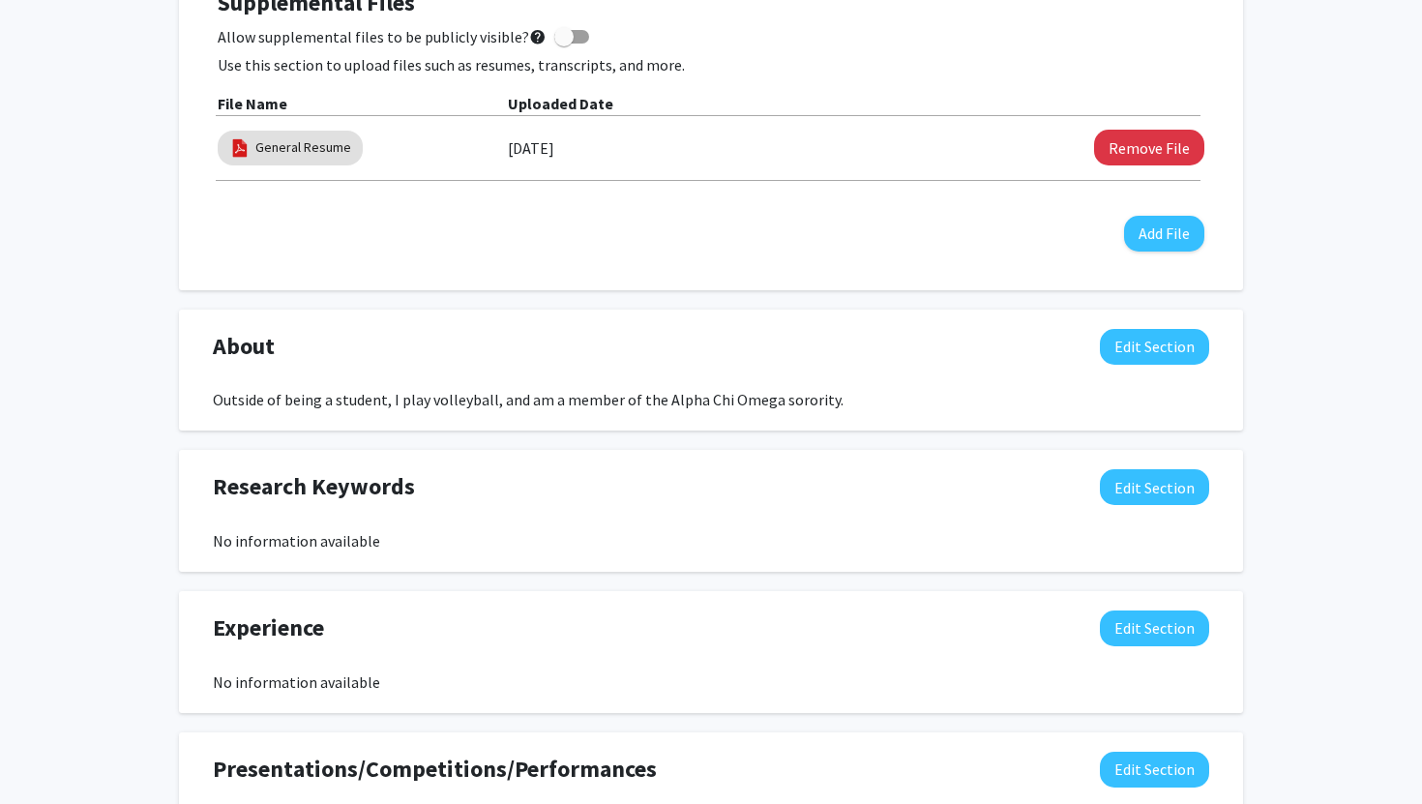
scroll to position [600, 0]
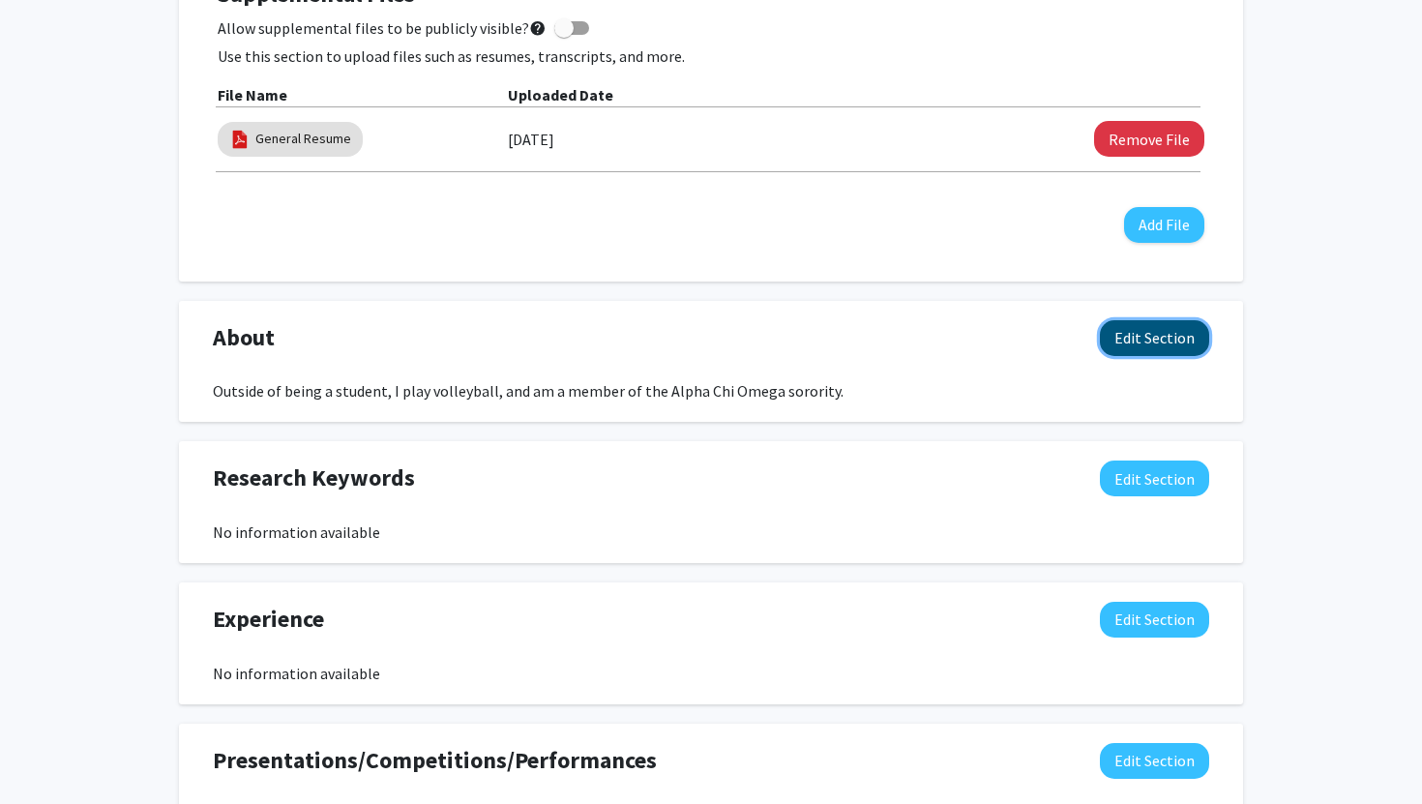
click at [1177, 321] on button "Edit Section" at bounding box center [1154, 338] width 109 height 36
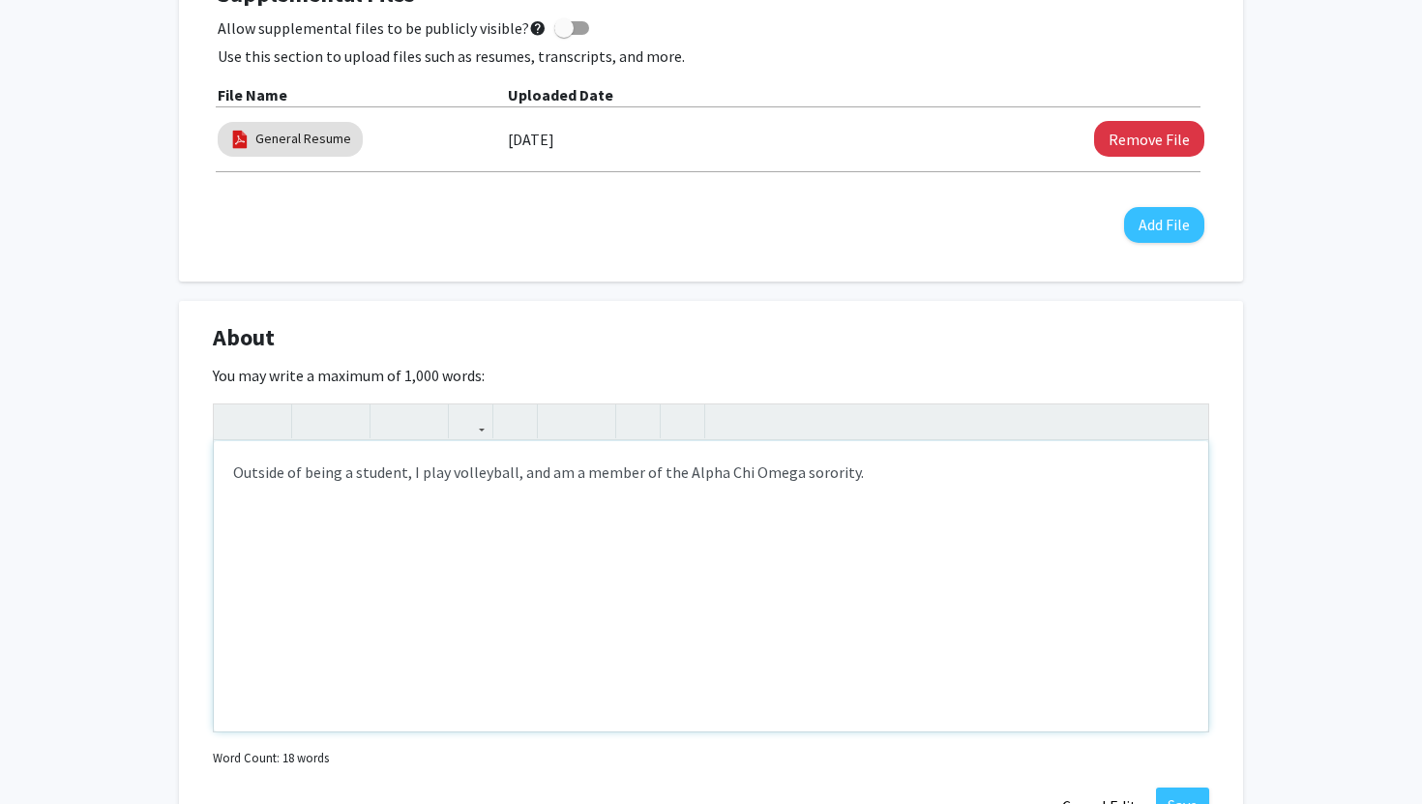
drag, startPoint x: 921, startPoint y: 501, endPoint x: 226, endPoint y: 474, distance: 695.3
click at [226, 473] on div "Outside of being a student, I play volleyball, and am a member of the Alpha Chi…" at bounding box center [711, 586] width 995 height 290
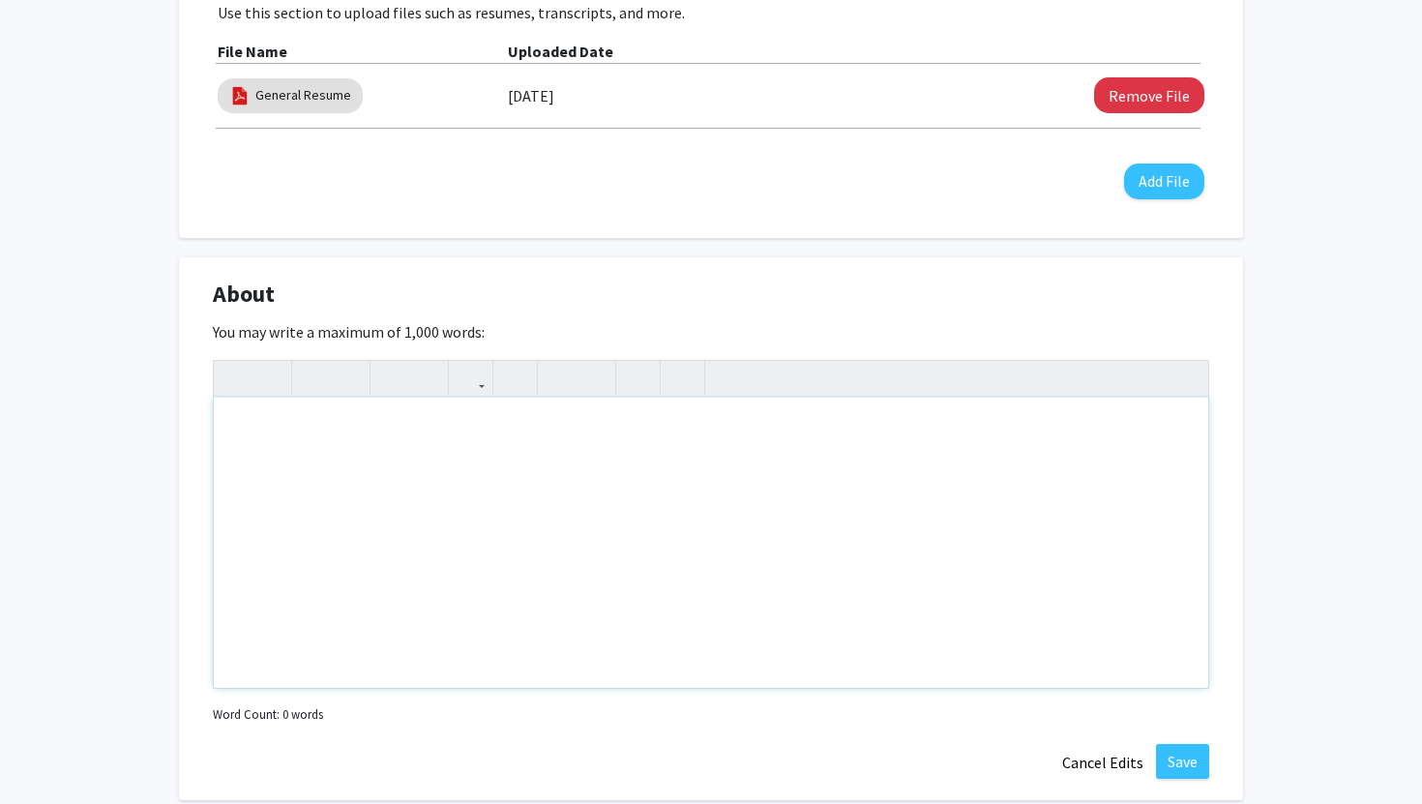
scroll to position [645, 0]
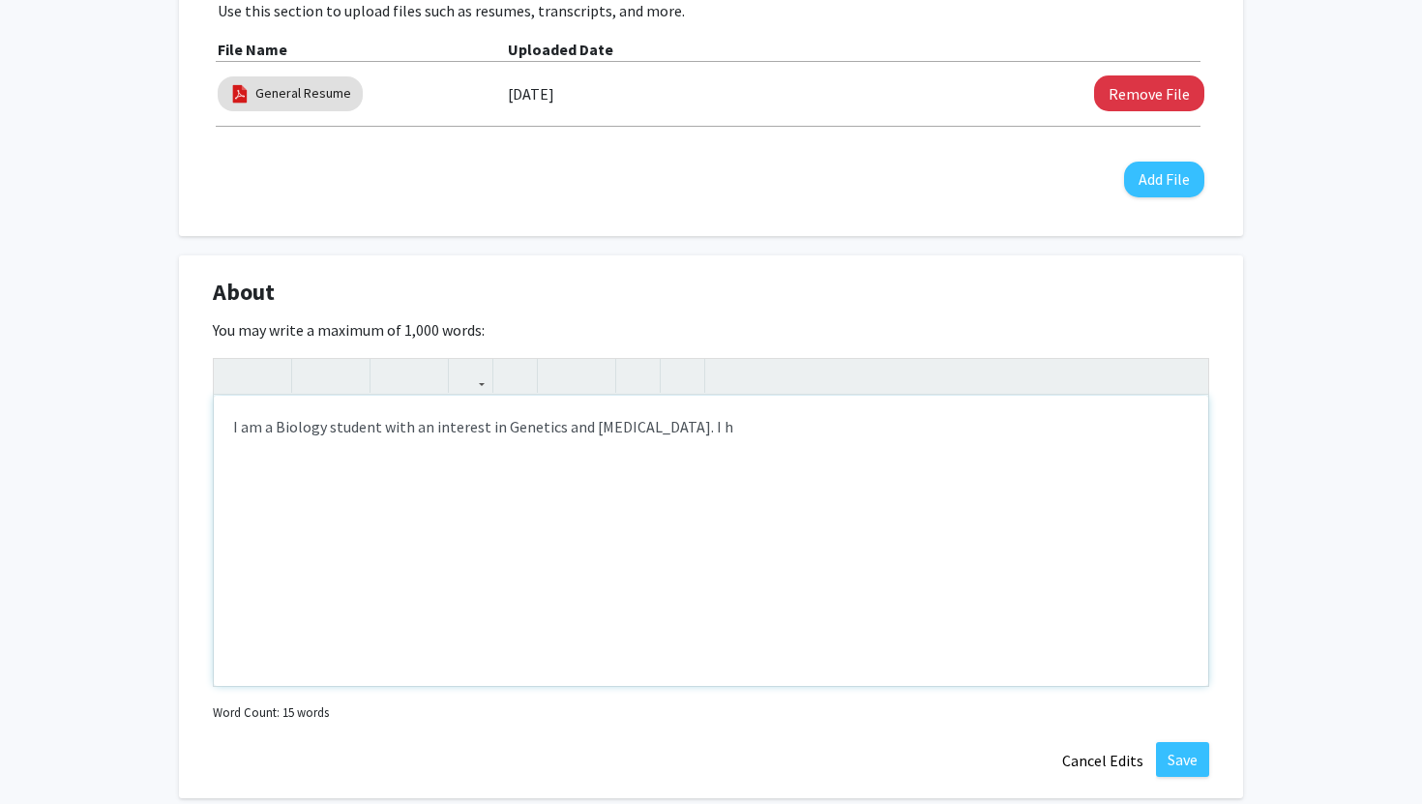
click at [273, 431] on div "I am a Biology student with an interest in Genetics and [MEDICAL_DATA]. I h" at bounding box center [711, 541] width 995 height 290
type textarea "I am a sophomore Biology student with an interest in Genetics and [MEDICAL_DATA…"
click at [823, 429] on div "I am a sophomore Biology student with an interest in Genetics and [MEDICAL_DATA…" at bounding box center [711, 541] width 995 height 290
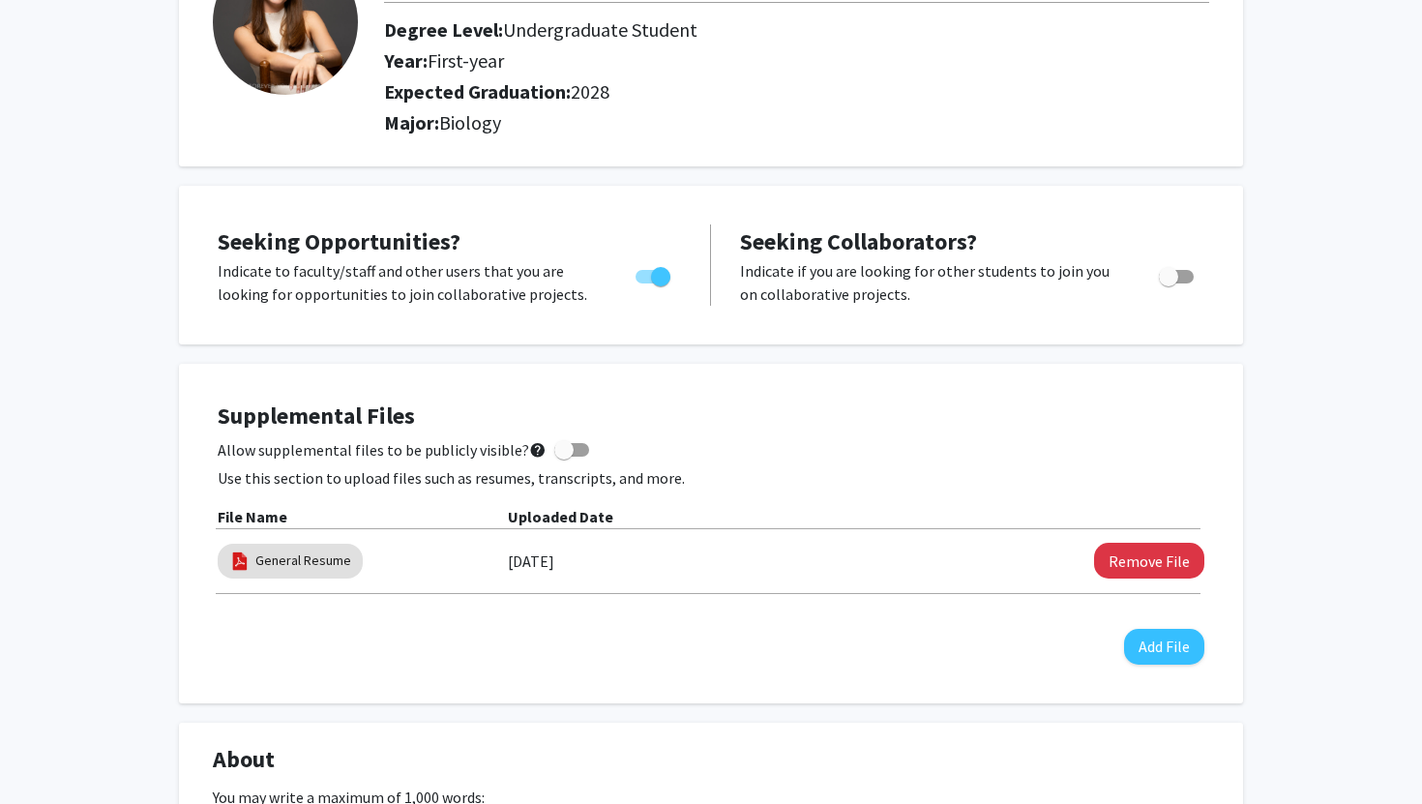
scroll to position [174, 0]
